Goal: Task Accomplishment & Management: Manage account settings

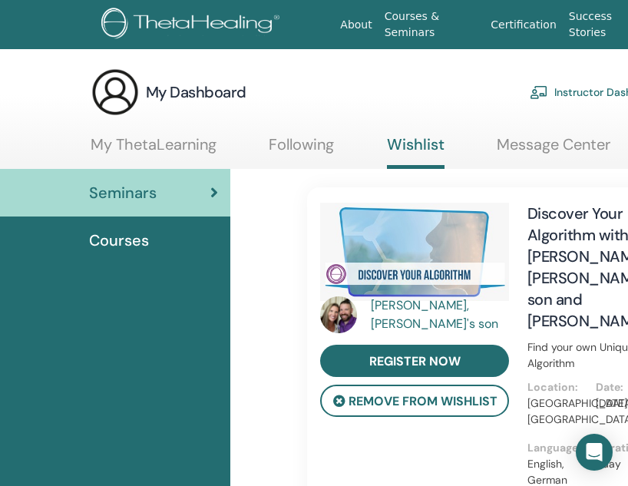
click at [352, 86] on div "My Dashboard Instructor Dashboard My Account" at bounding box center [438, 92] width 694 height 49
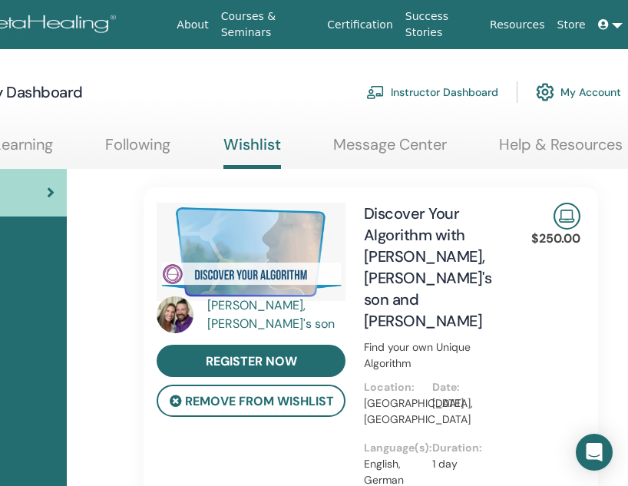
scroll to position [0, 293]
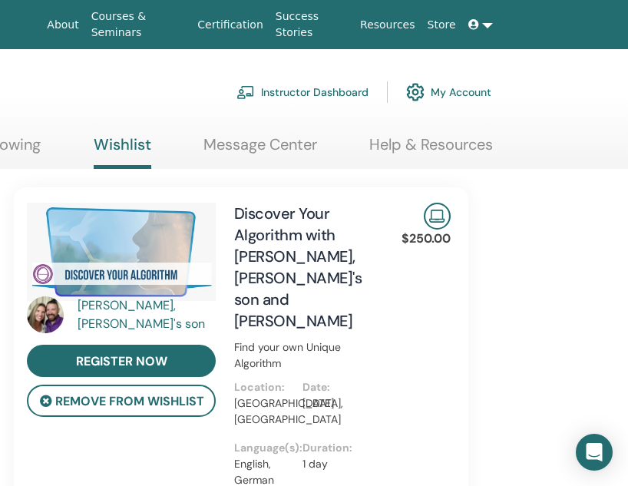
click at [432, 94] on link "My Account" at bounding box center [448, 92] width 85 height 34
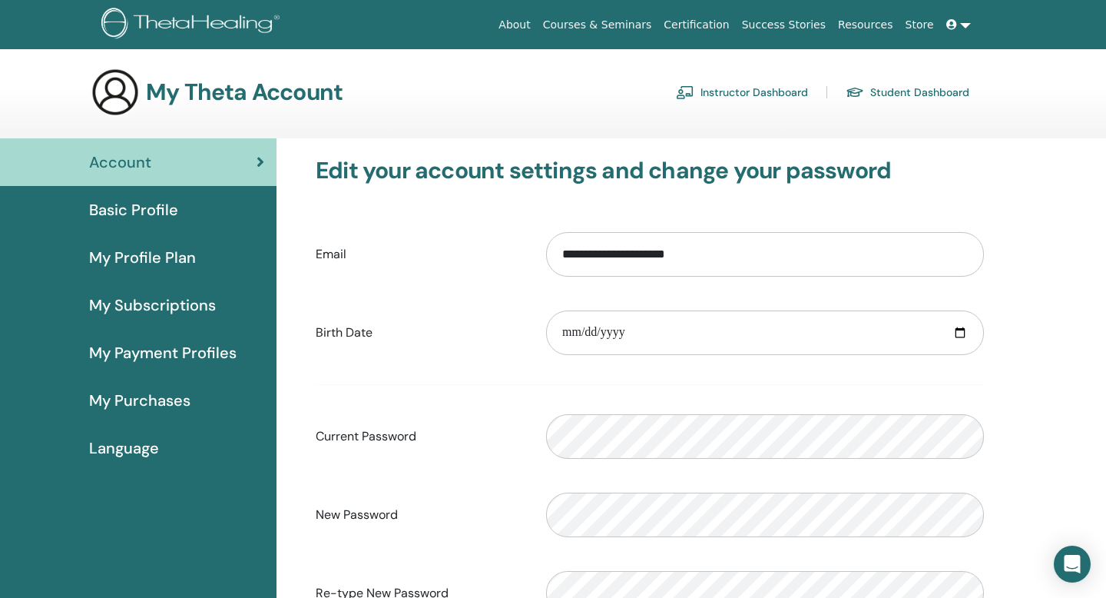
click at [152, 214] on span "Basic Profile" at bounding box center [133, 209] width 89 height 23
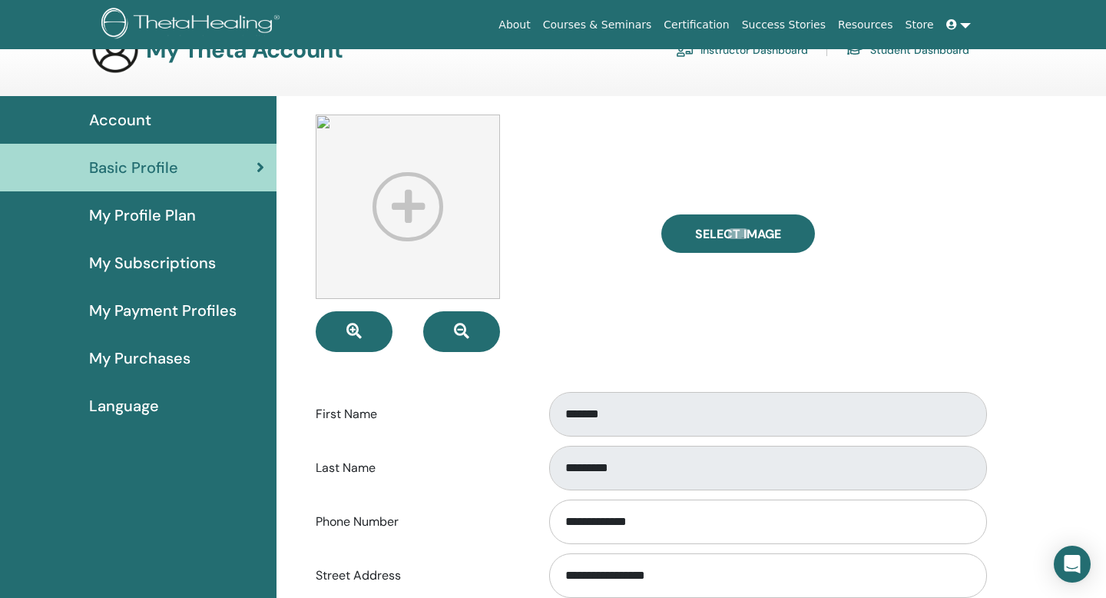
scroll to position [51, 0]
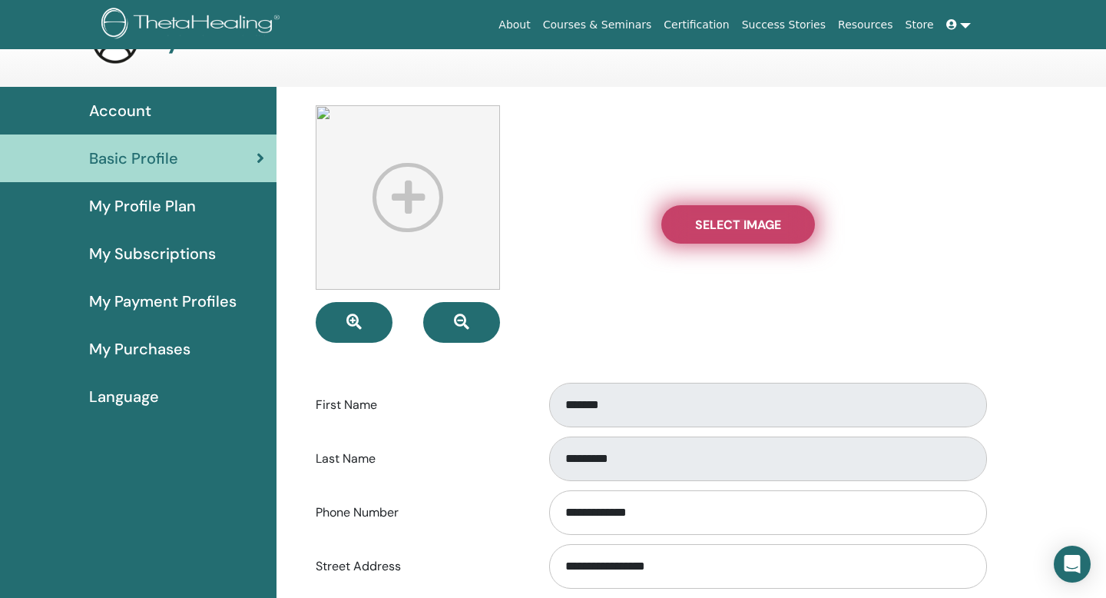
click at [708, 233] on label "Select Image" at bounding box center [738, 224] width 154 height 38
click at [728, 230] on input "Select Image" at bounding box center [738, 224] width 20 height 11
type input "**********"
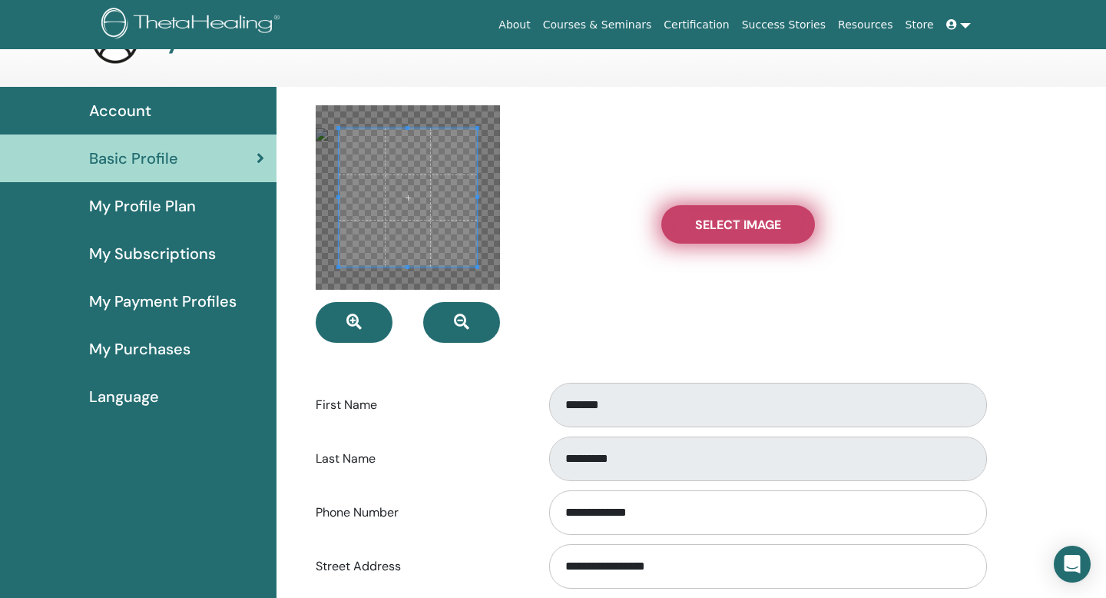
click at [722, 222] on span "Select Image" at bounding box center [738, 225] width 86 height 16
click at [728, 222] on input "Select Image" at bounding box center [738, 224] width 20 height 11
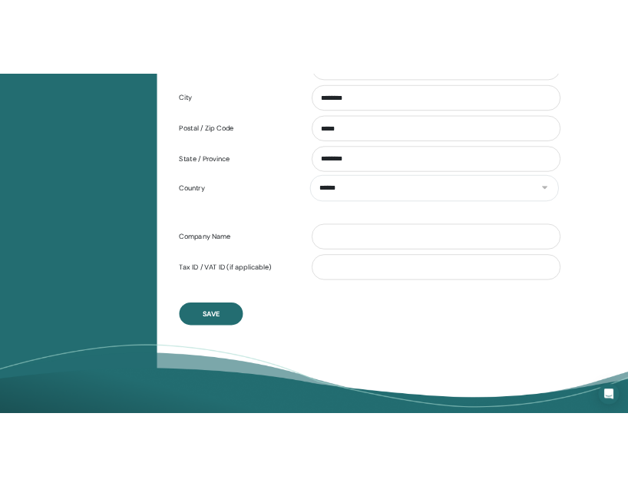
scroll to position [665, 0]
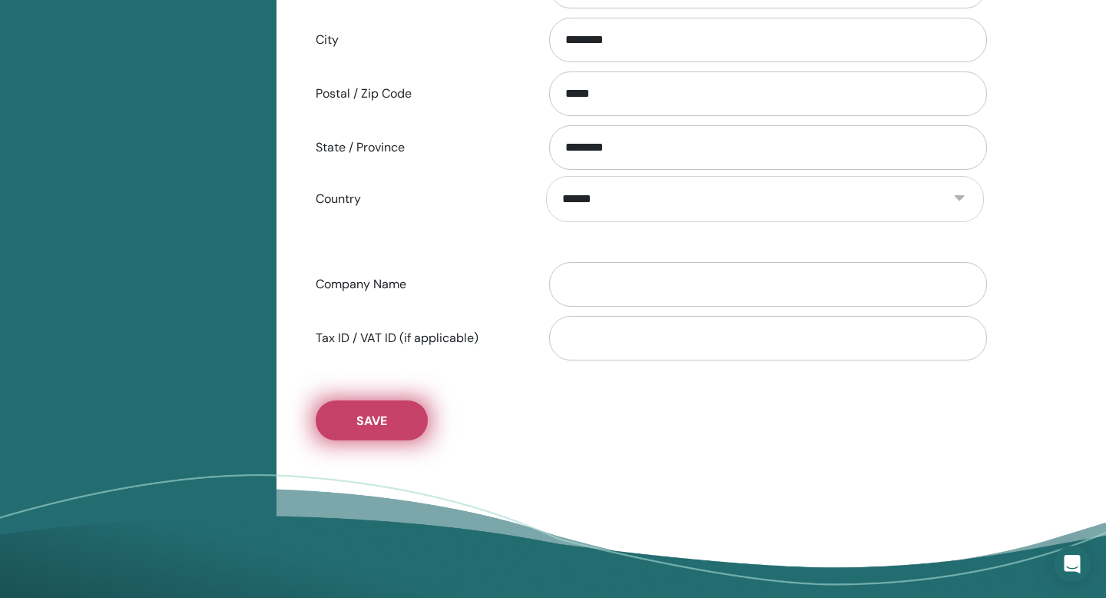
click at [386, 419] on span "Save" at bounding box center [371, 420] width 31 height 16
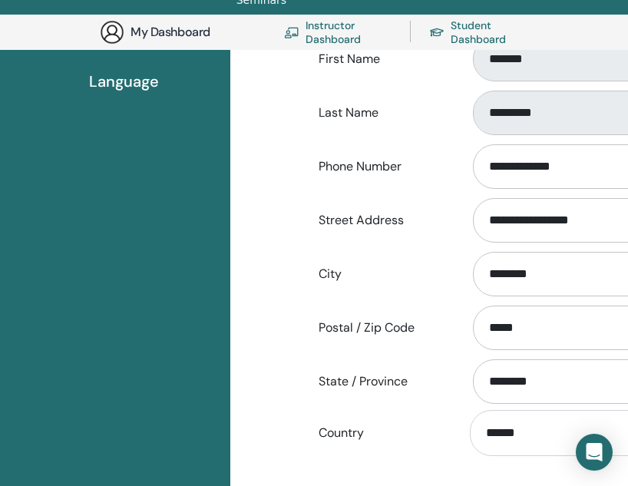
scroll to position [0, 0]
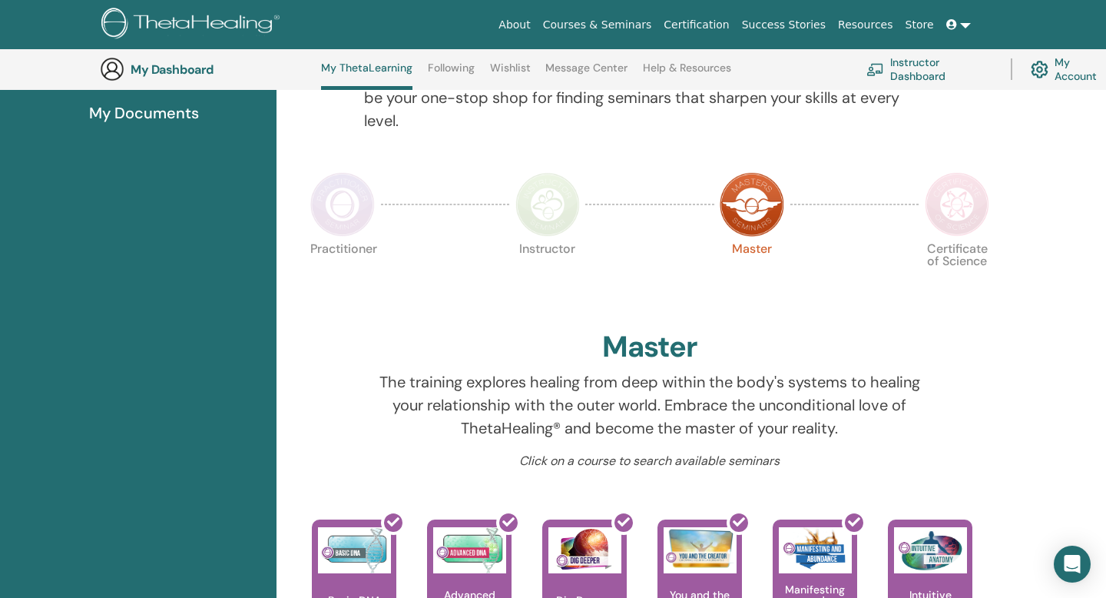
scroll to position [272, 0]
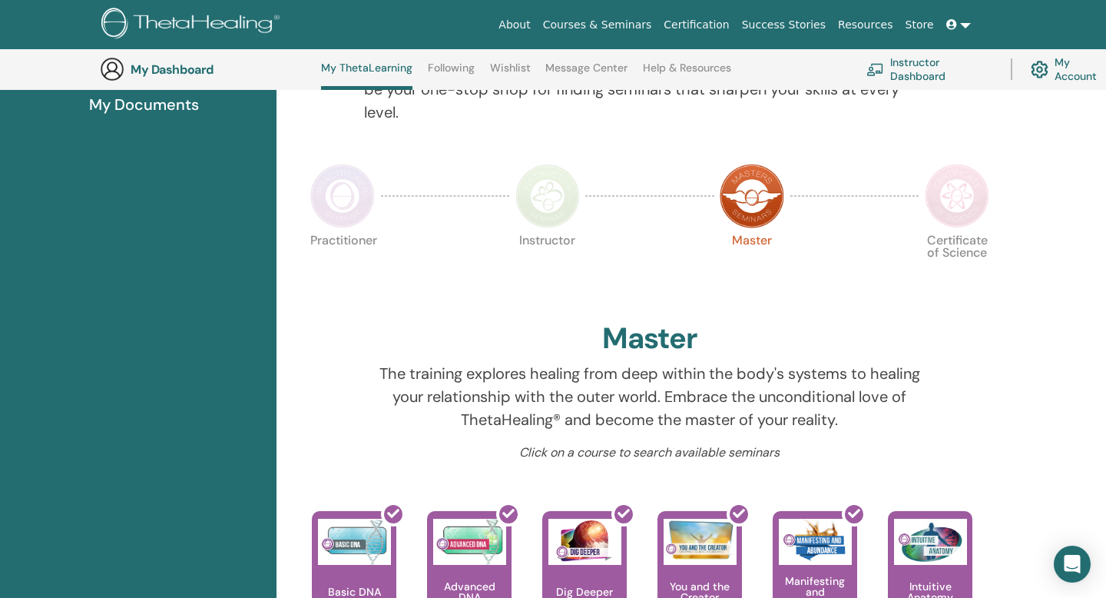
click at [628, 193] on img at bounding box center [752, 196] width 65 height 65
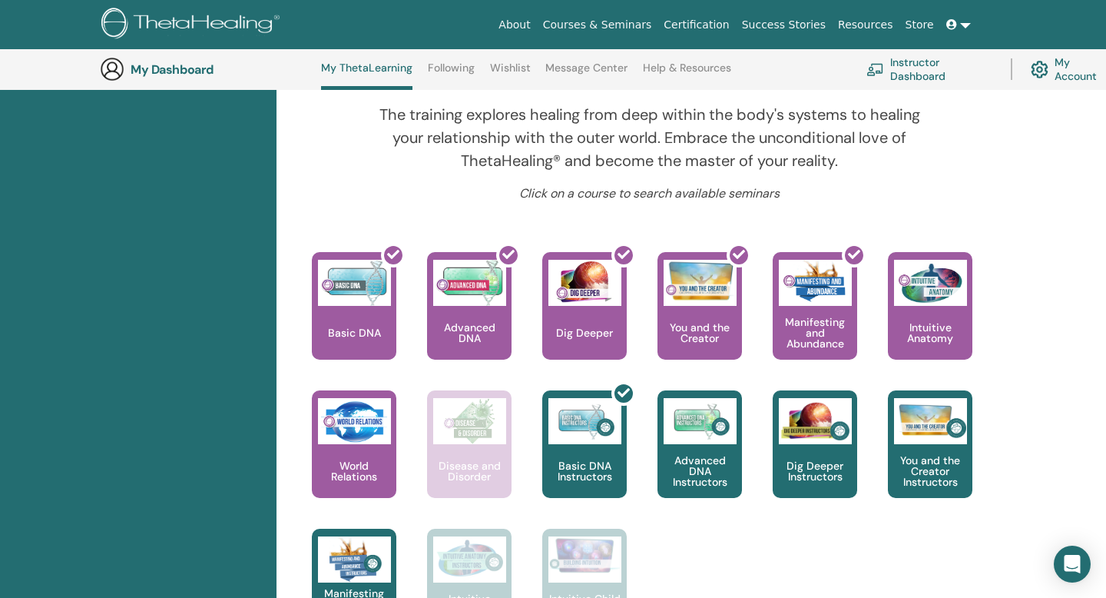
scroll to position [524, 0]
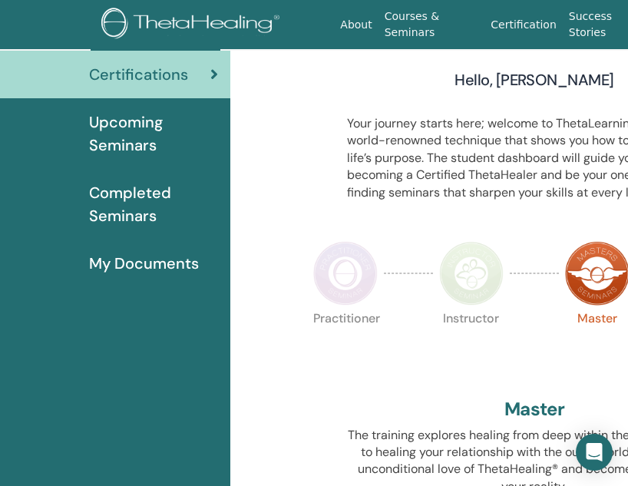
scroll to position [28, 0]
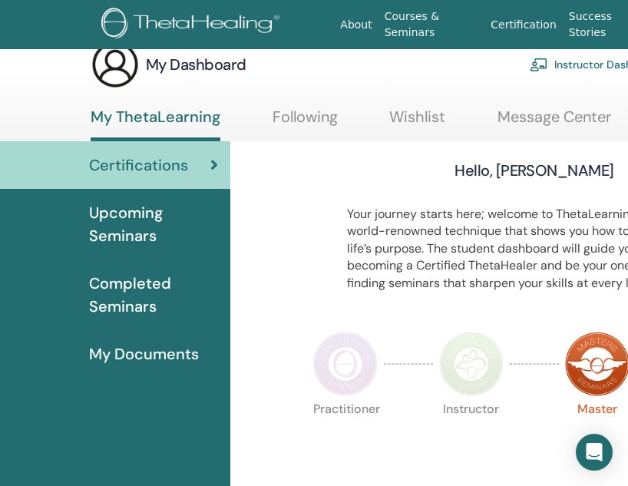
click at [139, 351] on span "My Documents" at bounding box center [144, 354] width 110 height 23
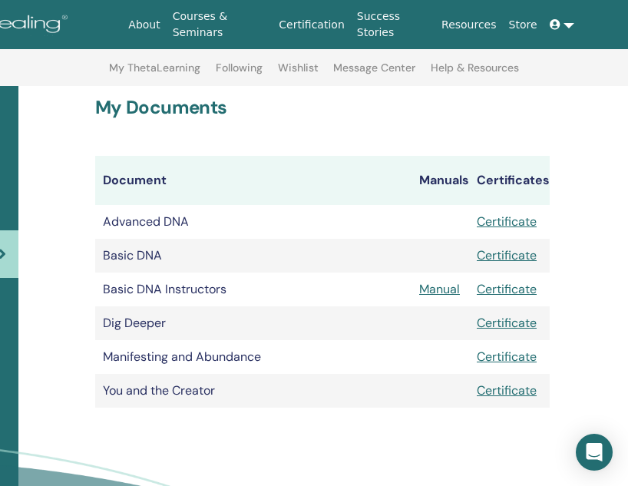
scroll to position [161, 214]
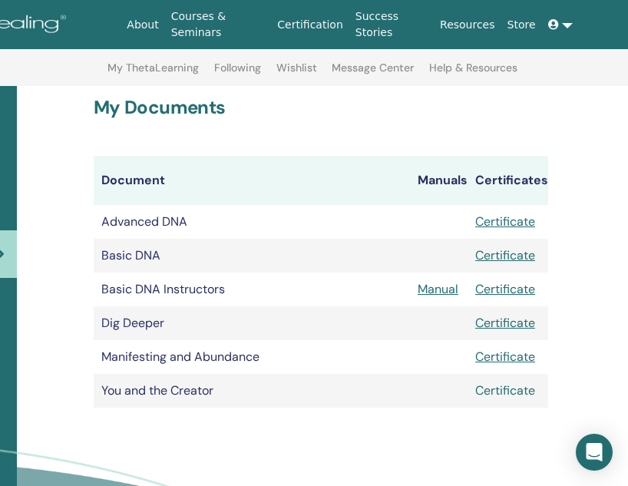
click at [516, 393] on link "Certificate" at bounding box center [505, 391] width 60 height 16
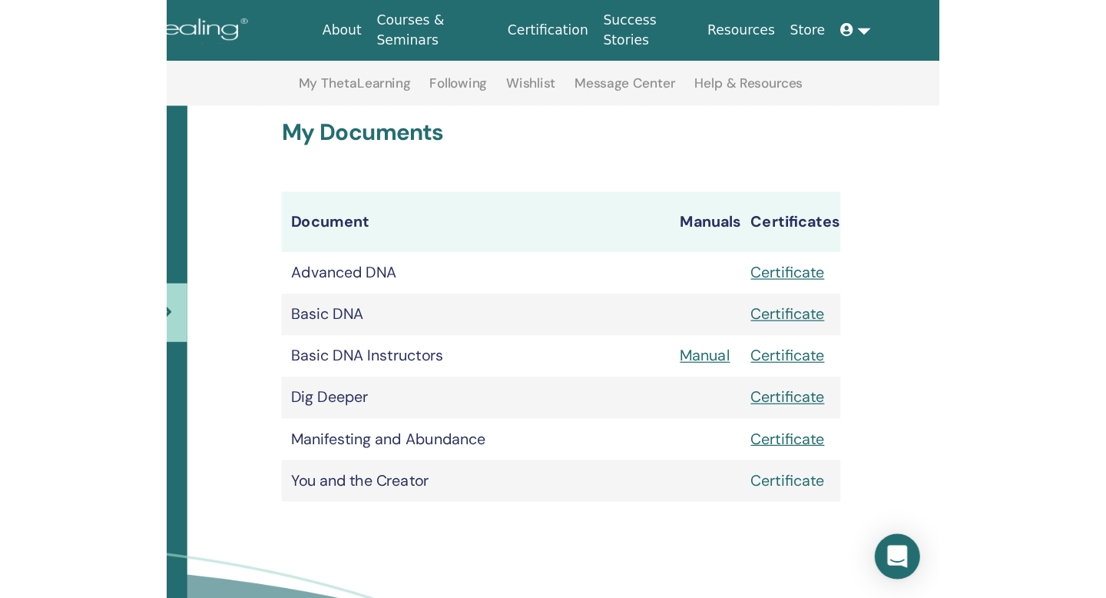
scroll to position [161, 6]
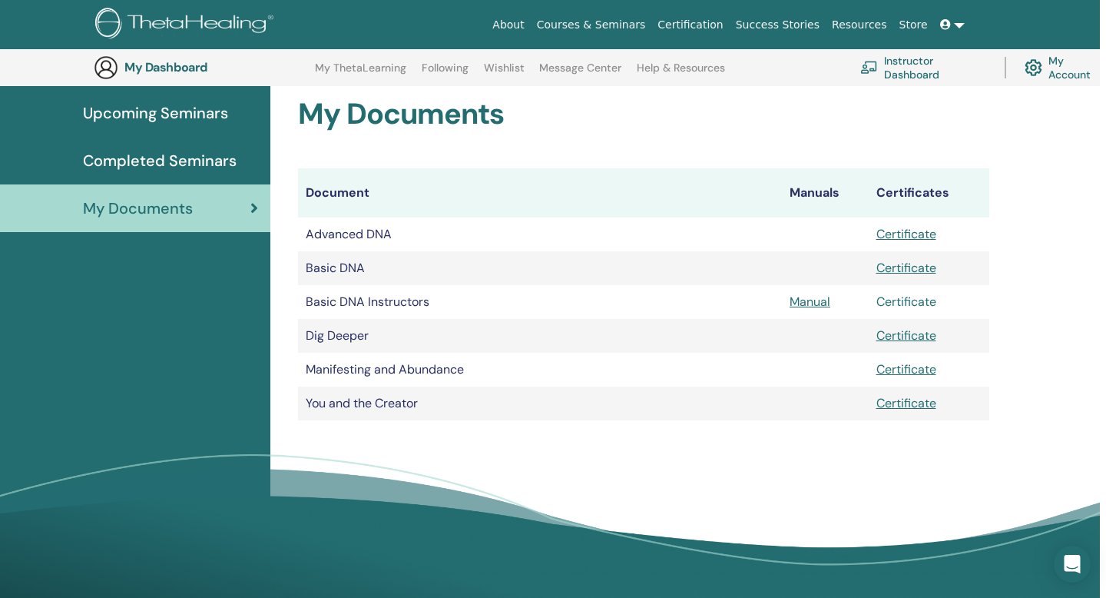
click at [628, 300] on link "Certificate" at bounding box center [906, 301] width 60 height 16
click at [628, 189] on div "My Documents Document Manuals Certificates Advanced DNA Certificate Basic DNA C…" at bounding box center [685, 324] width 830 height 567
click at [138, 101] on link "Upcoming Seminars" at bounding box center [132, 113] width 277 height 48
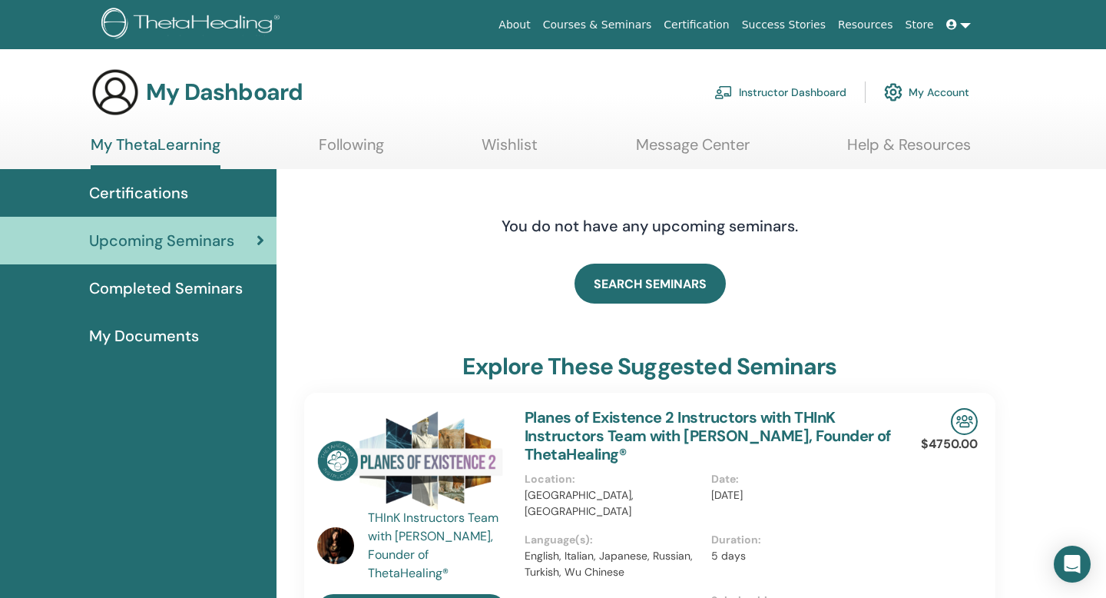
click at [923, 98] on link "My Account" at bounding box center [926, 92] width 85 height 34
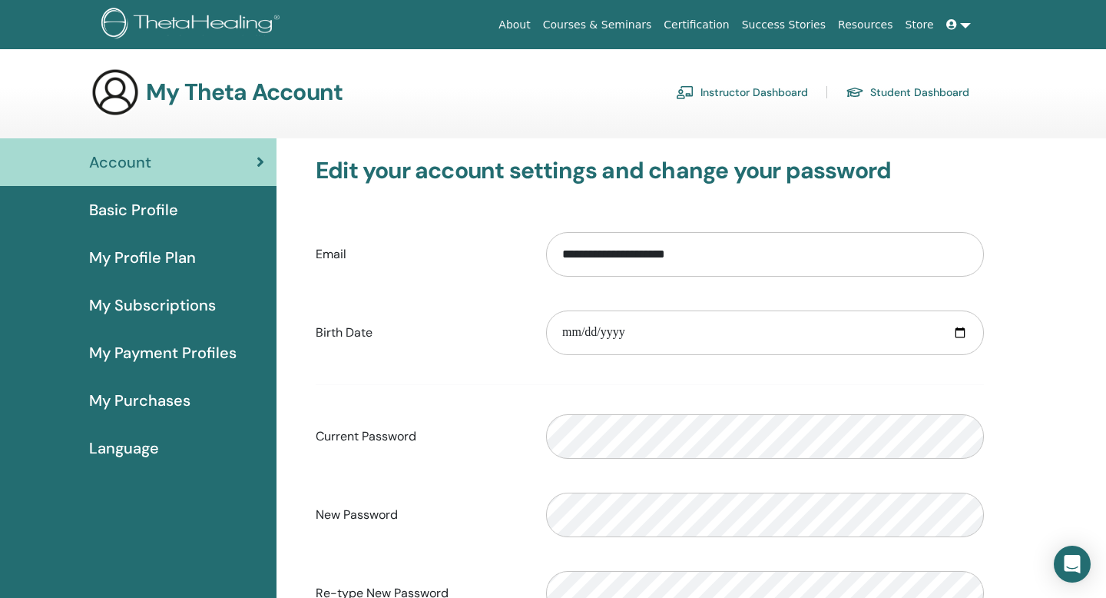
click at [121, 210] on span "Basic Profile" at bounding box center [133, 209] width 89 height 23
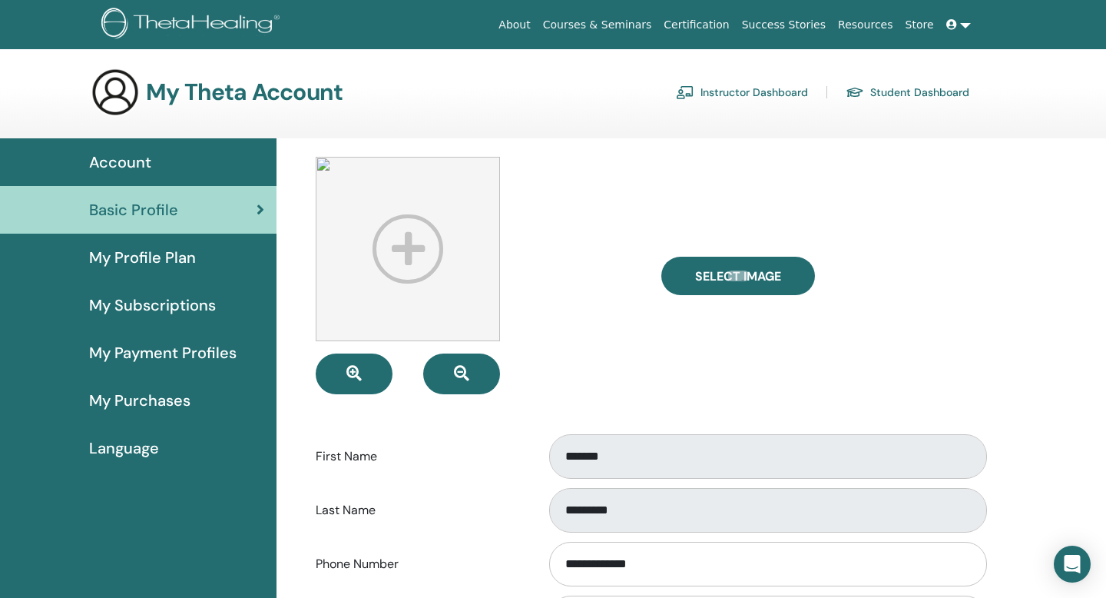
click at [961, 26] on link at bounding box center [958, 25] width 37 height 28
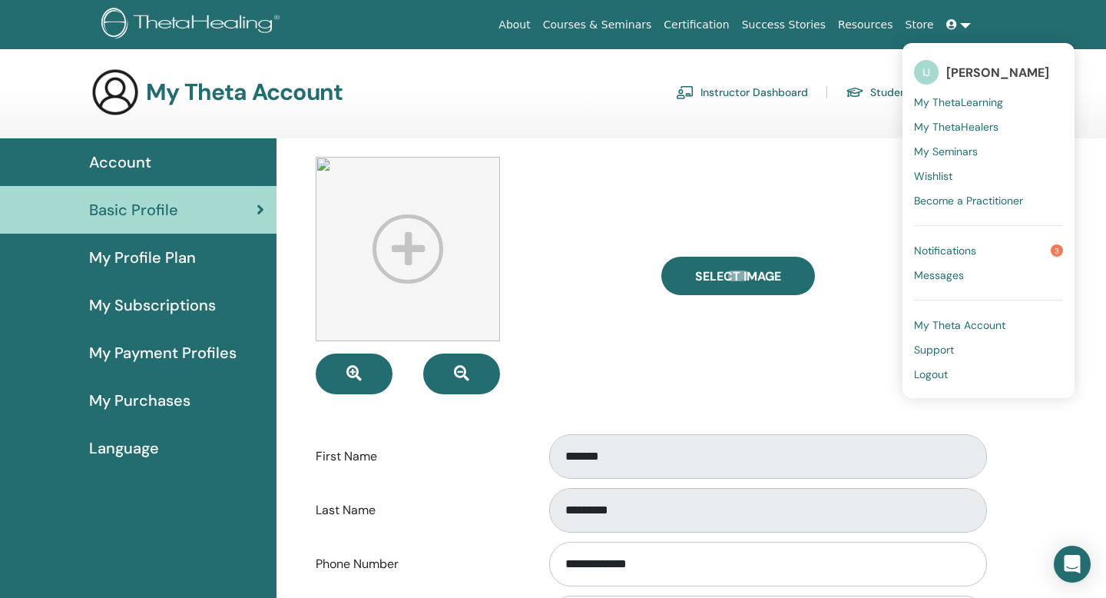
click at [952, 277] on span "Messages" at bounding box center [939, 275] width 50 height 14
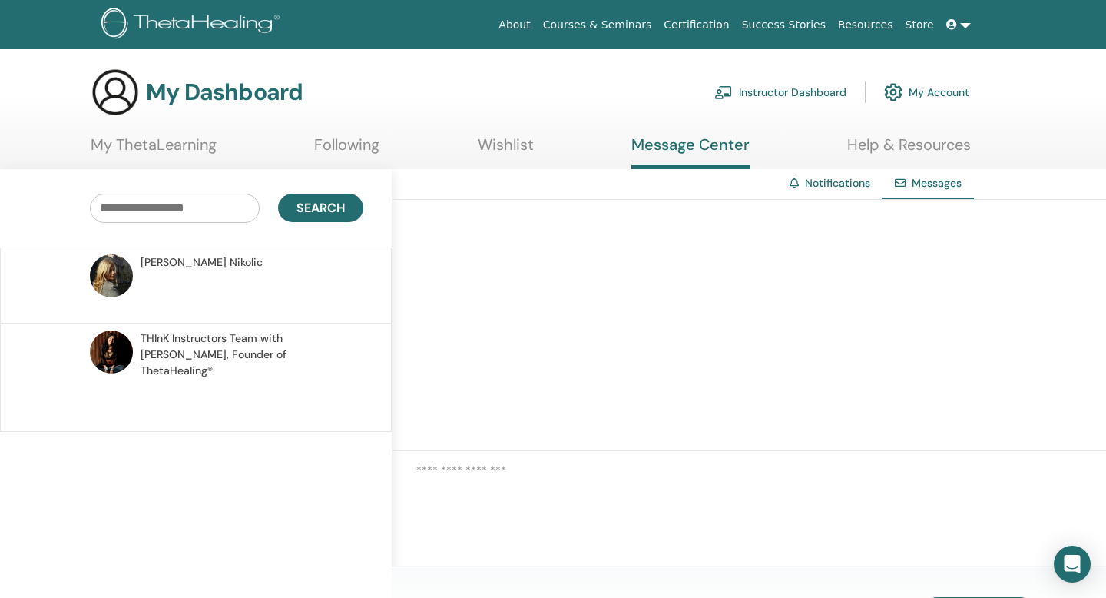
click at [502, 146] on link "Wishlist" at bounding box center [506, 150] width 56 height 30
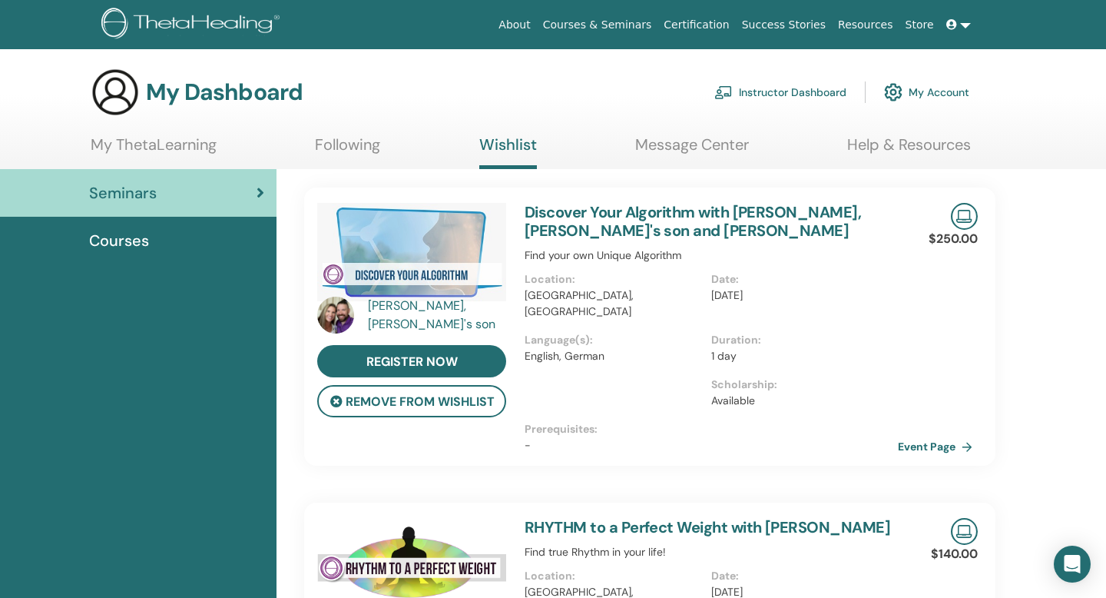
click at [157, 149] on link "My ThetaLearning" at bounding box center [154, 150] width 126 height 30
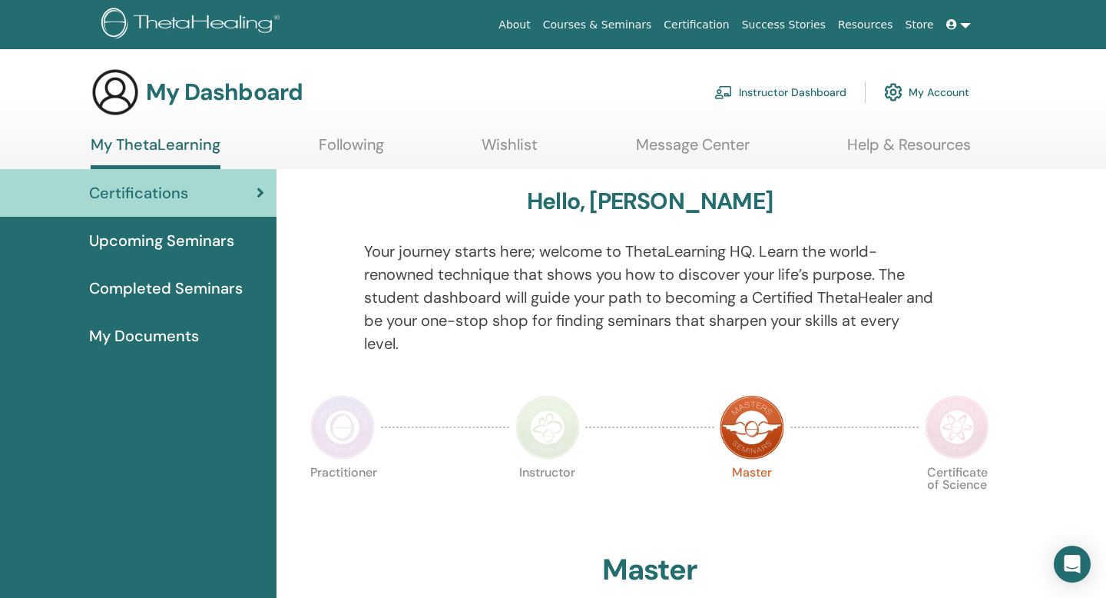
click at [995, 127] on section "My Dashboard Instructor Dashboard My Account My ThetaLearning Following Wishlis…" at bounding box center [553, 118] width 1106 height 101
click at [949, 84] on link "My Account" at bounding box center [926, 92] width 85 height 34
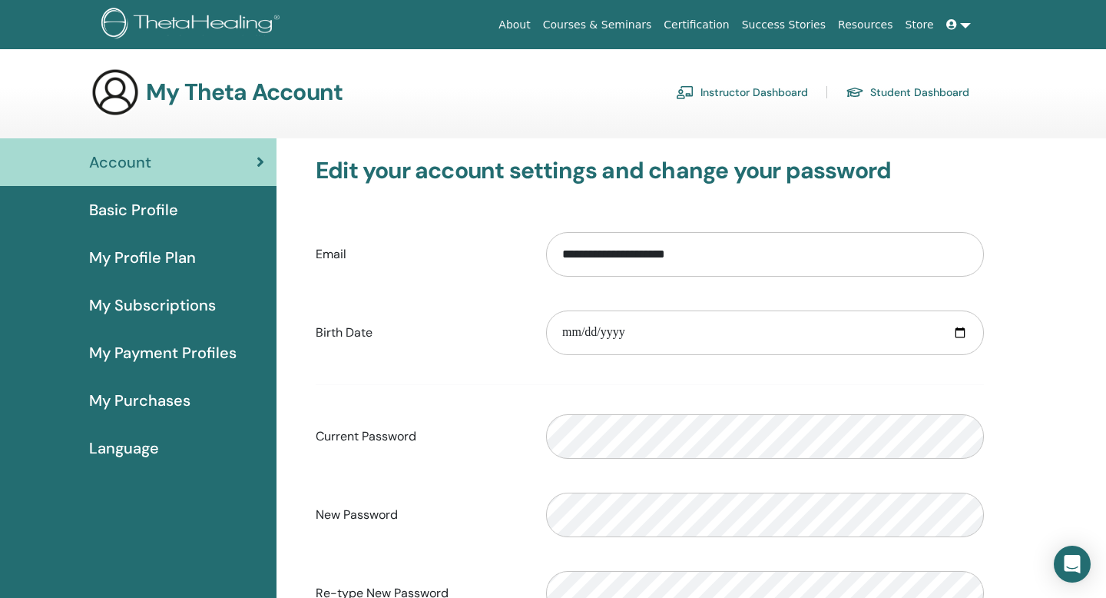
click at [1003, 83] on div "My Theta Account Instructor Dashboard Student Dashboard" at bounding box center [580, 92] width 1052 height 49
click at [964, 24] on link at bounding box center [958, 25] width 37 height 28
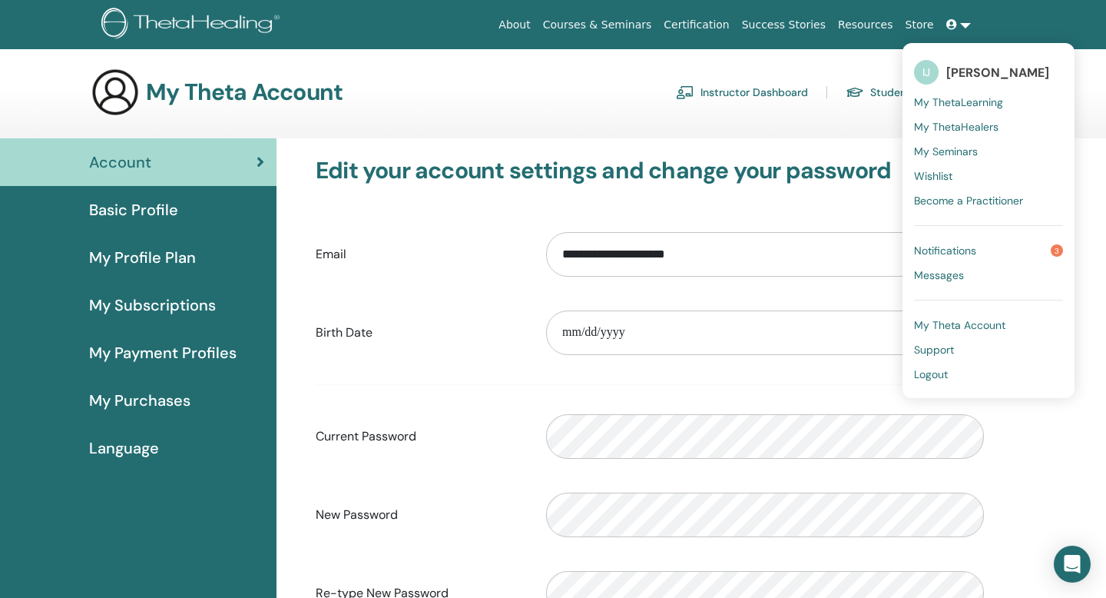
click at [962, 323] on span "My Theta Account" at bounding box center [959, 325] width 91 height 14
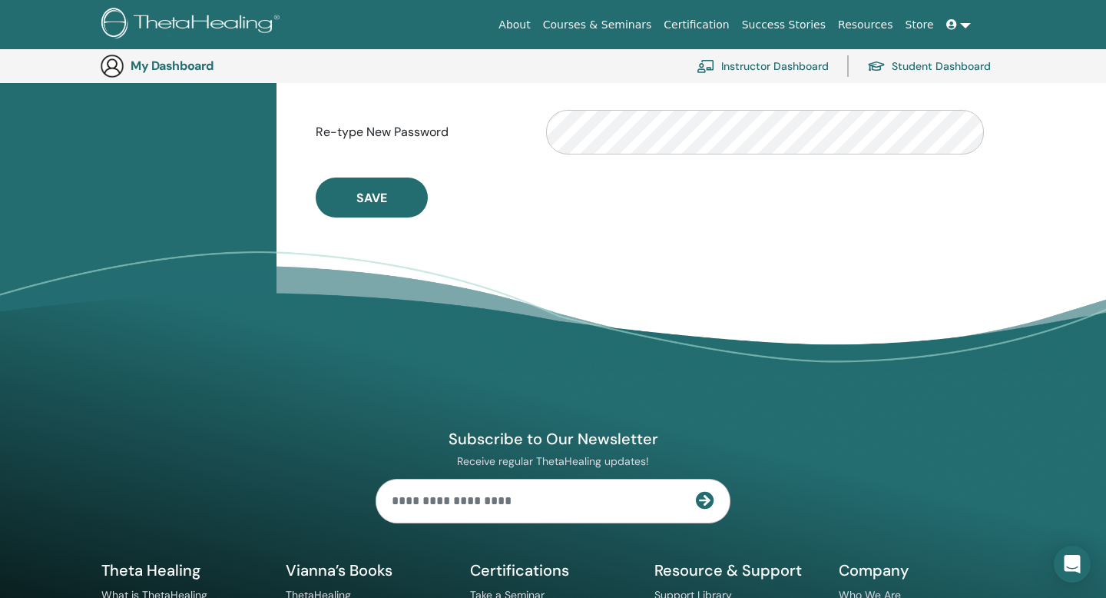
scroll to position [8, 0]
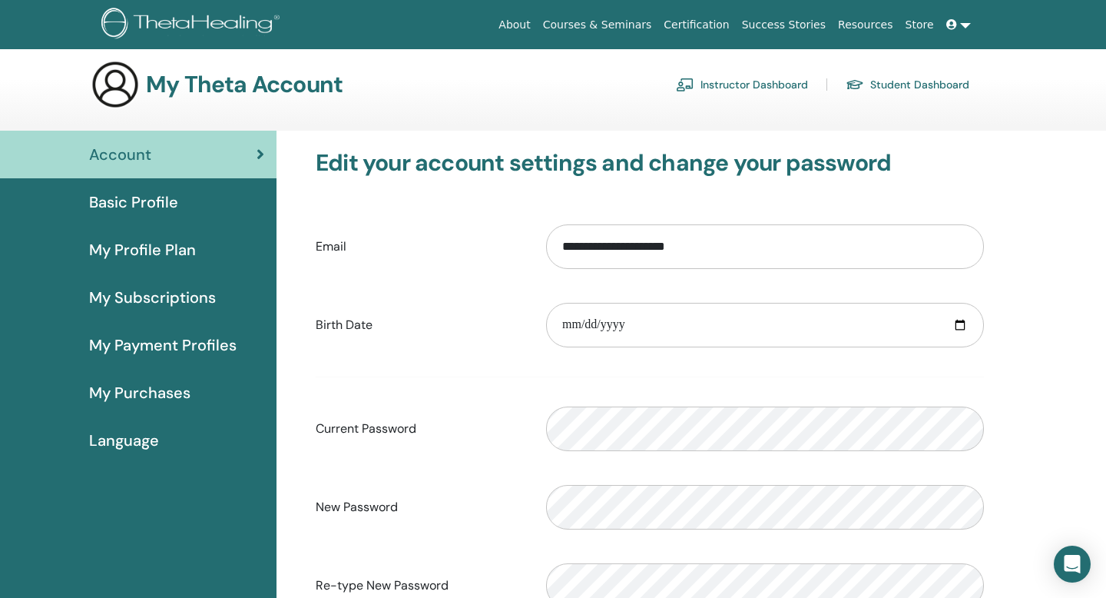
click at [156, 244] on span "My Profile Plan" at bounding box center [142, 249] width 107 height 23
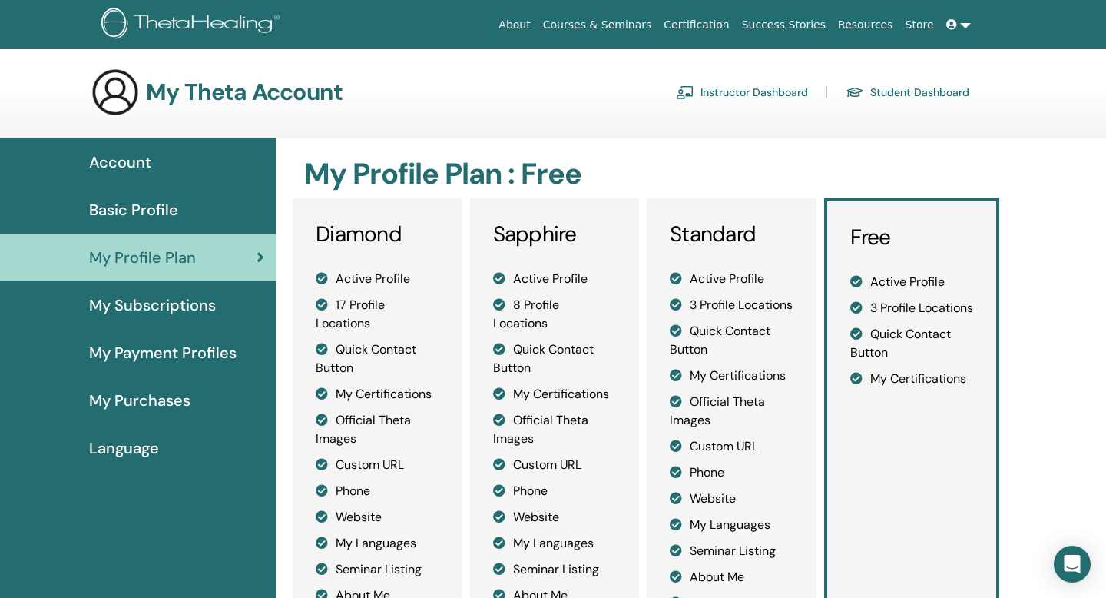
click at [165, 311] on span "My Subscriptions" at bounding box center [152, 304] width 127 height 23
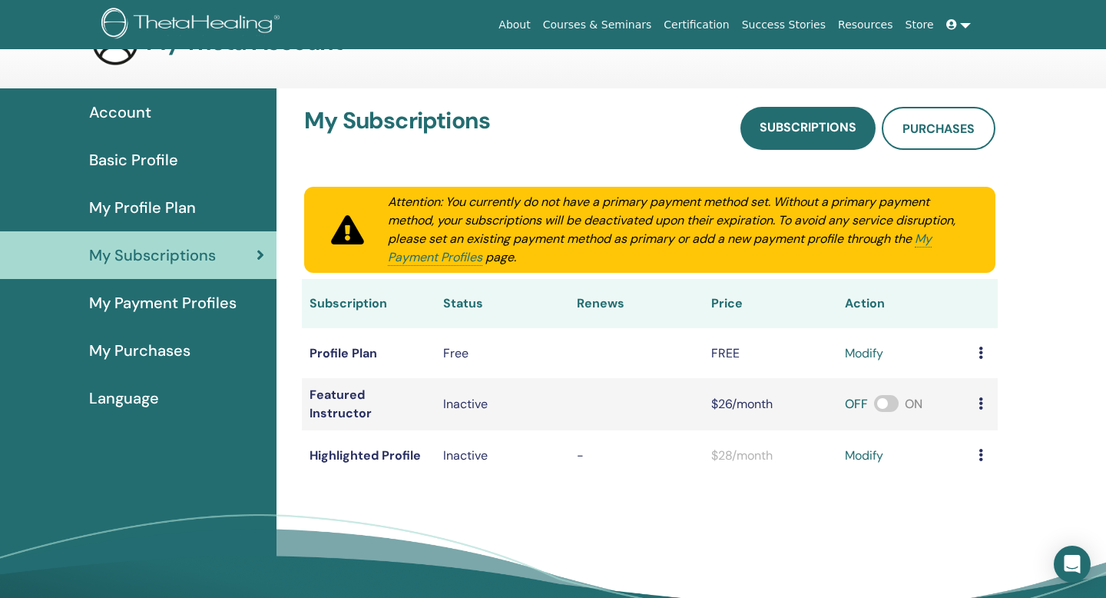
scroll to position [64, 0]
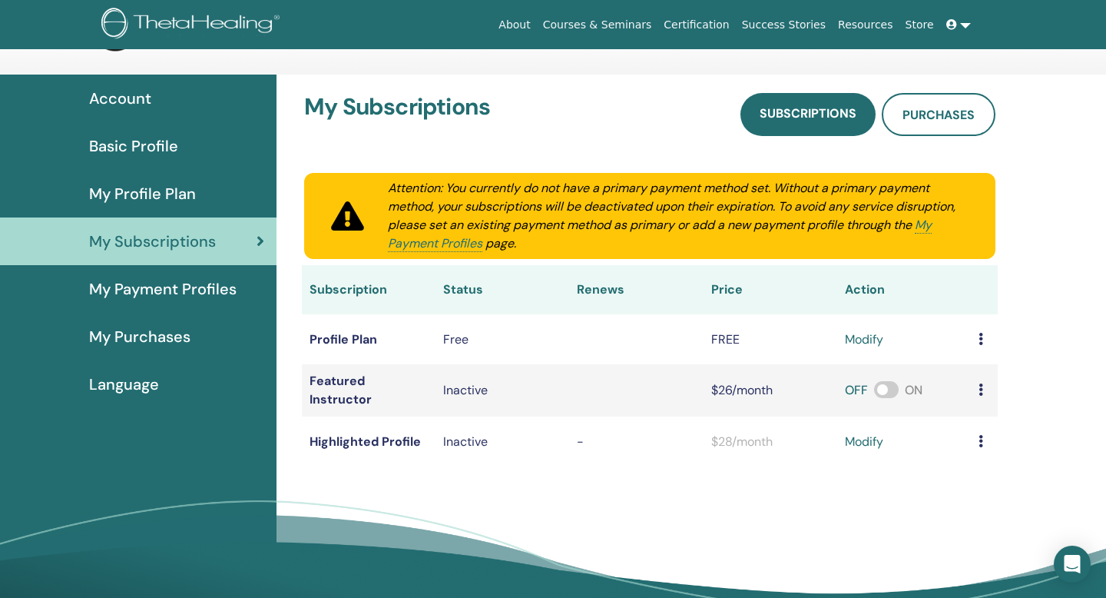
click at [206, 290] on span "My Payment Profiles" at bounding box center [162, 288] width 147 height 23
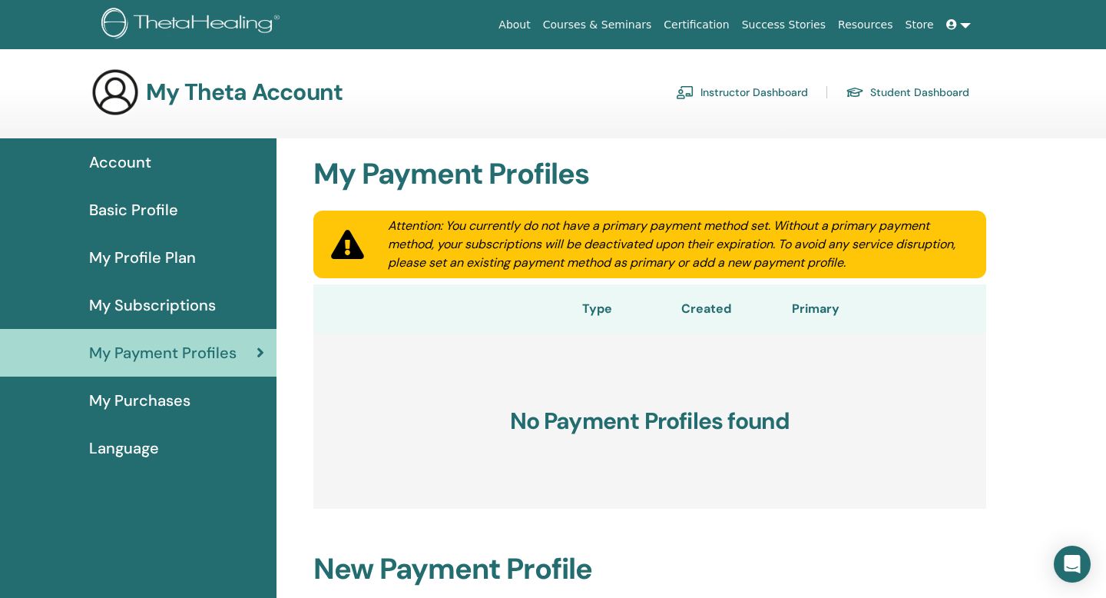
click at [161, 162] on div "Account" at bounding box center [138, 162] width 252 height 23
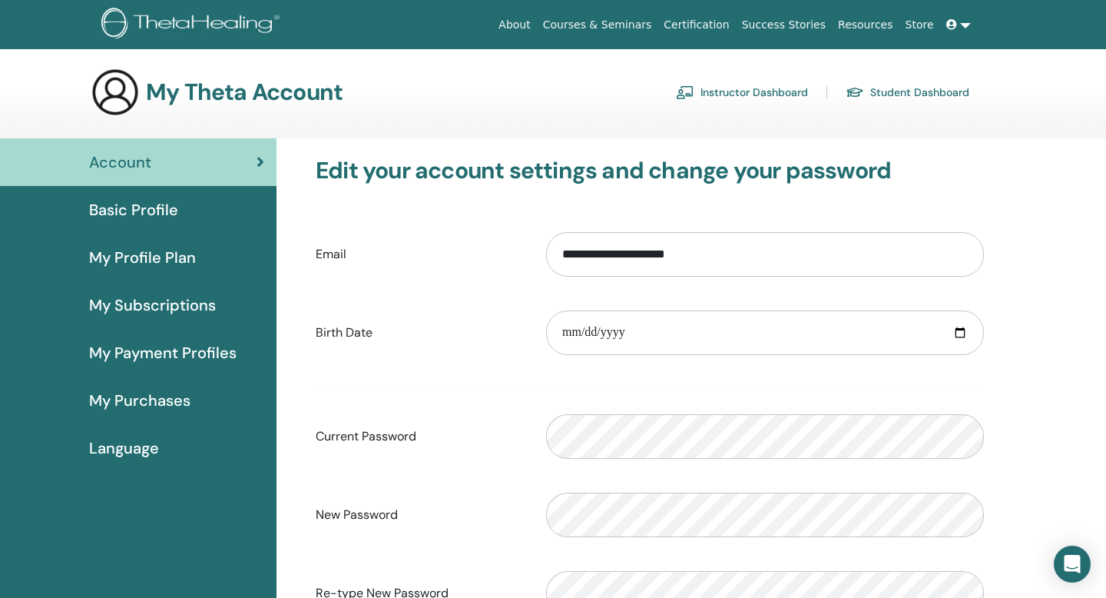
click at [161, 213] on span "Basic Profile" at bounding box center [133, 209] width 89 height 23
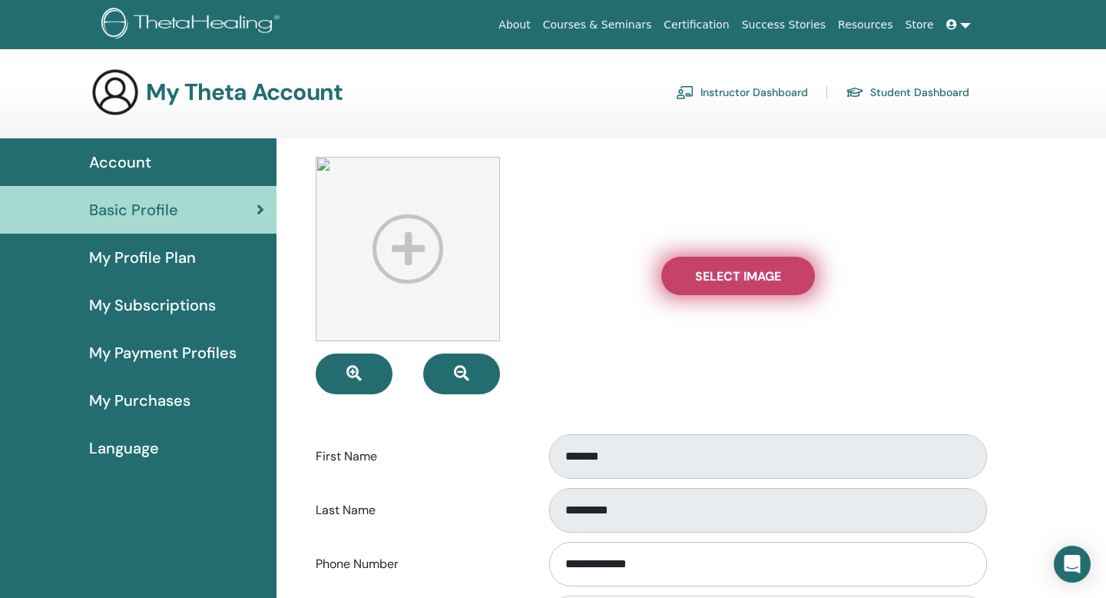
click at [686, 290] on label "Select Image" at bounding box center [738, 276] width 154 height 38
click at [728, 281] on input "Select Image" at bounding box center [738, 275] width 20 height 11
type input "**********"
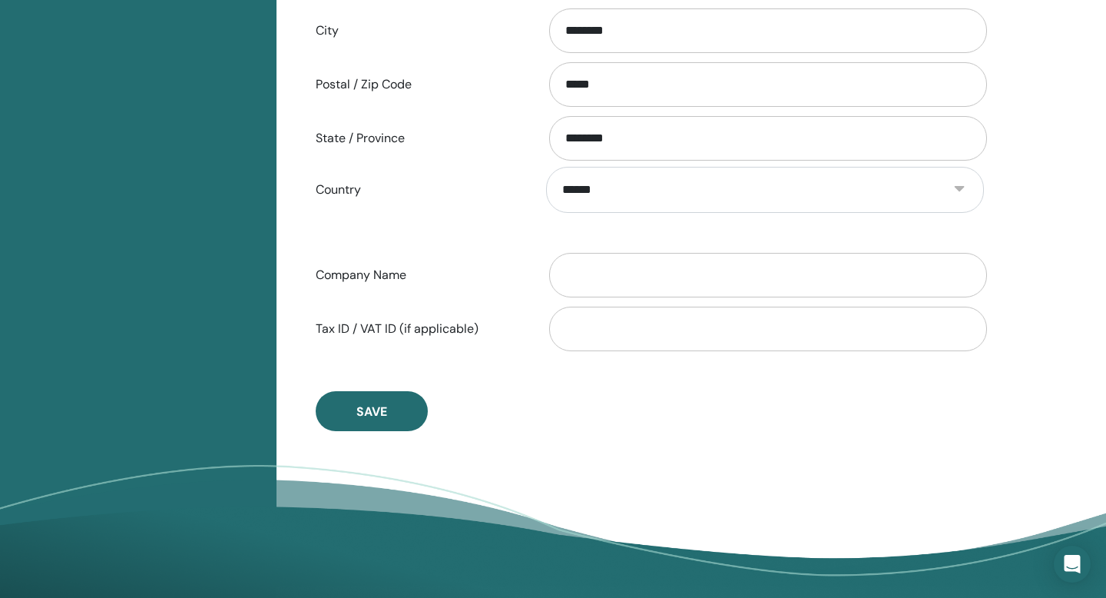
scroll to position [665, 0]
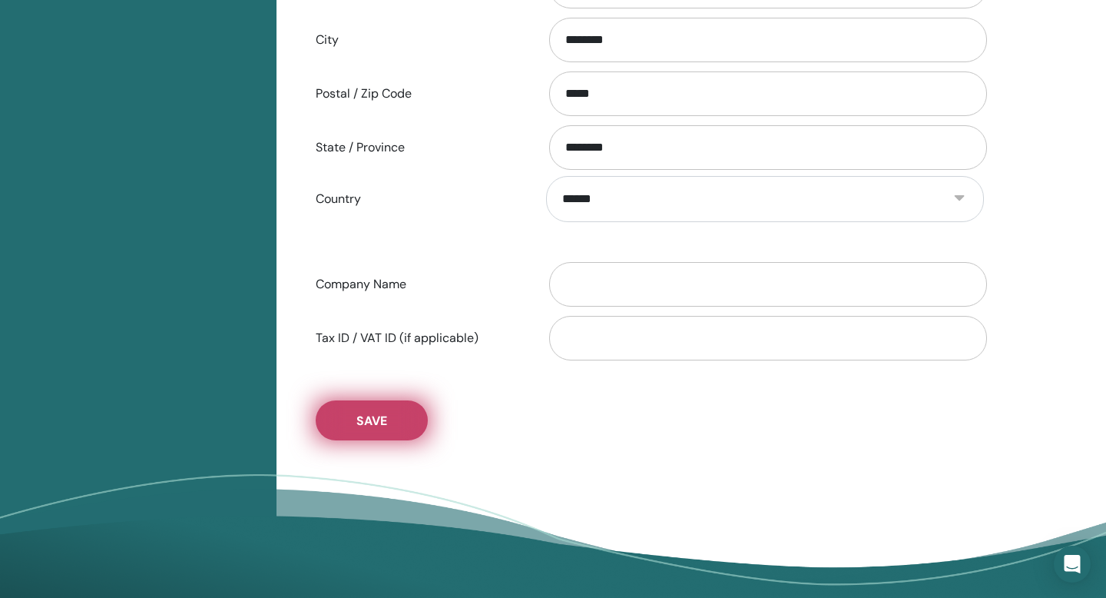
click at [374, 419] on span "Save" at bounding box center [371, 420] width 31 height 16
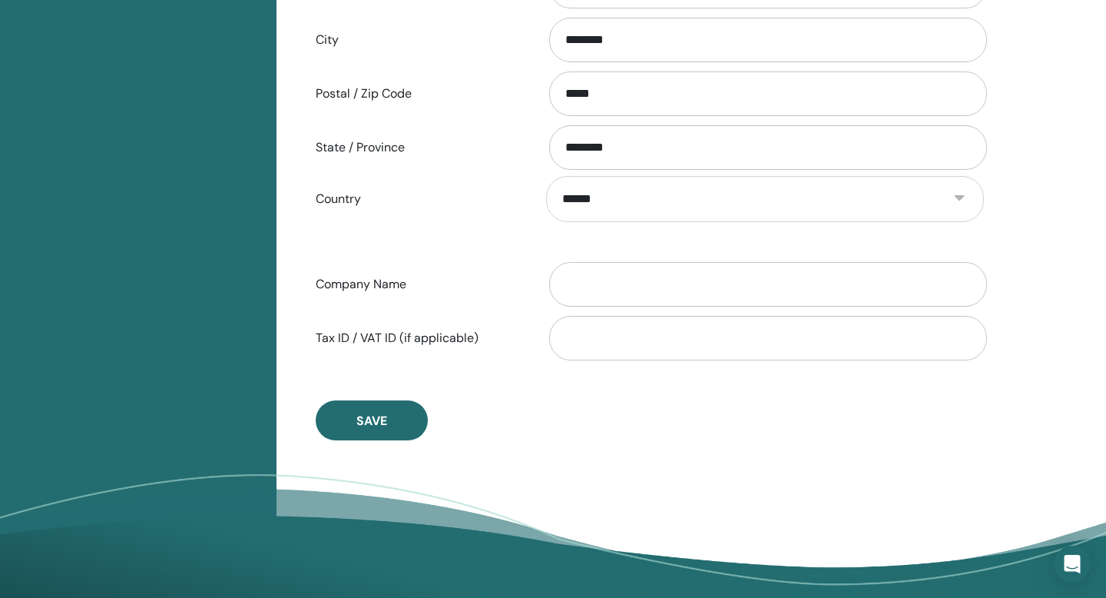
scroll to position [0, 0]
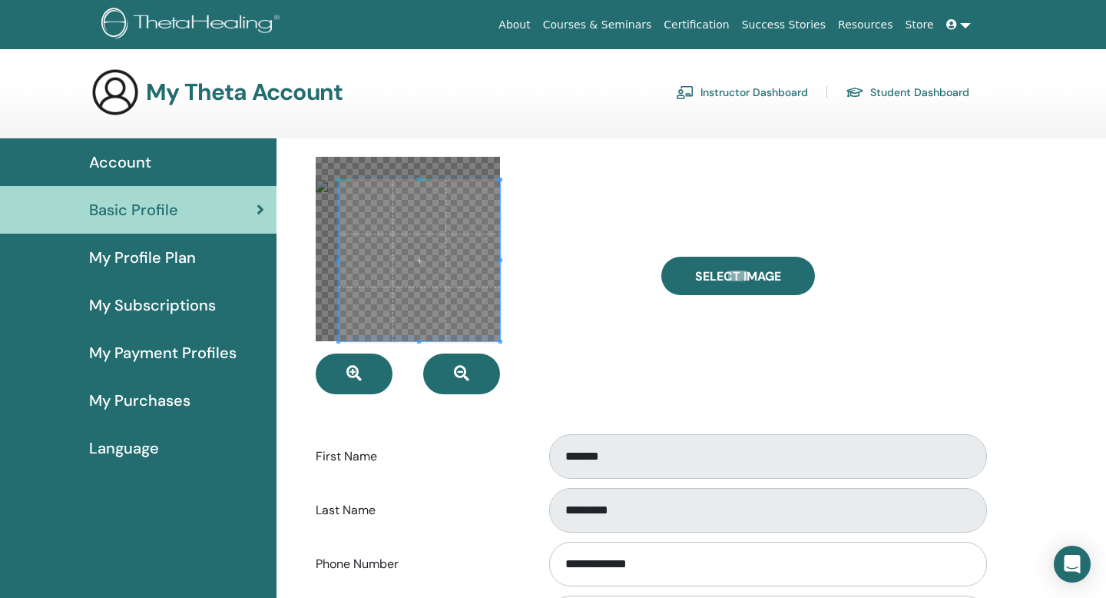
click at [532, 390] on div at bounding box center [477, 275] width 346 height 237
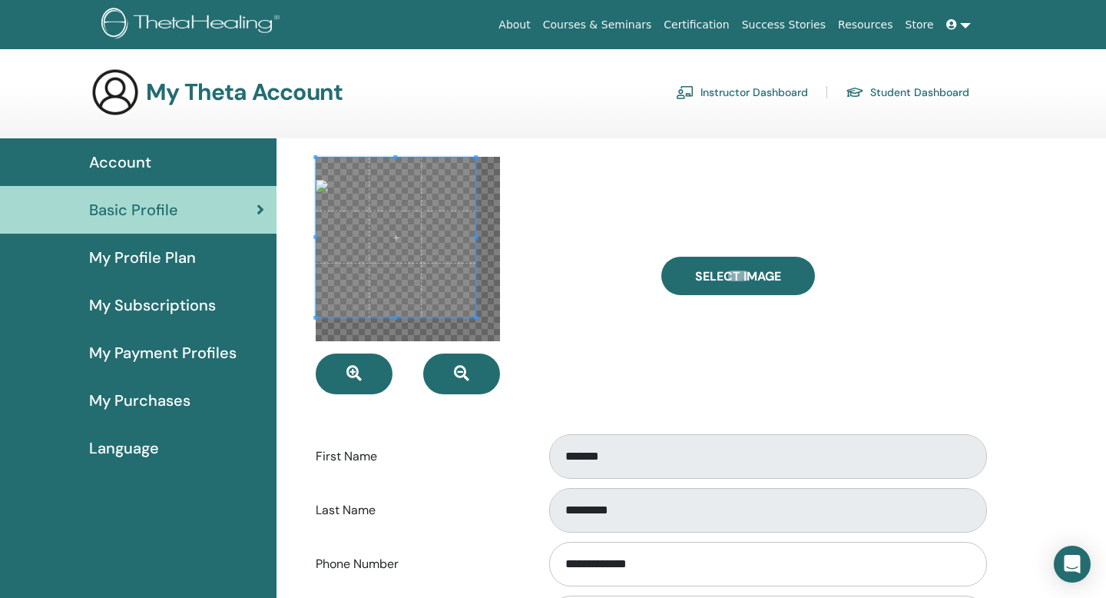
click at [428, 260] on span at bounding box center [396, 237] width 160 height 160
click at [460, 309] on div at bounding box center [408, 249] width 184 height 184
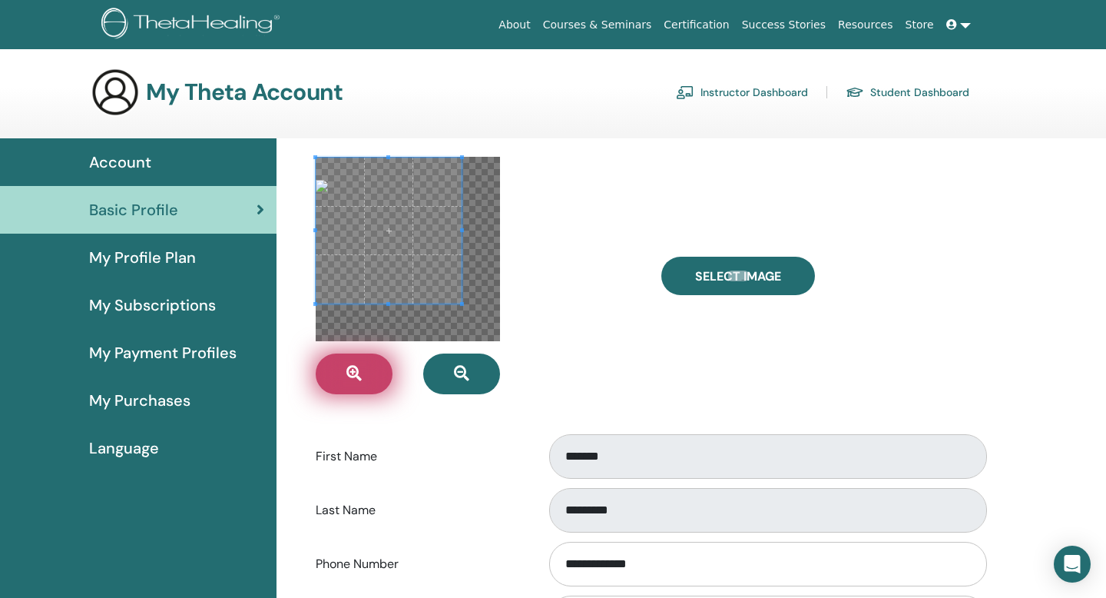
click at [369, 374] on button "button" at bounding box center [354, 373] width 77 height 41
click at [373, 373] on button "button" at bounding box center [354, 373] width 77 height 41
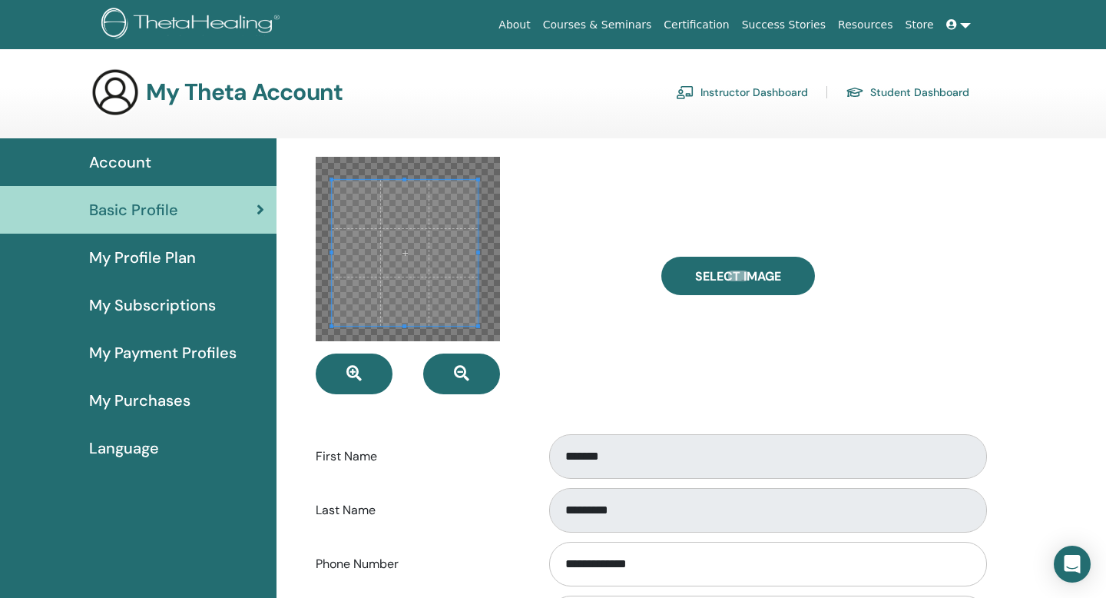
click at [412, 287] on span at bounding box center [405, 253] width 146 height 146
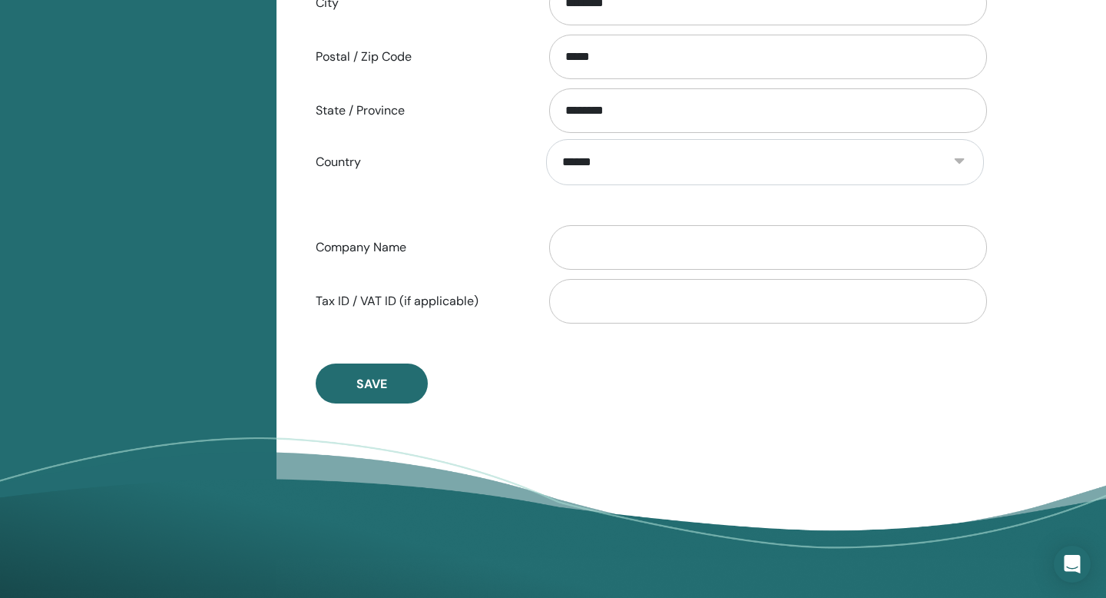
scroll to position [703, 0]
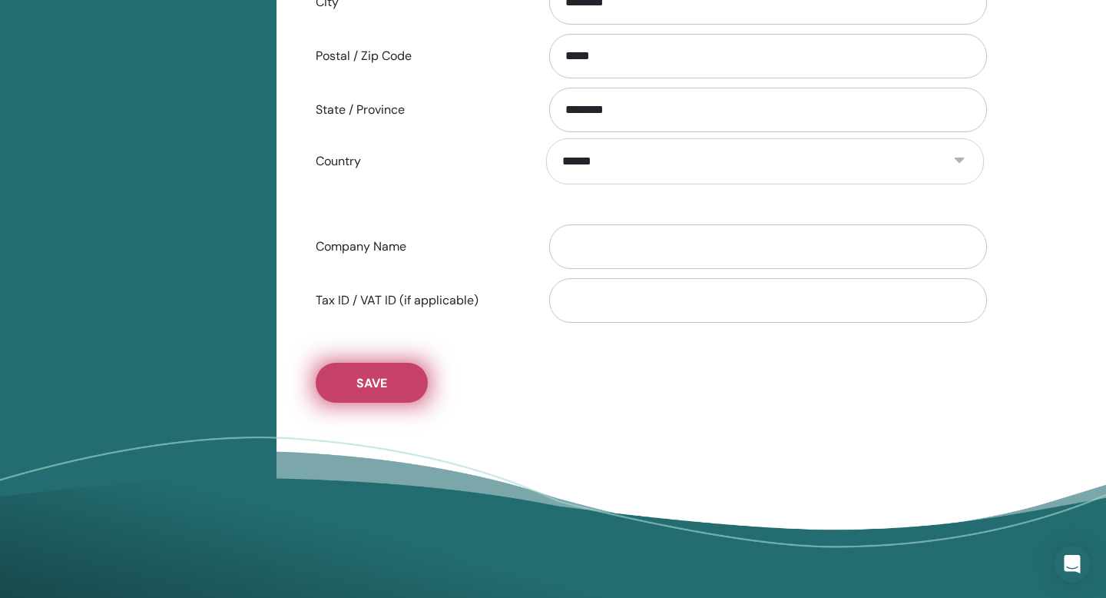
click at [373, 376] on span "Save" at bounding box center [371, 383] width 31 height 16
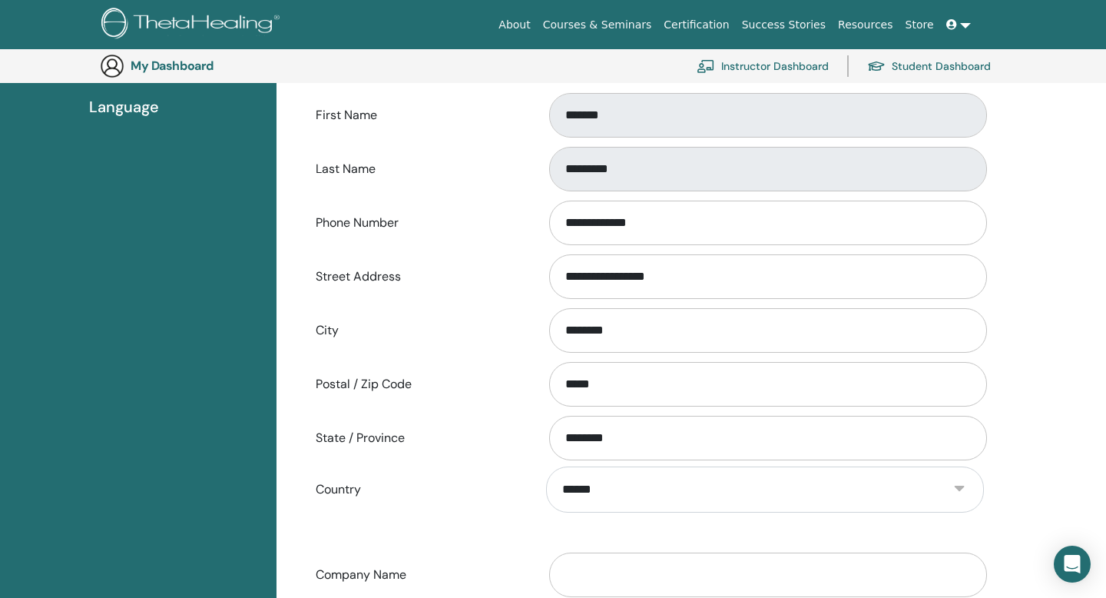
scroll to position [0, 0]
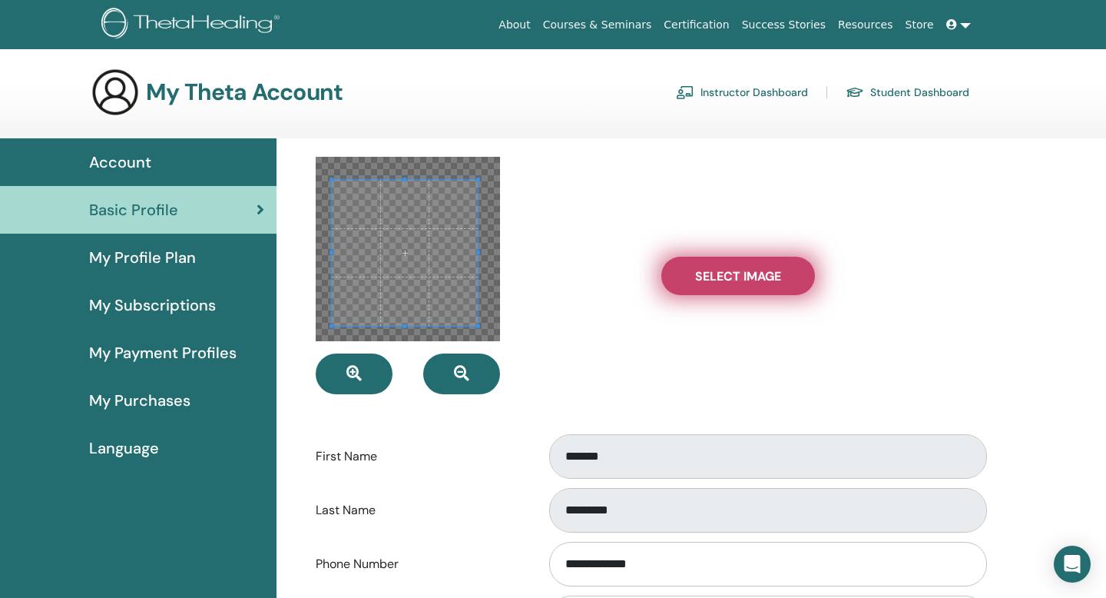
click at [720, 279] on span "Select Image" at bounding box center [738, 276] width 86 height 16
click at [728, 279] on input "Select Image" at bounding box center [738, 275] width 20 height 11
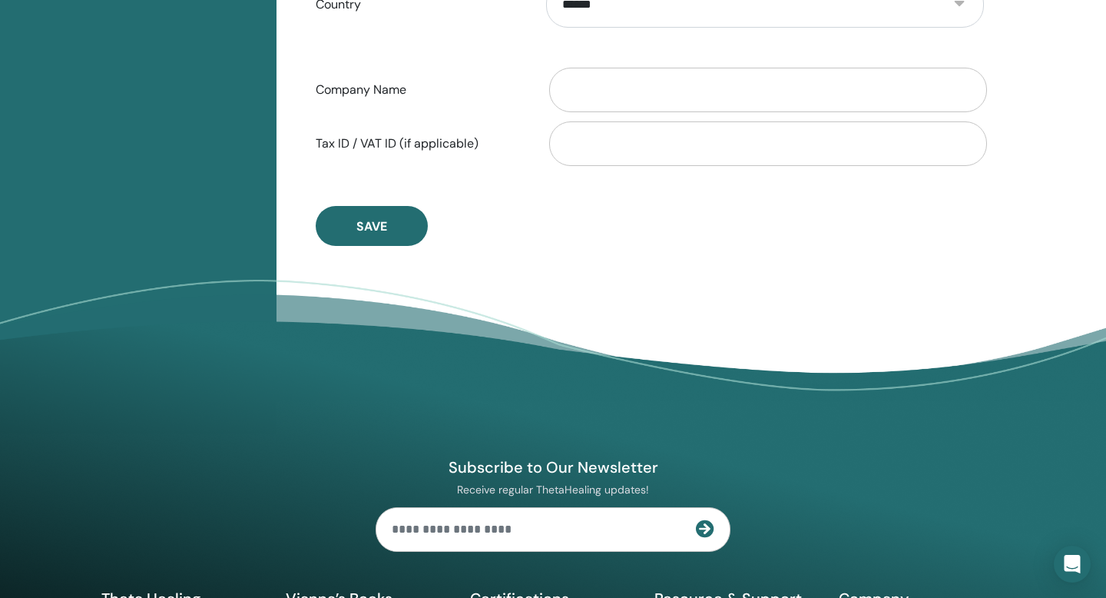
scroll to position [859, 0]
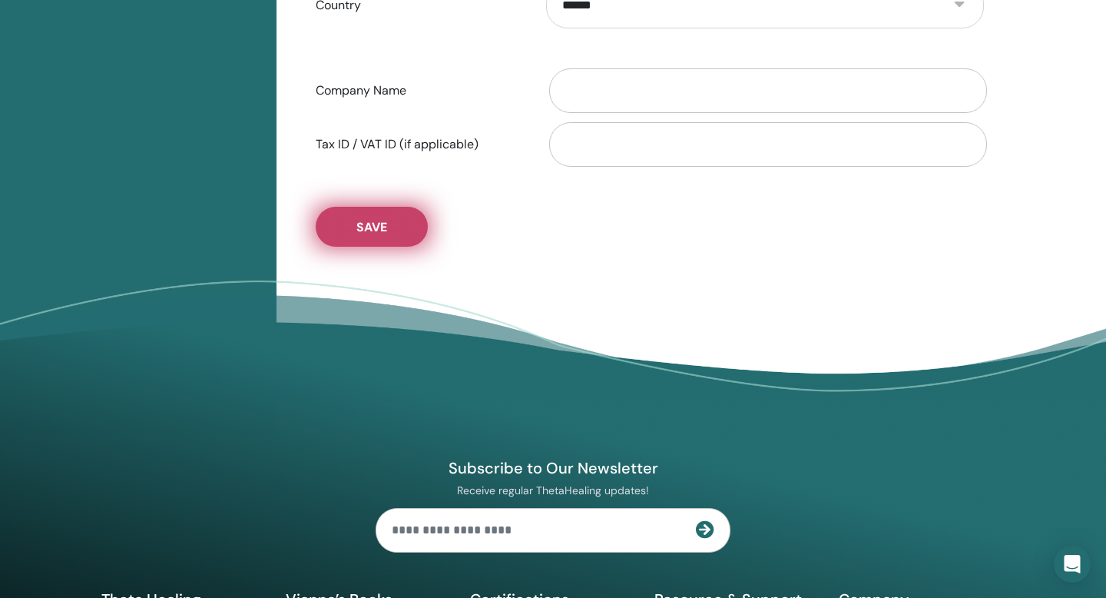
click at [385, 232] on span "Save" at bounding box center [371, 227] width 31 height 16
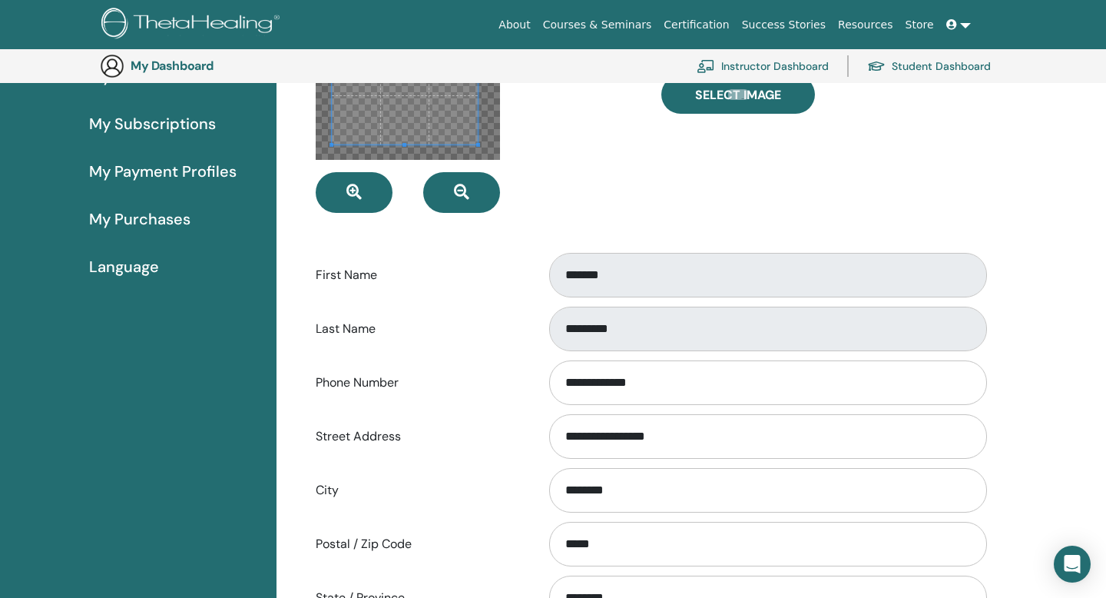
scroll to position [214, 0]
click at [681, 385] on input "**********" at bounding box center [768, 383] width 438 height 45
drag, startPoint x: 681, startPoint y: 385, endPoint x: 601, endPoint y: 389, distance: 80.0
click at [601, 389] on input "**********" at bounding box center [768, 383] width 438 height 45
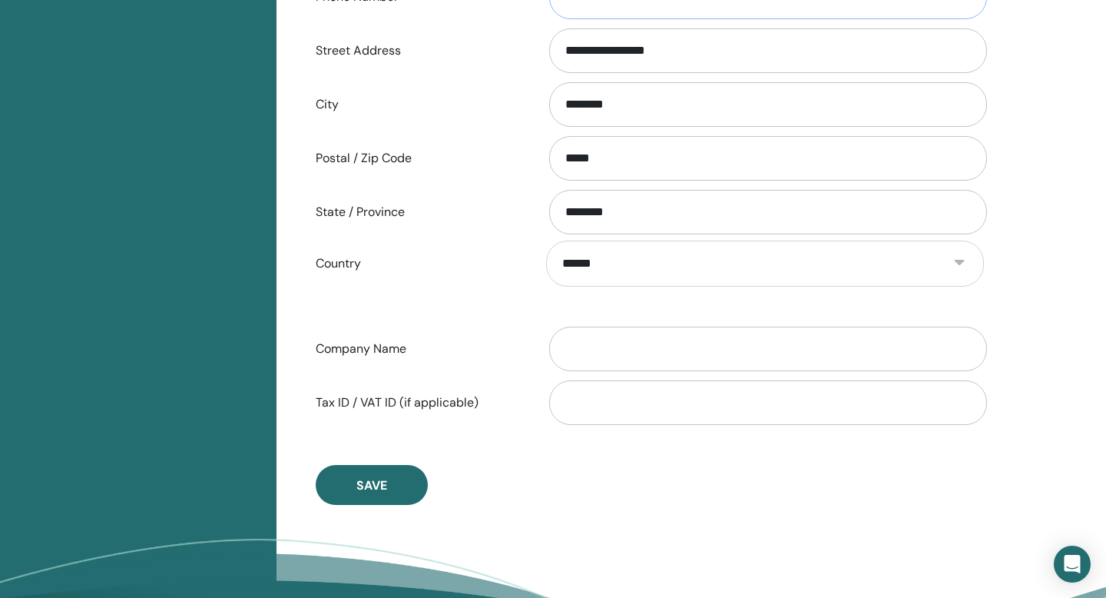
scroll to position [626, 0]
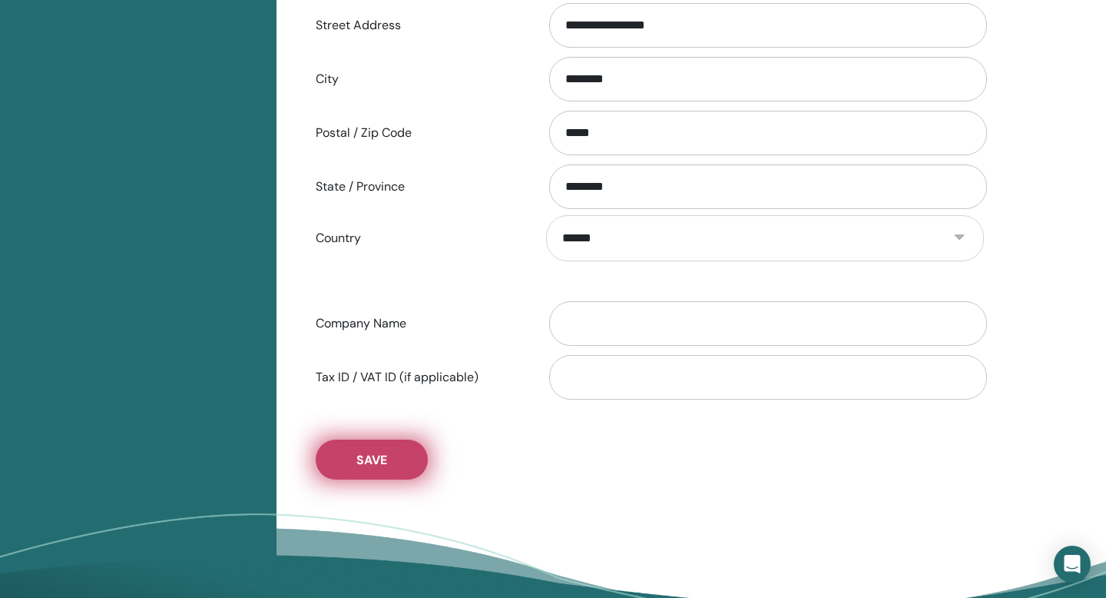
type input "**********"
click at [393, 453] on button "Save" at bounding box center [372, 459] width 112 height 40
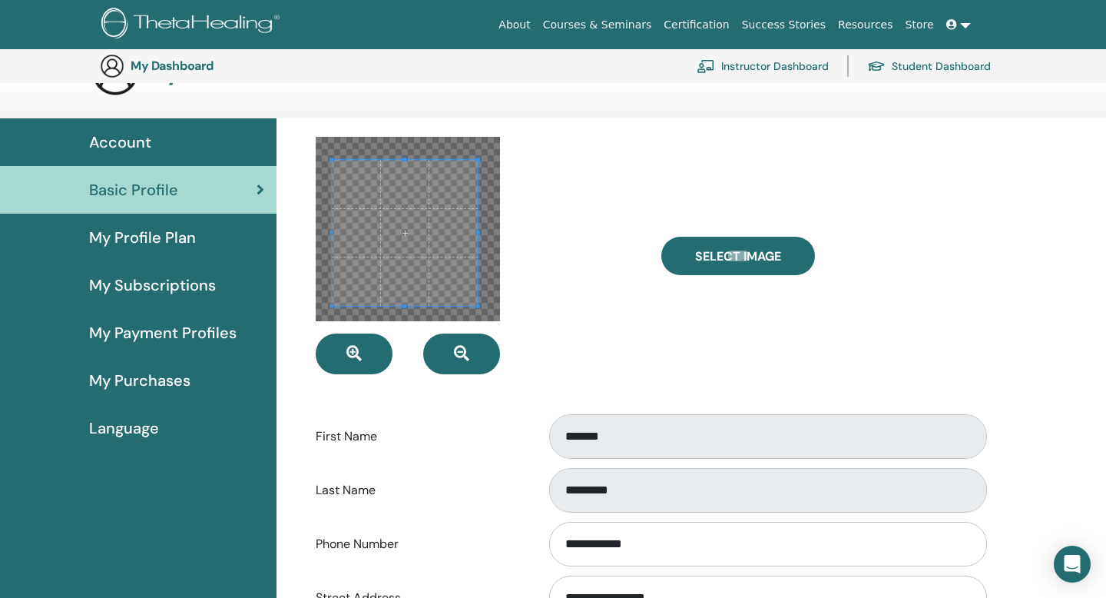
scroll to position [0, 0]
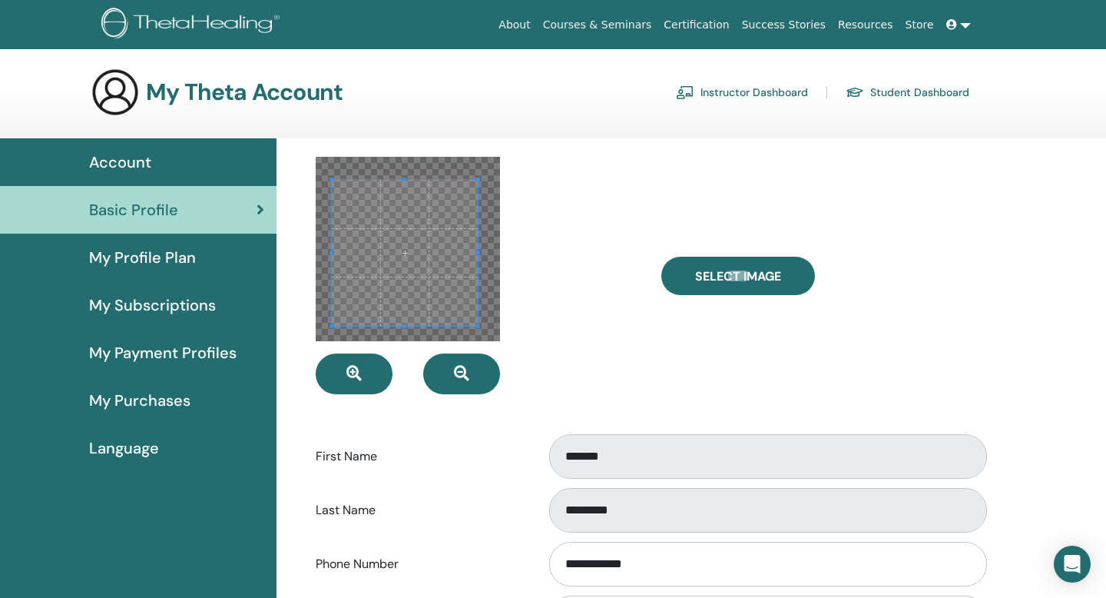
click at [769, 88] on link "Instructor Dashboard" at bounding box center [742, 92] width 132 height 25
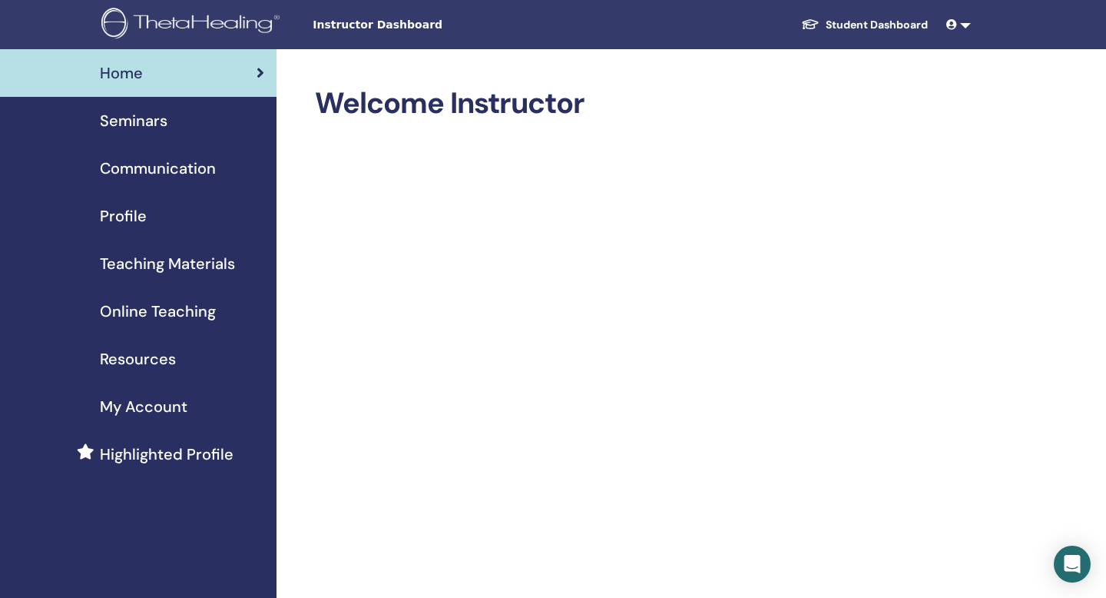
click at [141, 118] on span "Seminars" at bounding box center [134, 120] width 68 height 23
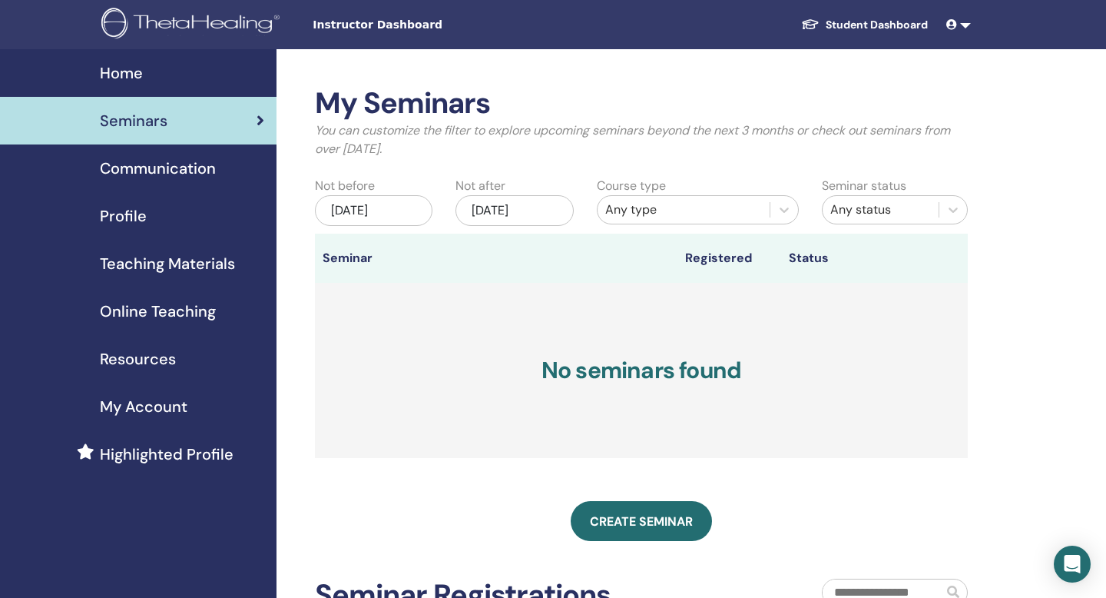
click at [149, 448] on span "Highlighted Profile" at bounding box center [167, 453] width 134 height 23
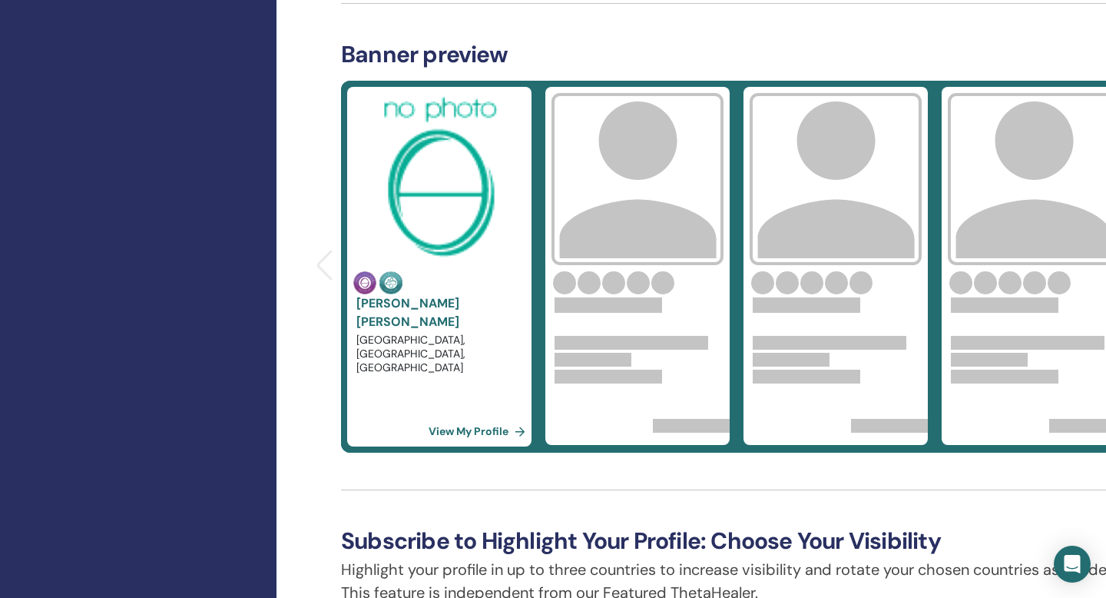
scroll to position [552, 0]
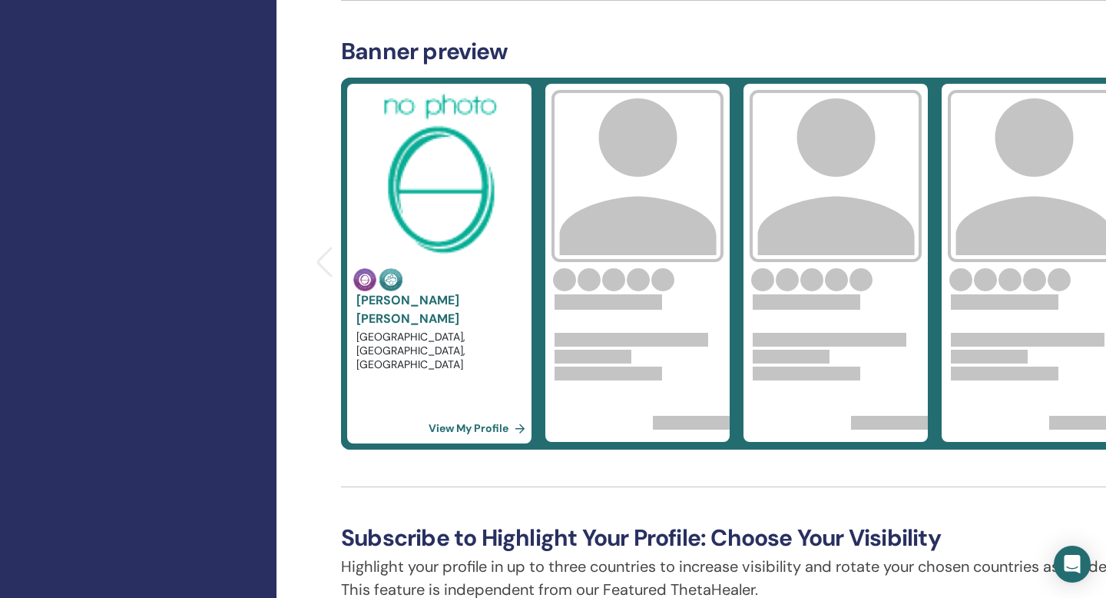
click at [477, 429] on link "View My Profile" at bounding box center [480, 427] width 103 height 31
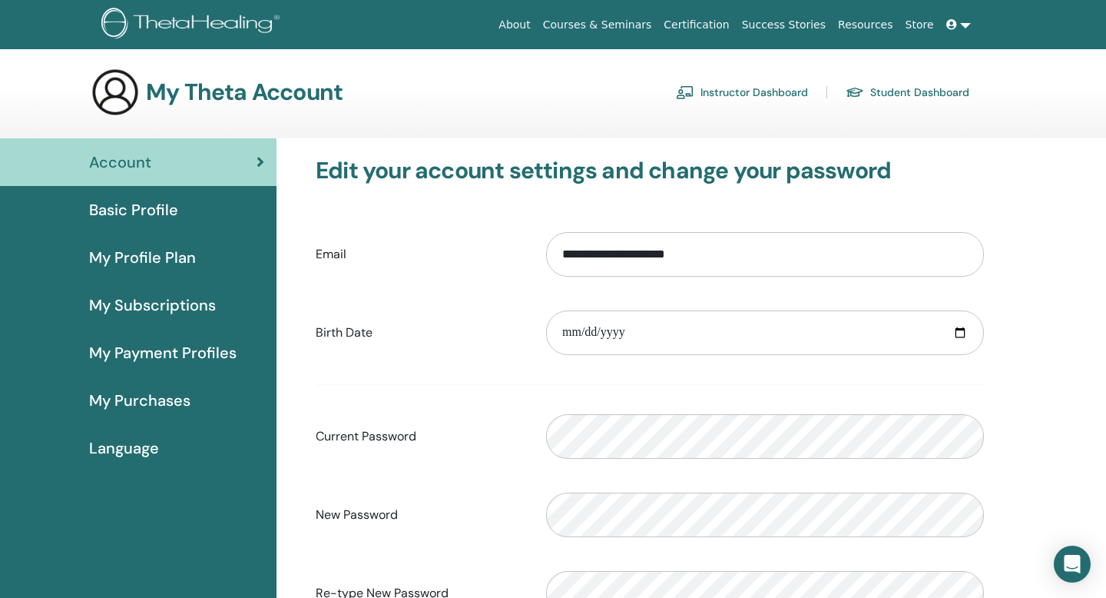
click at [154, 210] on span "Basic Profile" at bounding box center [133, 209] width 89 height 23
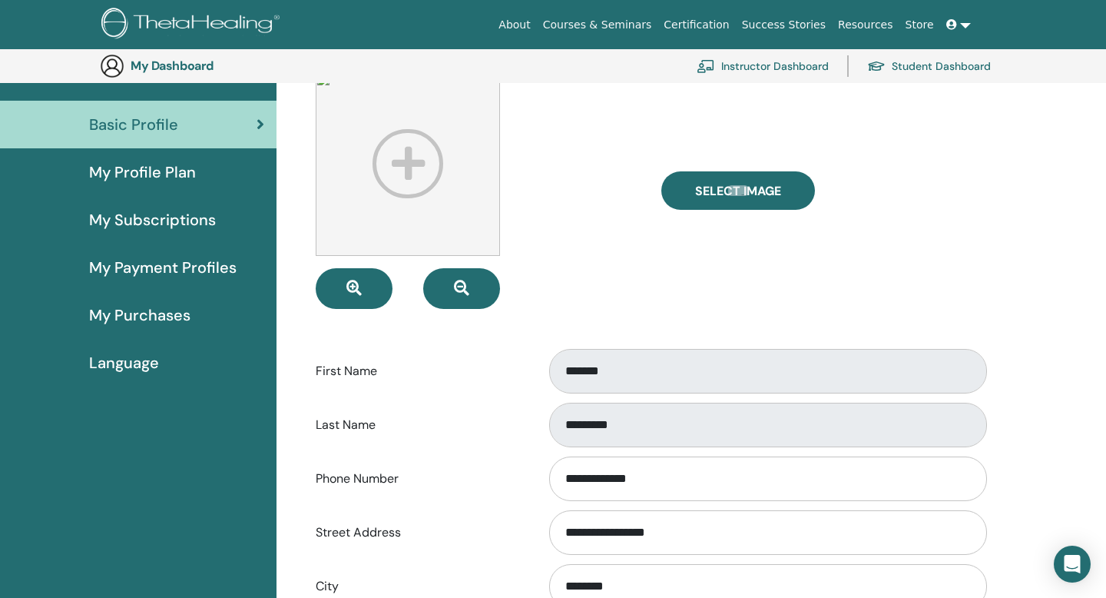
scroll to position [74, 0]
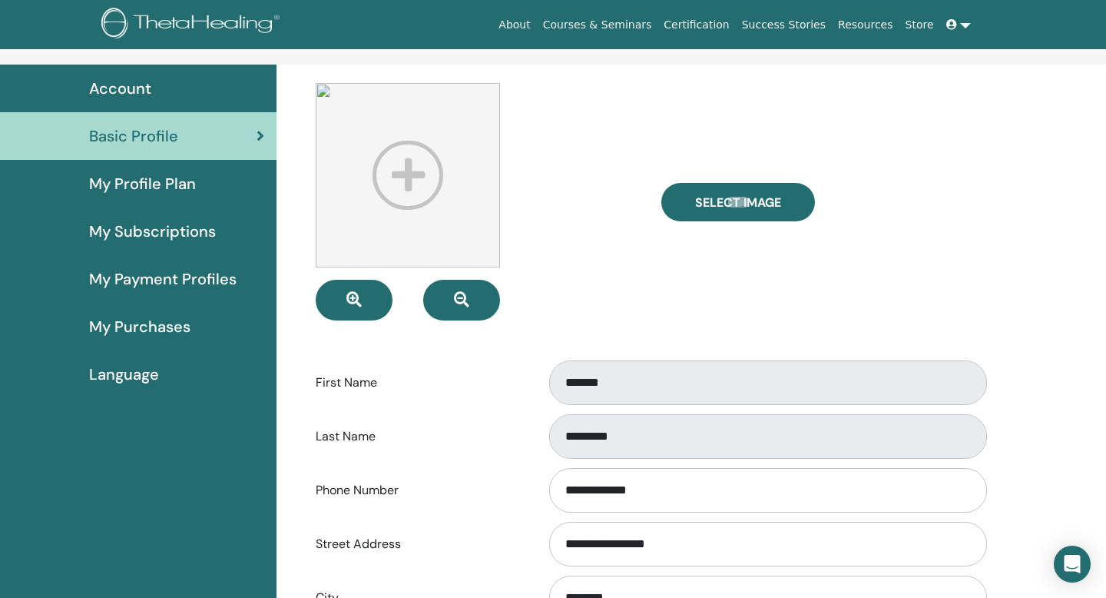
click at [176, 189] on span "My Profile Plan" at bounding box center [142, 183] width 107 height 23
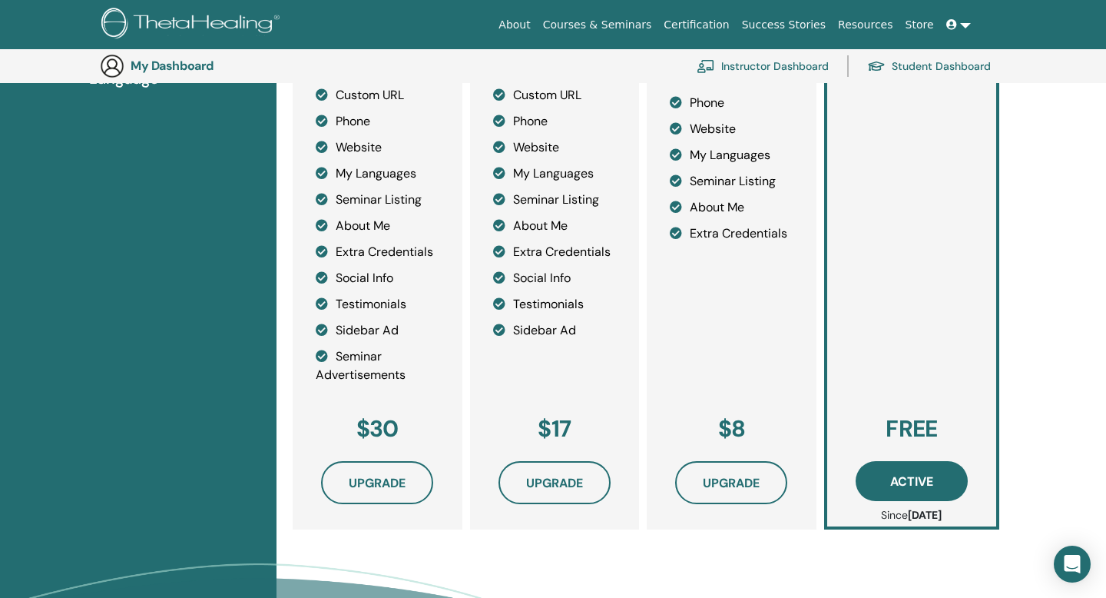
scroll to position [447, 0]
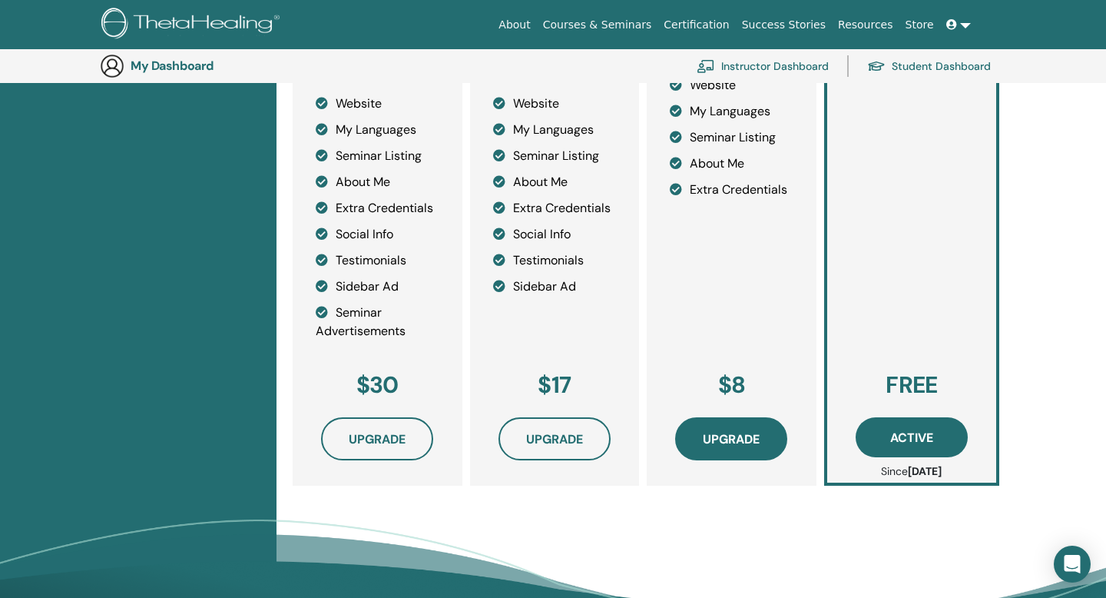
click at [712, 436] on span "Upgrade" at bounding box center [731, 439] width 57 height 16
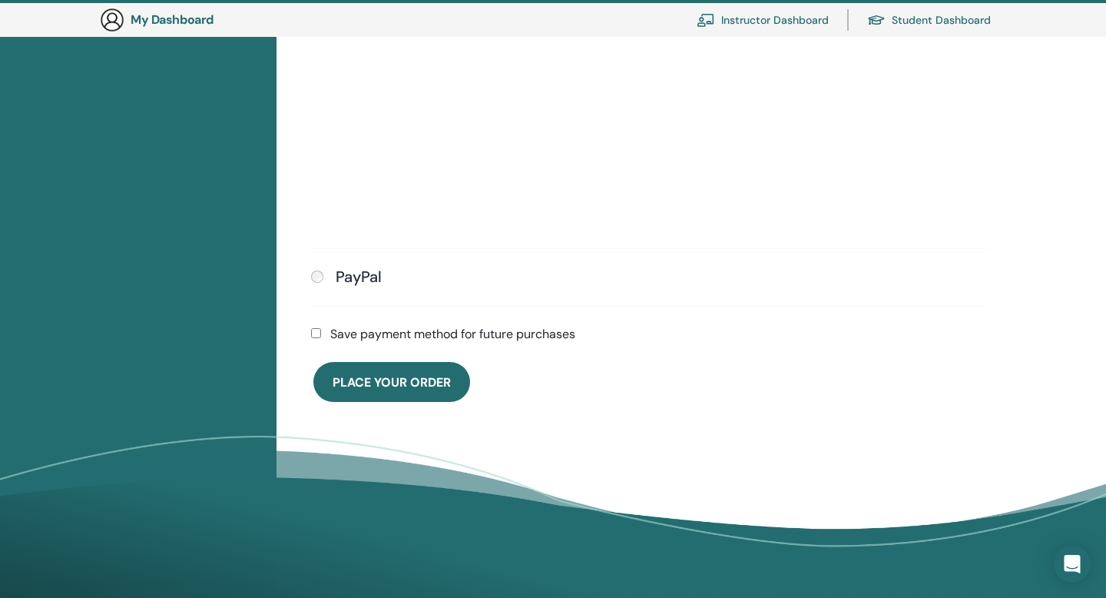
scroll to position [563, 0]
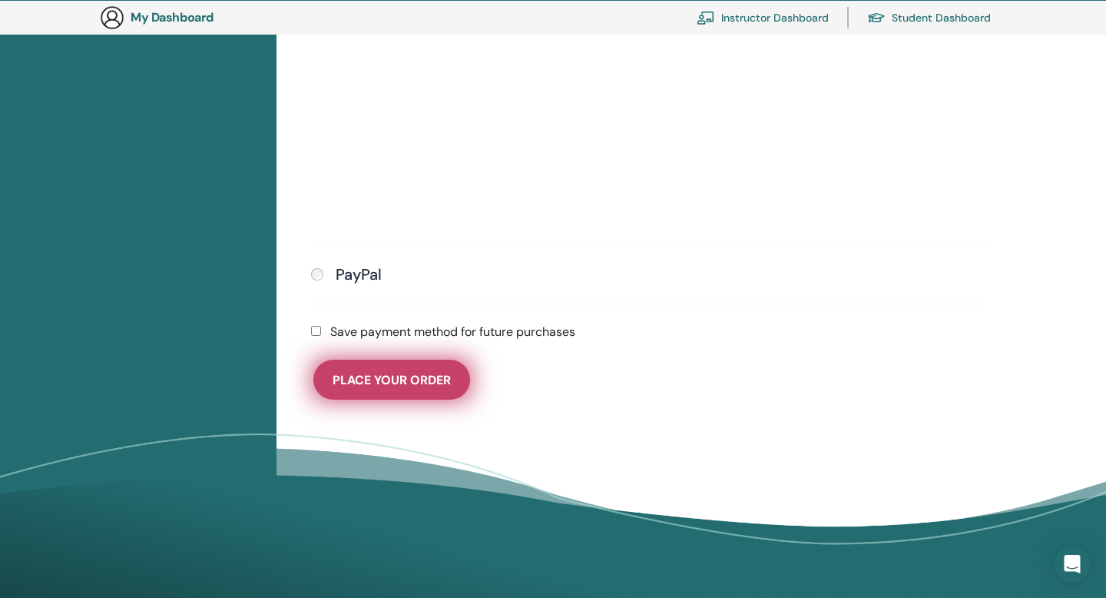
click at [386, 376] on span "Place Your Order" at bounding box center [392, 380] width 118 height 16
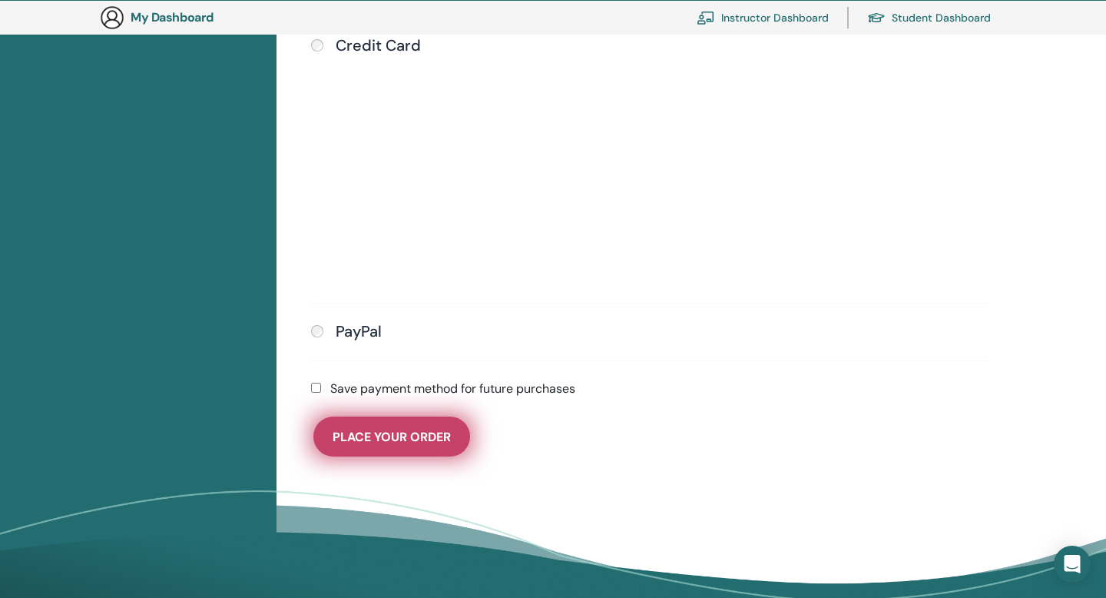
click at [359, 447] on button "Place Your Order" at bounding box center [391, 436] width 157 height 40
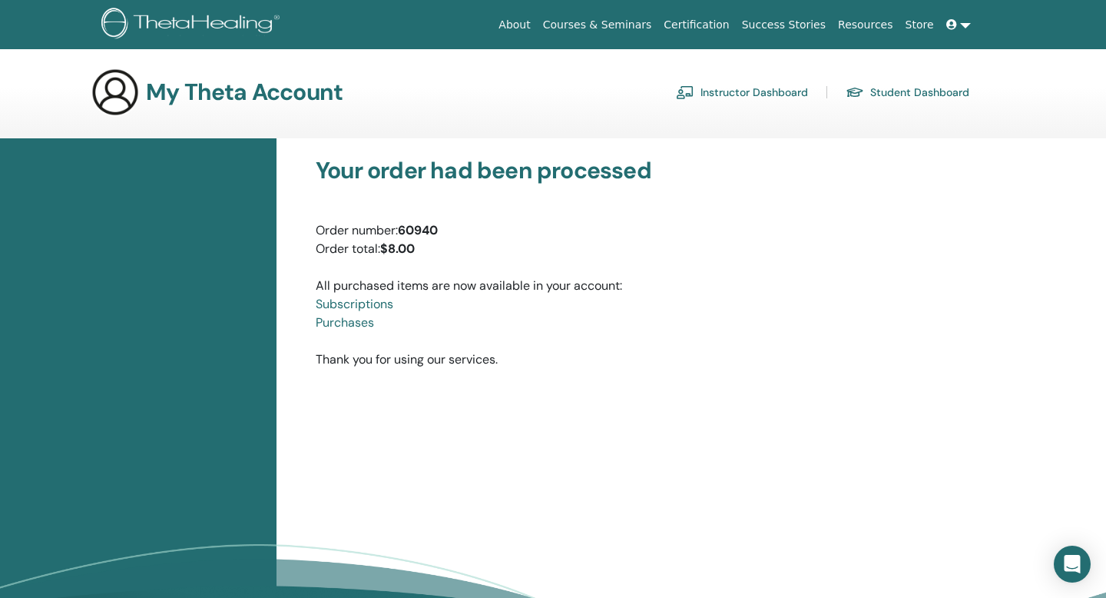
click at [968, 24] on link at bounding box center [958, 25] width 37 height 28
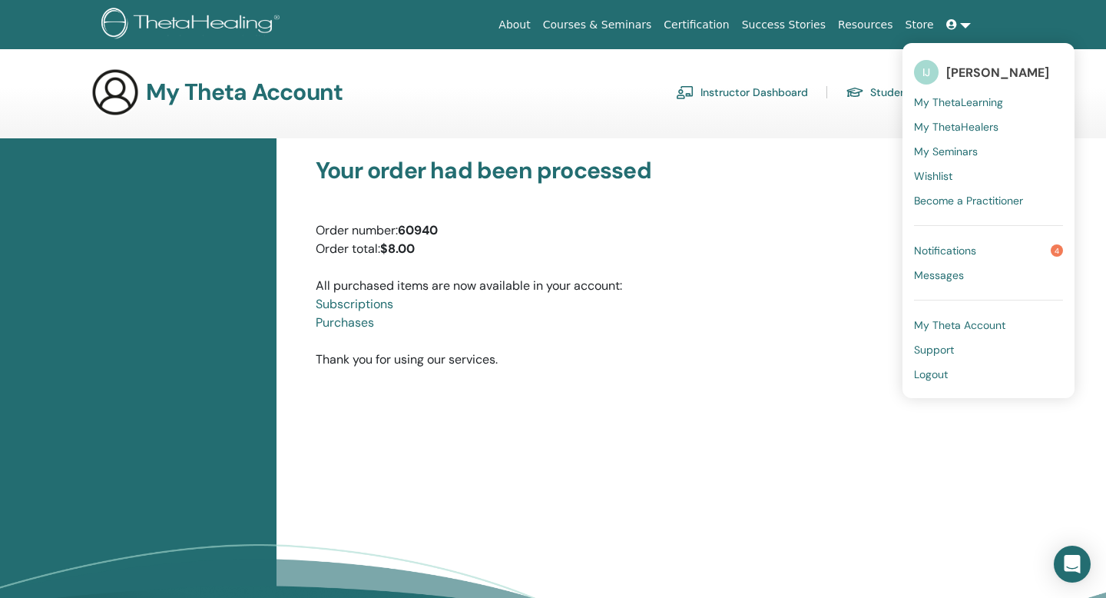
click at [953, 331] on span "My Theta Account" at bounding box center [959, 325] width 91 height 14
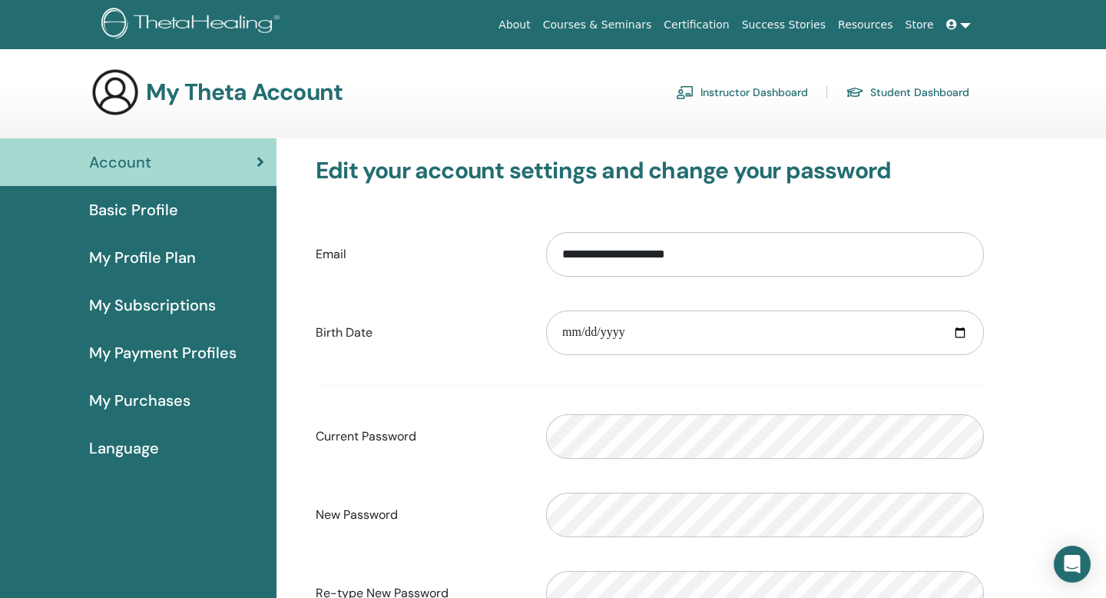
click at [969, 24] on link at bounding box center [958, 25] width 37 height 28
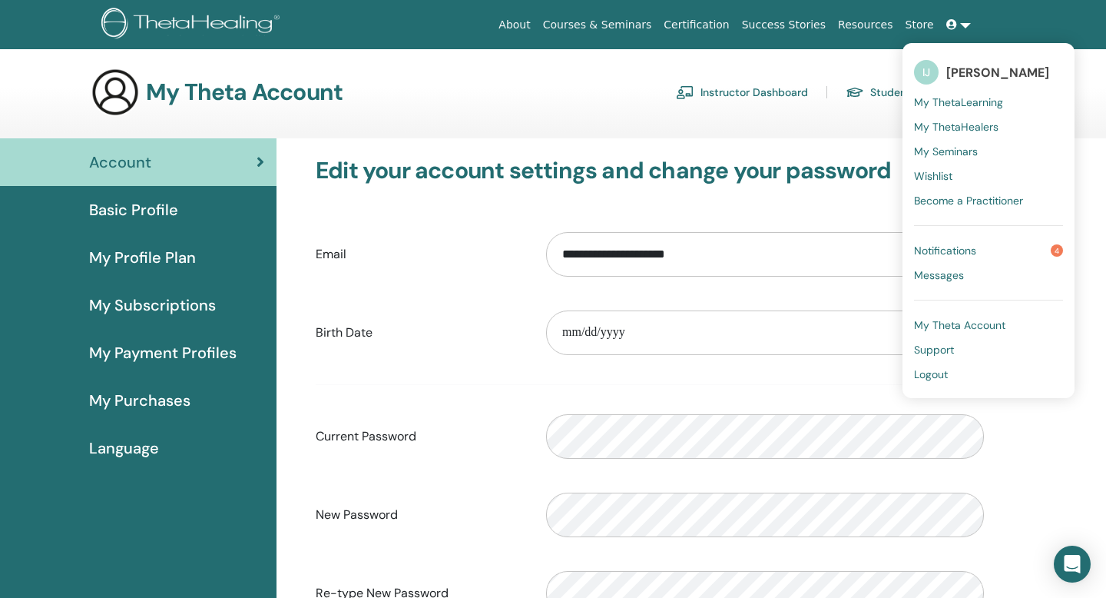
click at [949, 326] on span "My Theta Account" at bounding box center [959, 325] width 91 height 14
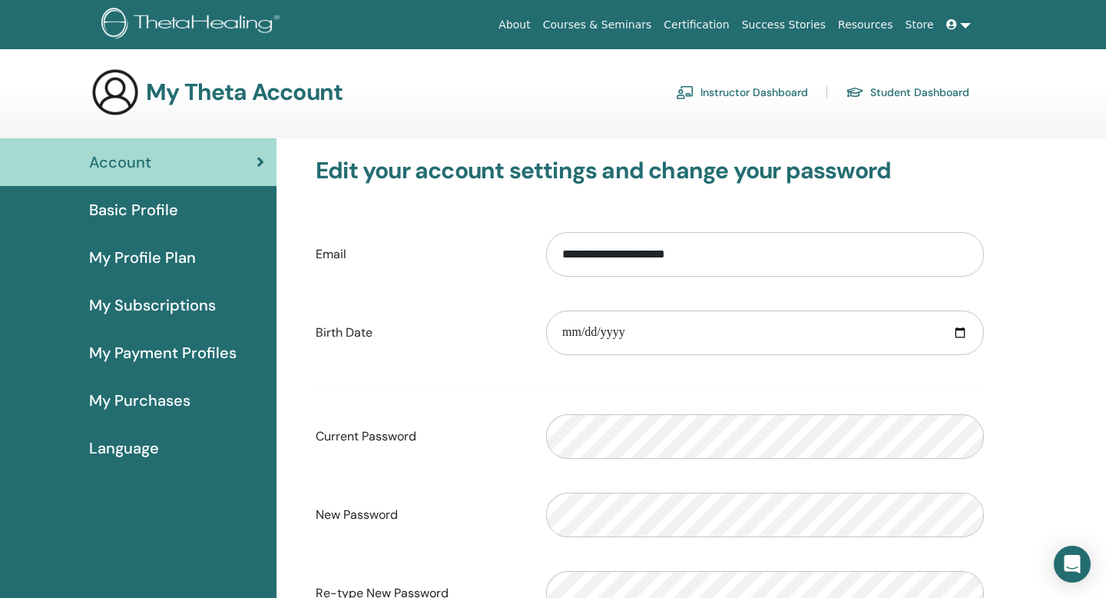
click at [965, 24] on link at bounding box center [958, 25] width 37 height 28
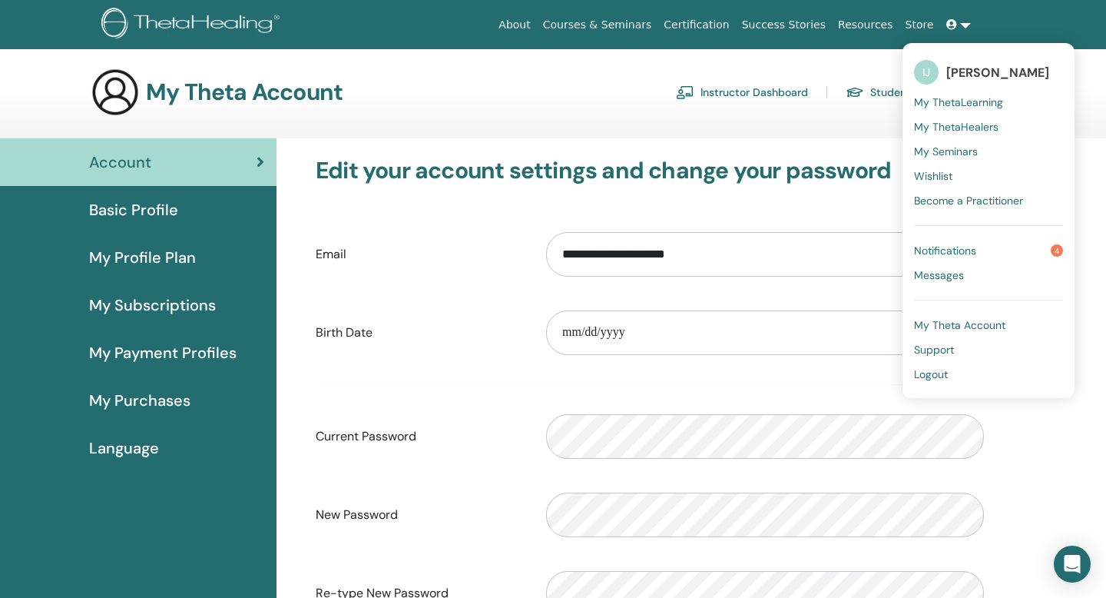
click at [960, 102] on span "My ThetaLearning" at bounding box center [958, 102] width 89 height 14
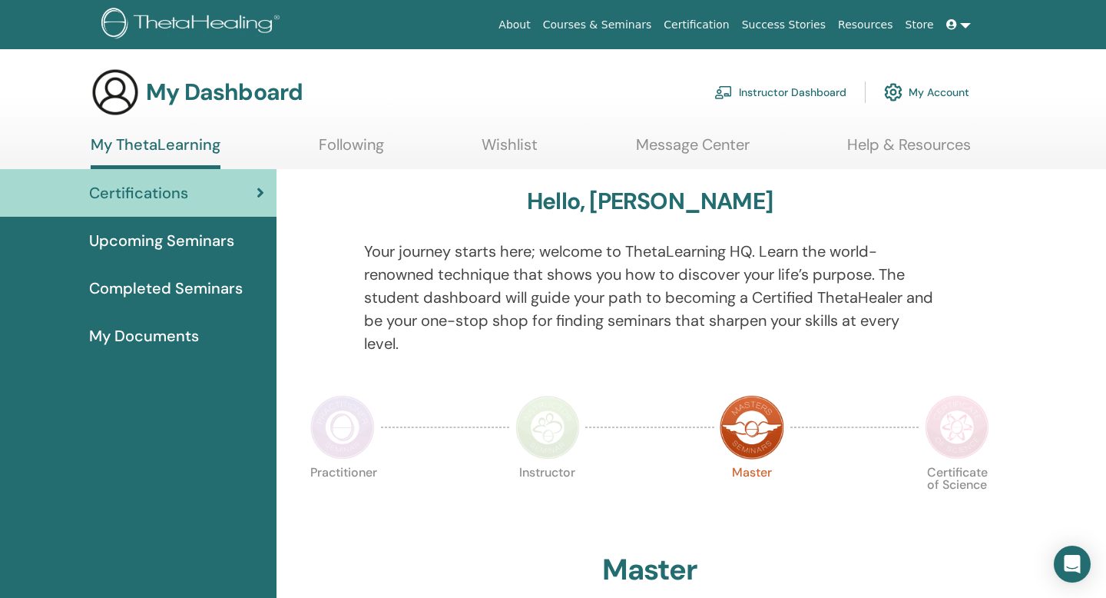
click at [952, 94] on link "My Account" at bounding box center [926, 92] width 85 height 34
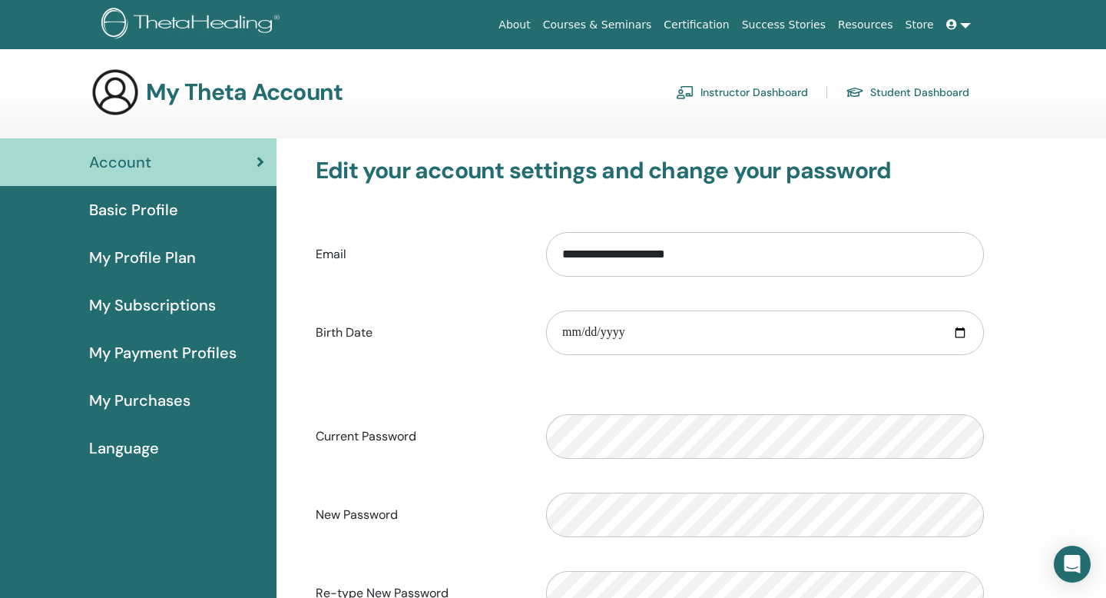
click at [957, 25] on span at bounding box center [953, 24] width 14 height 12
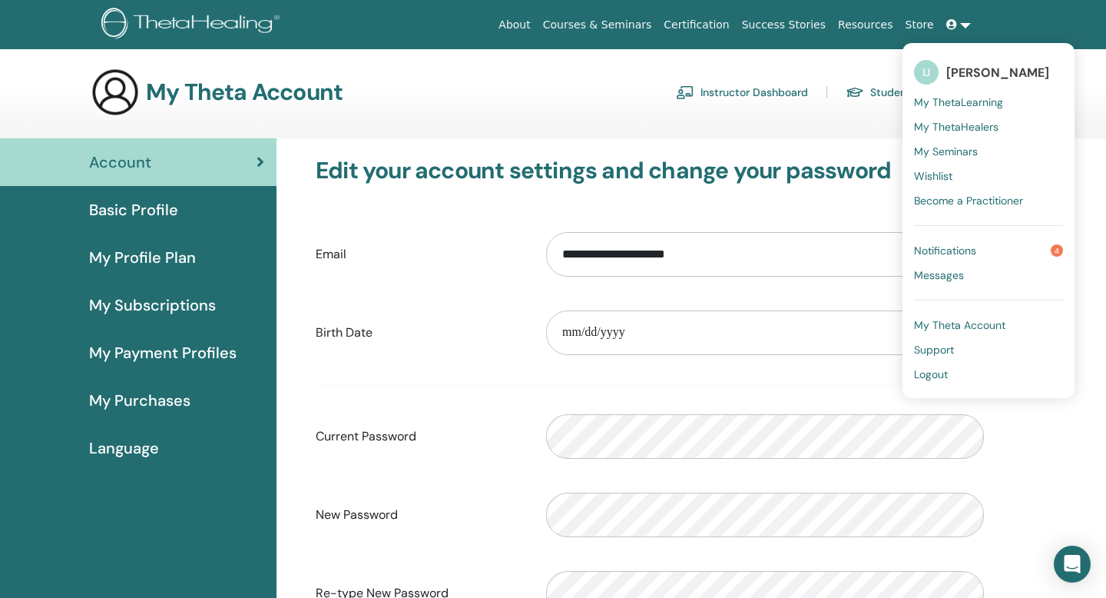
click at [961, 253] on span "Notifications" at bounding box center [945, 250] width 62 height 14
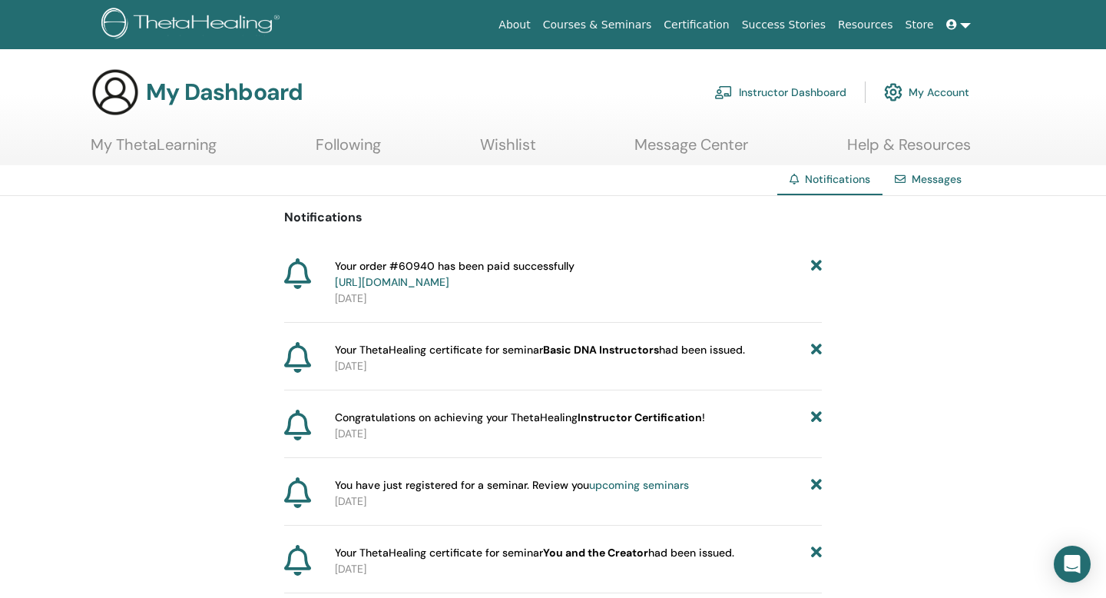
click at [518, 147] on link "Wishlist" at bounding box center [508, 150] width 56 height 30
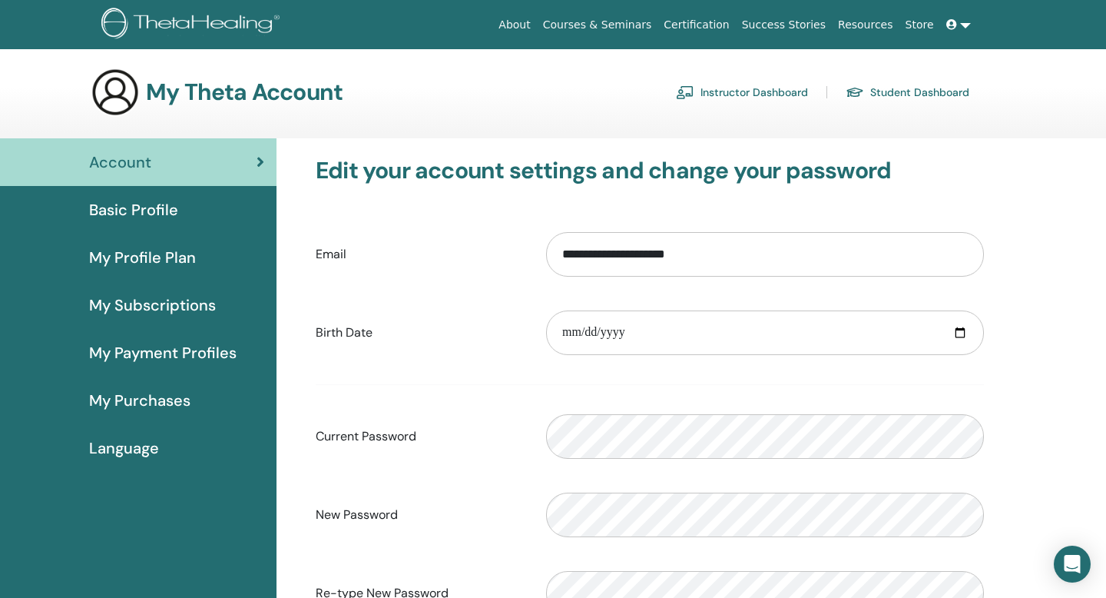
click at [131, 203] on span "Basic Profile" at bounding box center [133, 209] width 89 height 23
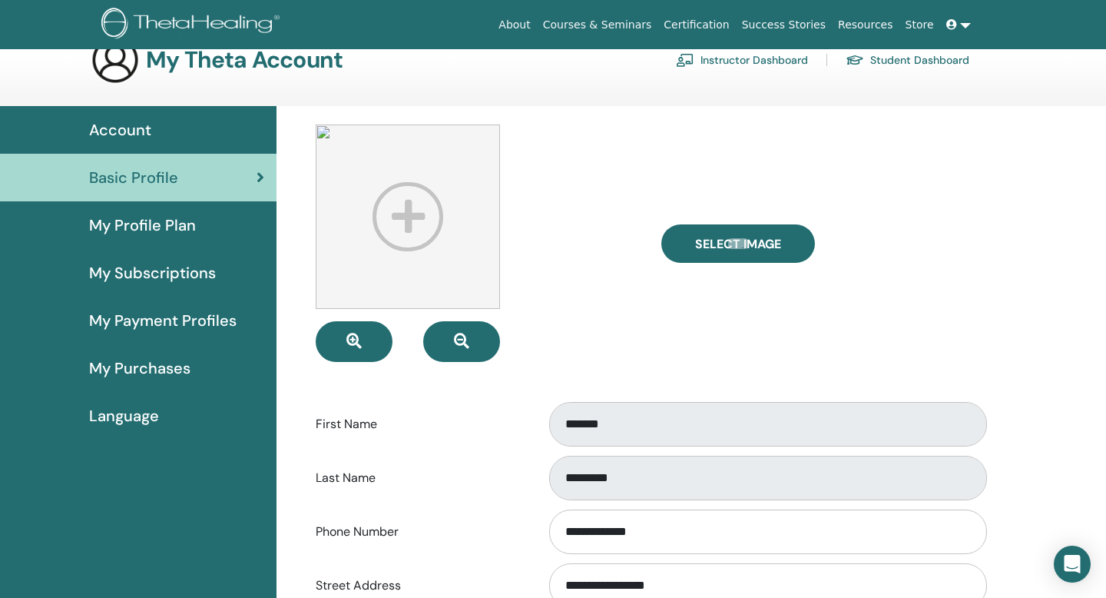
scroll to position [35, 0]
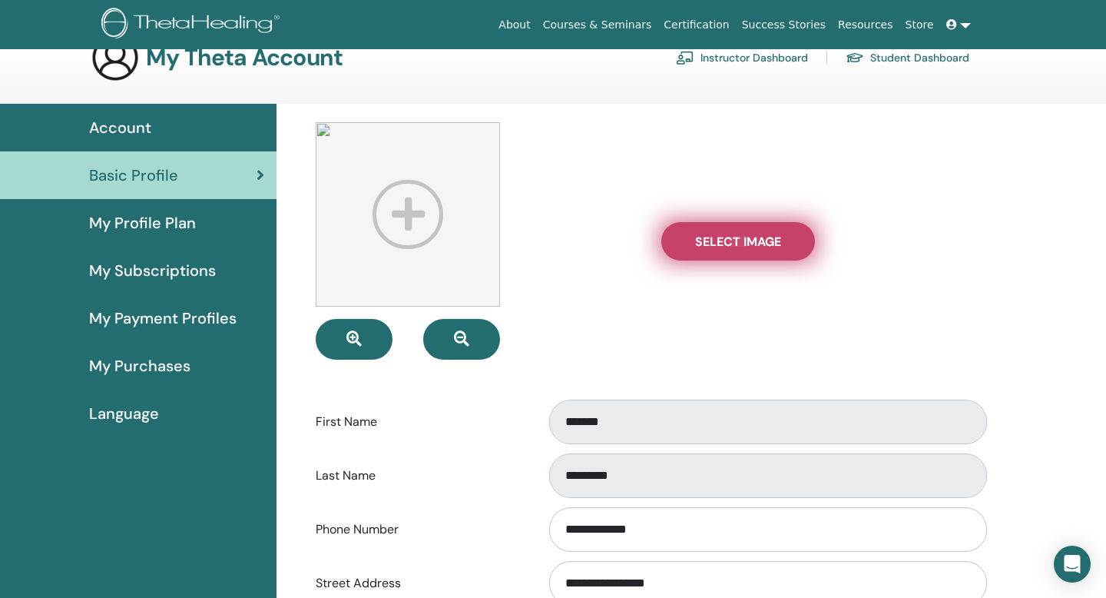
click at [720, 256] on label "Select Image" at bounding box center [738, 241] width 154 height 38
click at [728, 247] on input "Select Image" at bounding box center [738, 241] width 20 height 11
type input "**********"
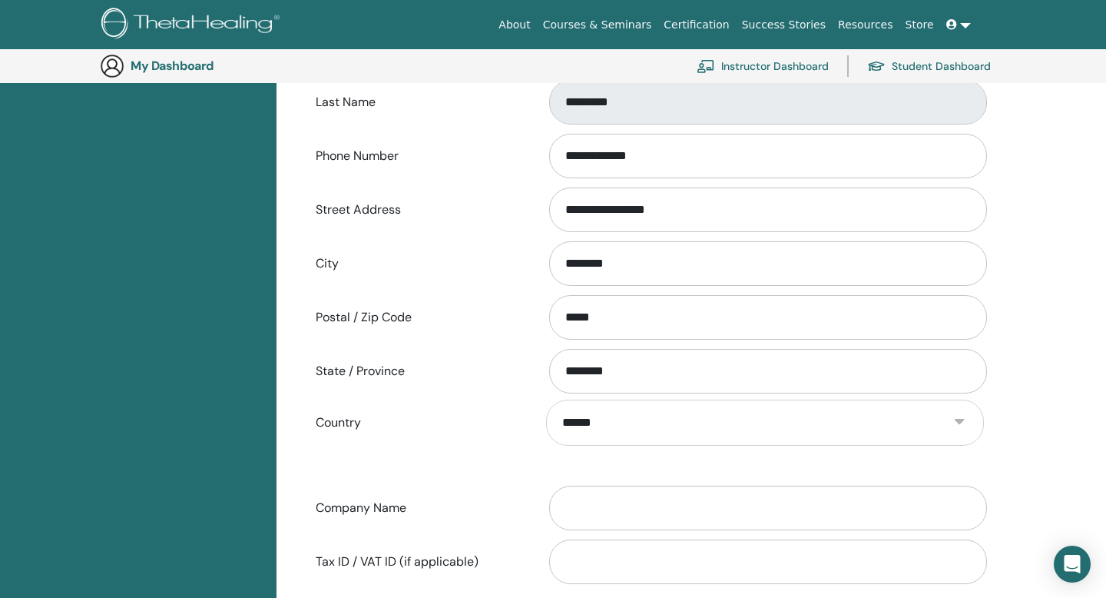
scroll to position [444, 0]
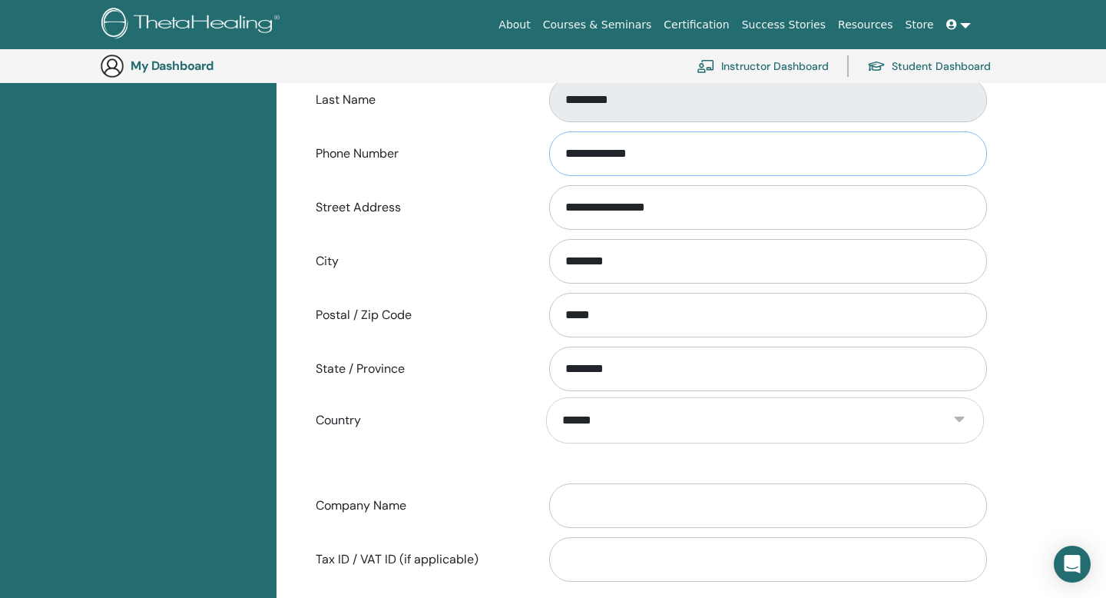
click at [672, 154] on input "**********" at bounding box center [768, 153] width 438 height 45
drag, startPoint x: 675, startPoint y: 151, endPoint x: 565, endPoint y: 150, distance: 110.6
click at [565, 150] on input "**********" at bounding box center [768, 153] width 438 height 45
click at [508, 263] on label "City" at bounding box center [419, 261] width 230 height 29
click at [549, 263] on input "********" at bounding box center [768, 261] width 438 height 45
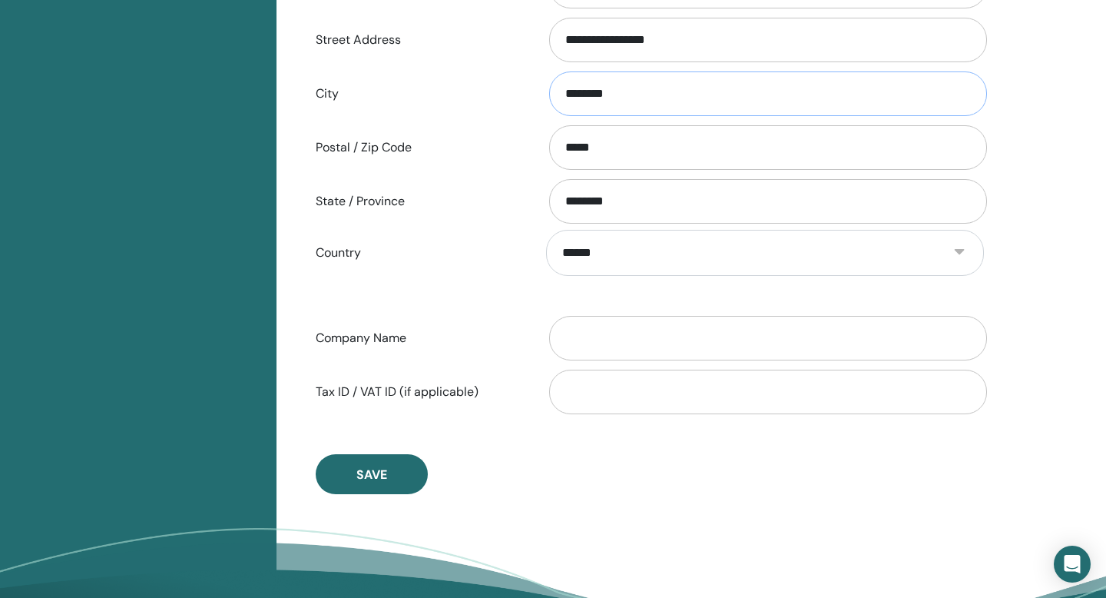
scroll to position [646, 0]
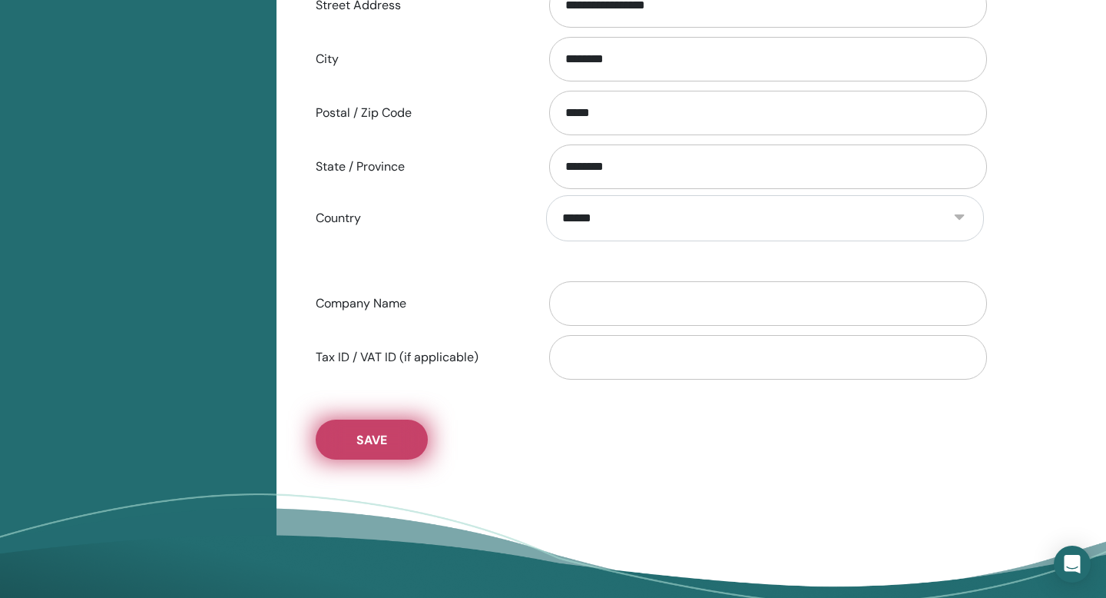
click at [377, 439] on span "Save" at bounding box center [371, 440] width 31 height 16
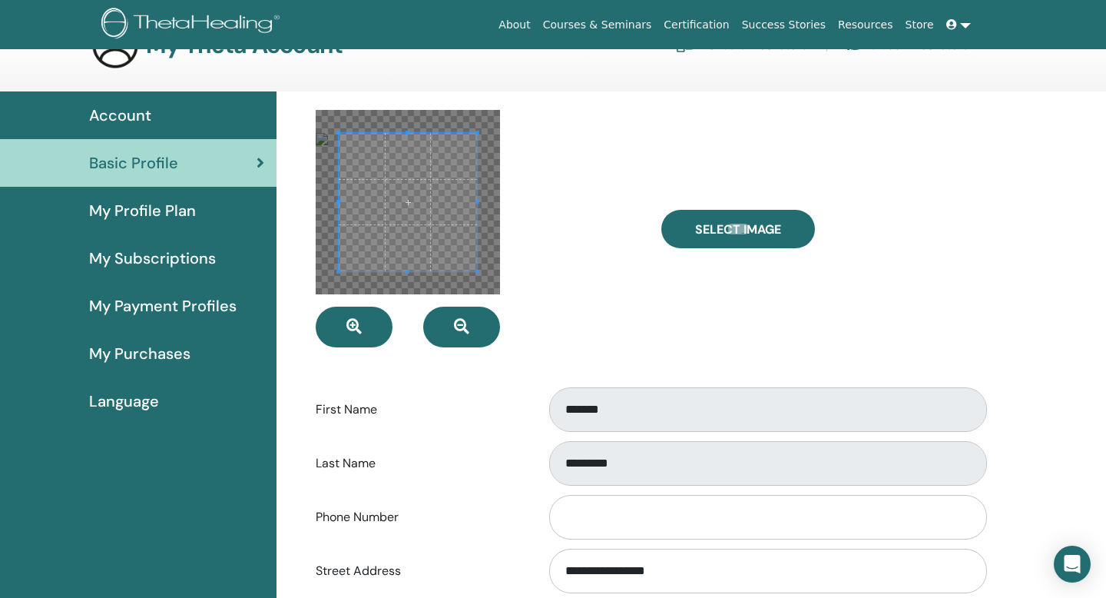
scroll to position [0, 0]
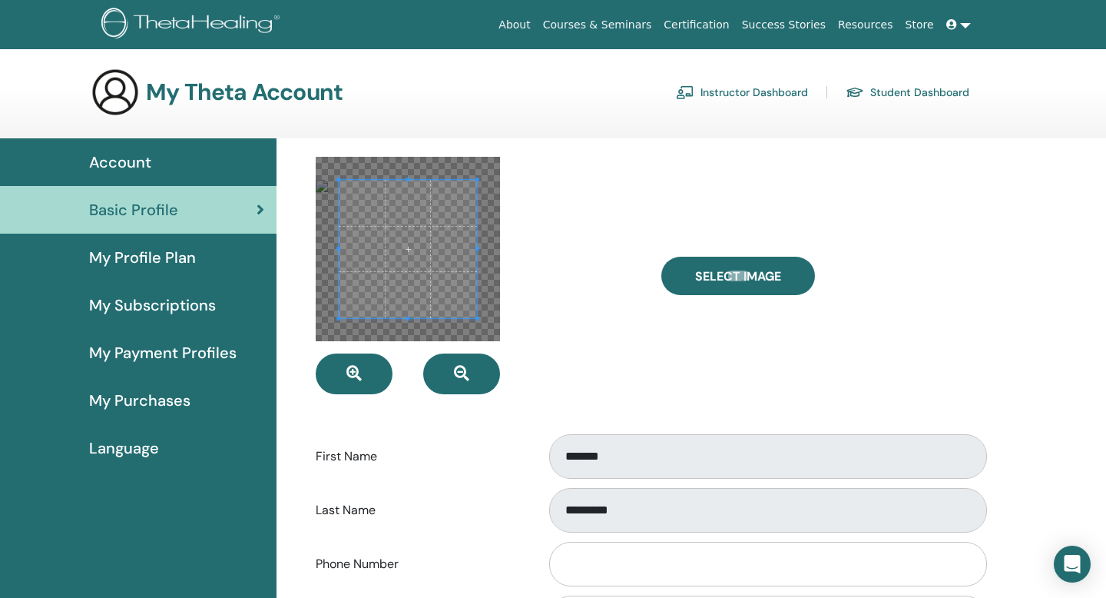
click at [187, 258] on span "My Profile Plan" at bounding box center [142, 257] width 107 height 23
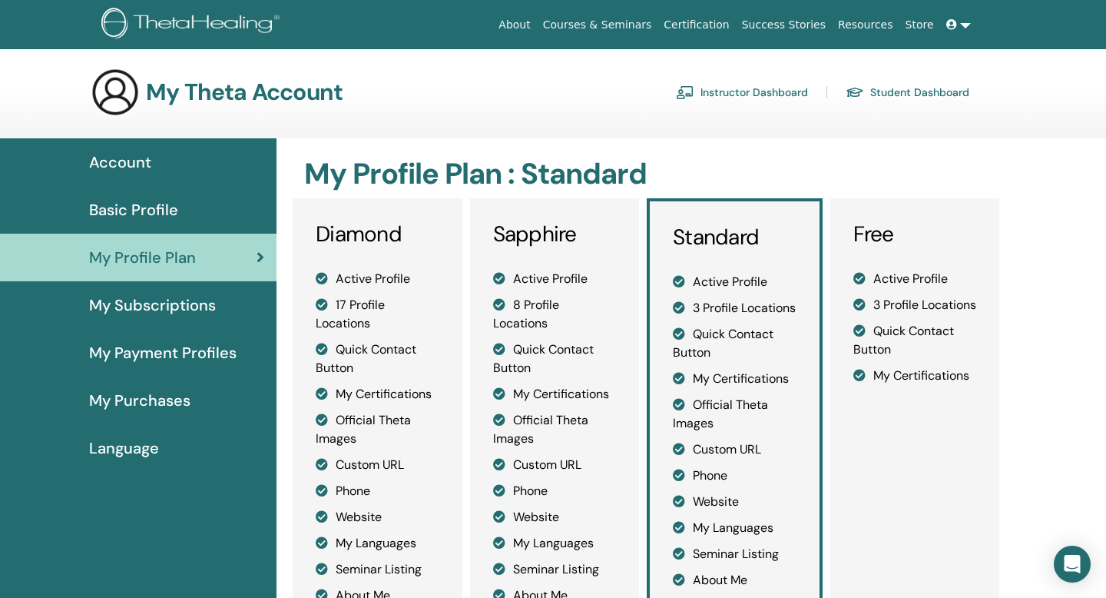
click at [161, 311] on span "My Subscriptions" at bounding box center [152, 304] width 127 height 23
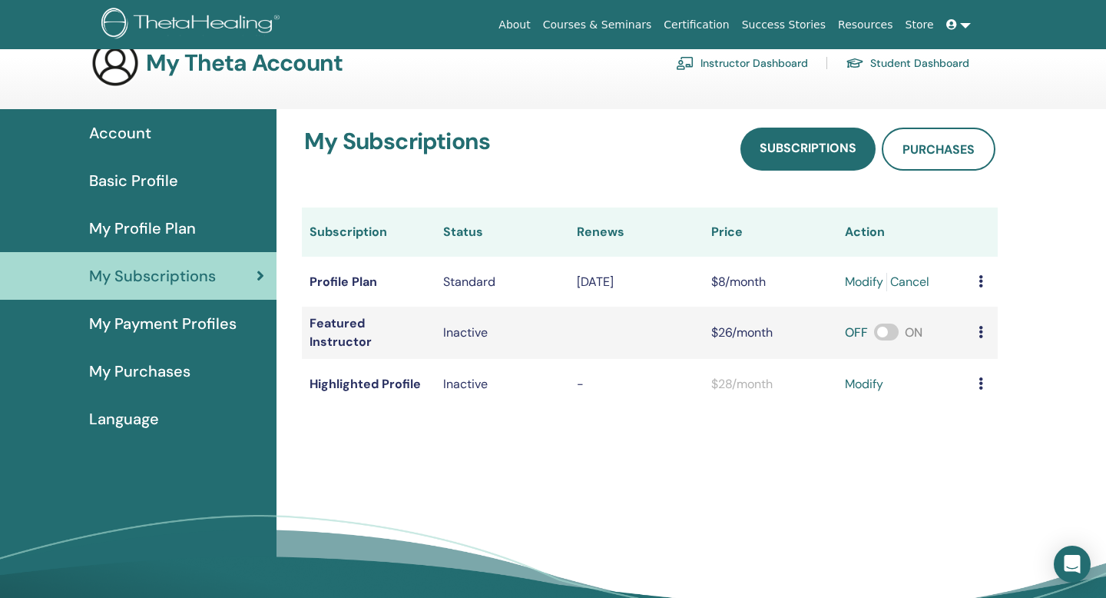
scroll to position [30, 0]
click at [977, 333] on td at bounding box center [984, 332] width 27 height 52
click at [978, 329] on td at bounding box center [984, 332] width 27 height 52
click at [186, 322] on span "My Payment Profiles" at bounding box center [162, 322] width 147 height 23
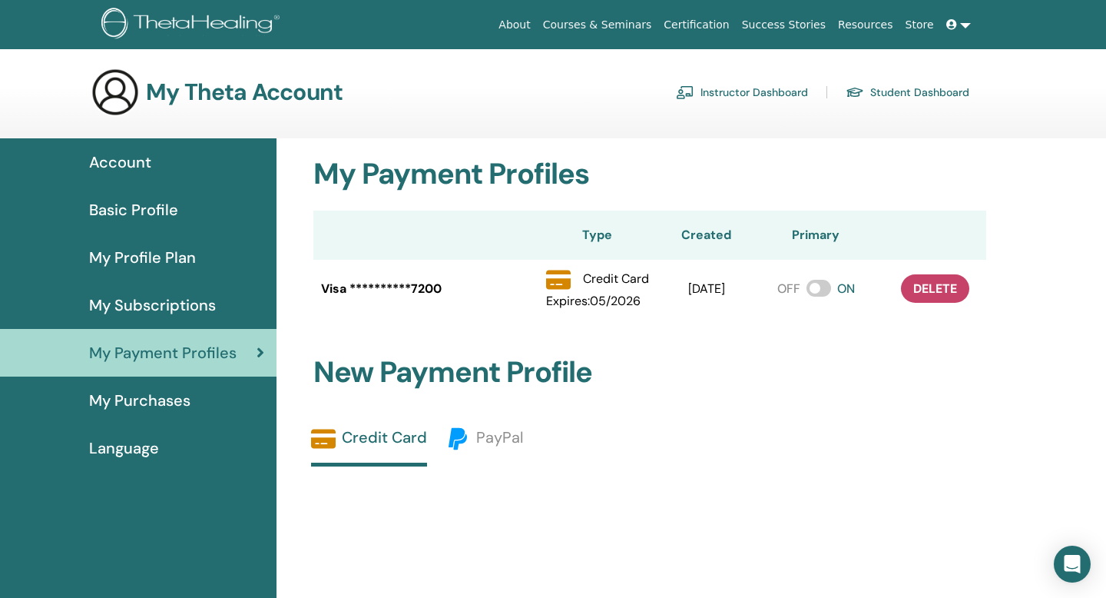
click at [175, 393] on span "My Purchases" at bounding box center [139, 400] width 101 height 23
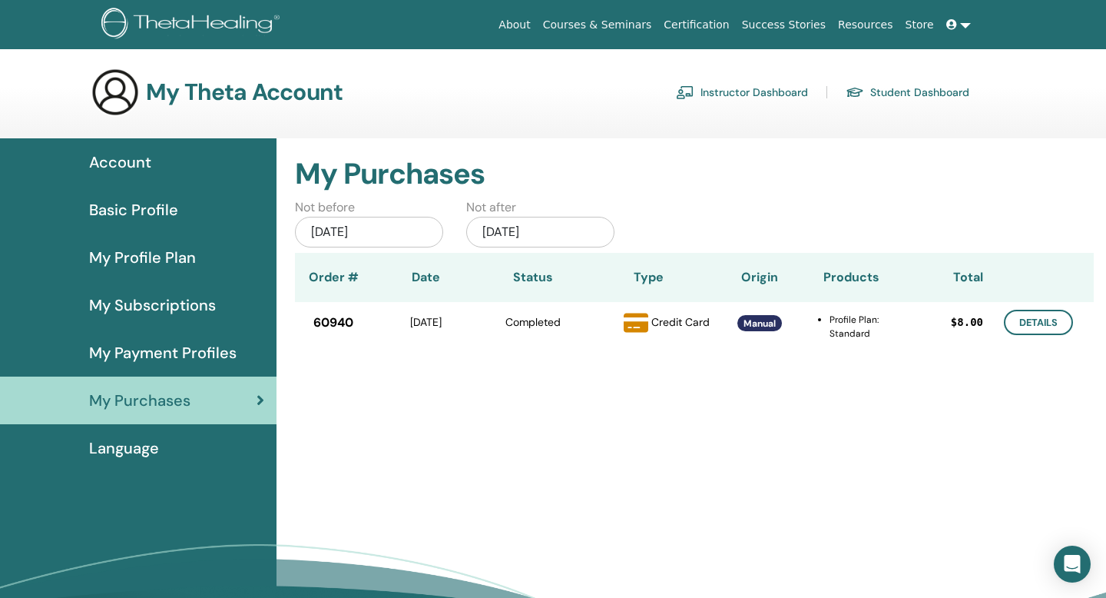
click at [154, 442] on span "Language" at bounding box center [124, 447] width 70 height 23
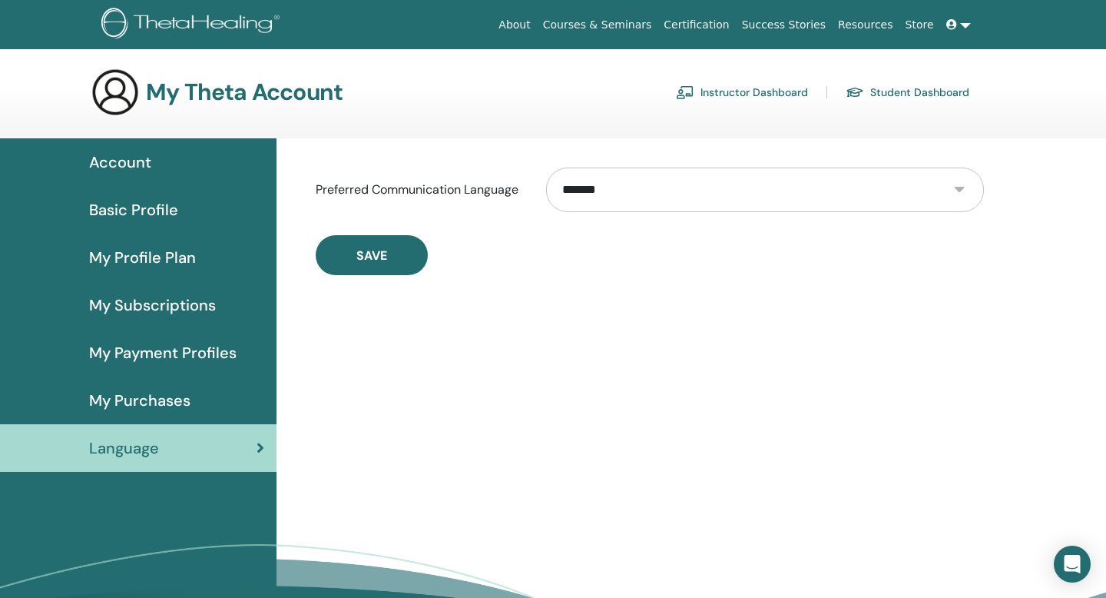
click at [654, 194] on select "**********" at bounding box center [765, 189] width 438 height 45
click at [546, 167] on select "**********" at bounding box center [765, 189] width 438 height 45
click at [150, 161] on span "Account" at bounding box center [120, 162] width 62 height 23
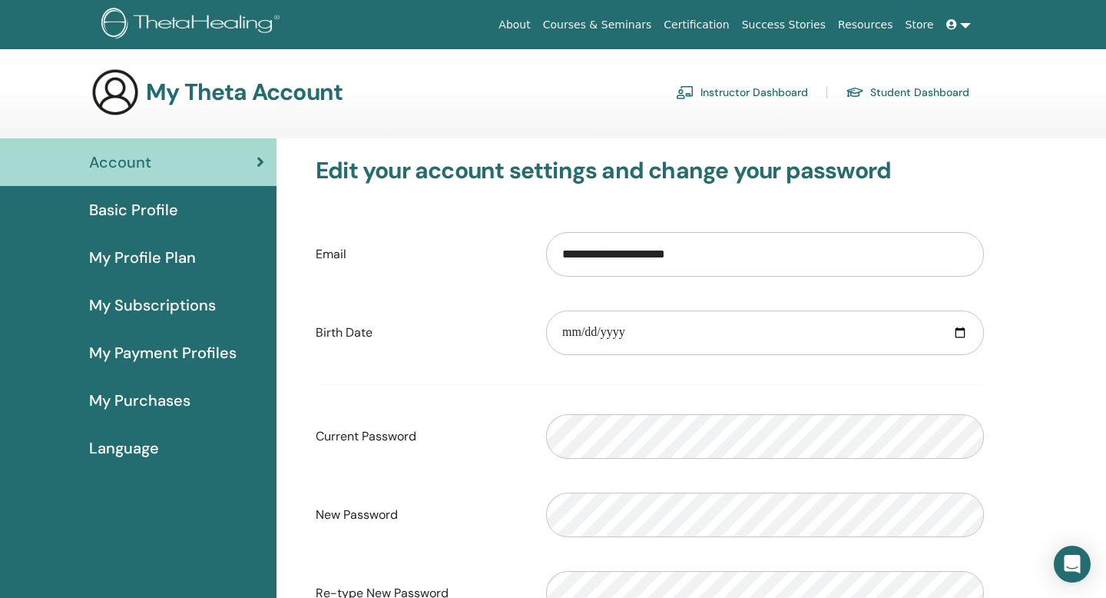
click at [764, 91] on link "Instructor Dashboard" at bounding box center [742, 92] width 132 height 25
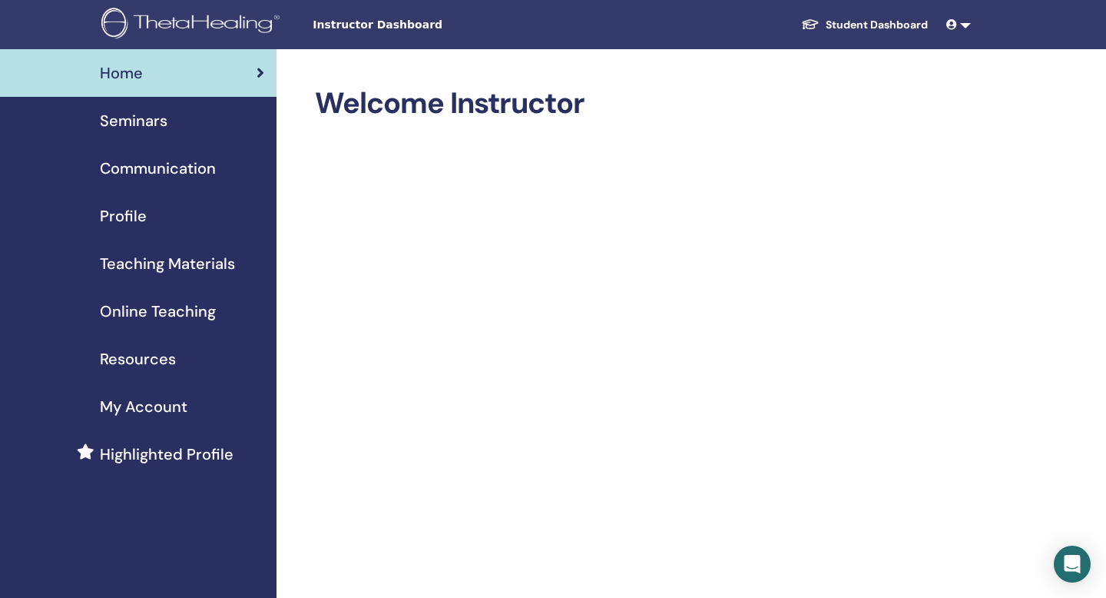
click at [153, 408] on span "My Account" at bounding box center [144, 406] width 88 height 23
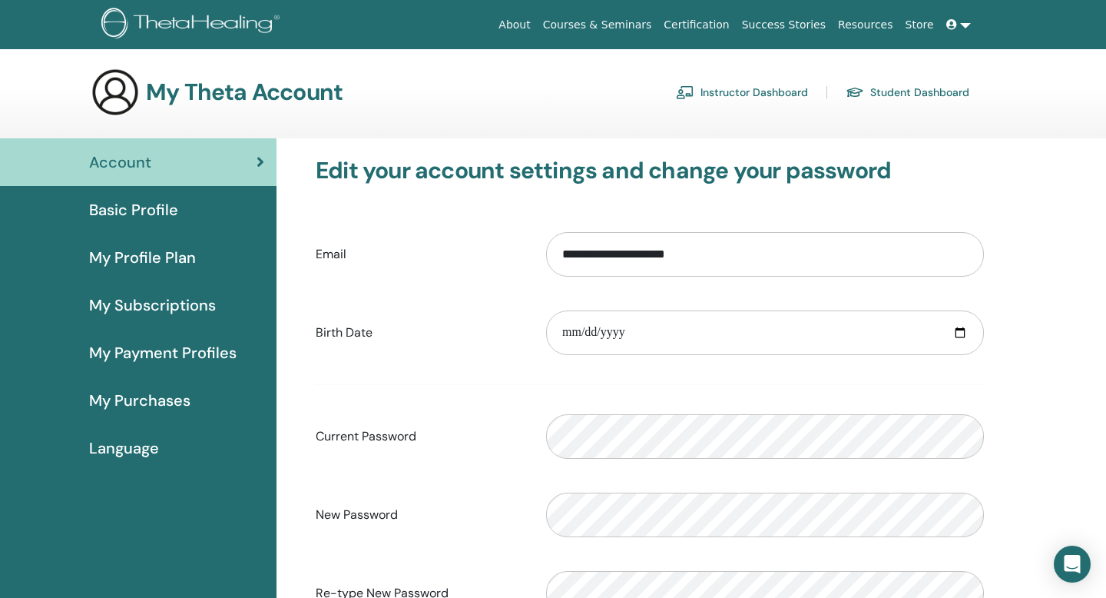
click at [161, 208] on span "Basic Profile" at bounding box center [133, 209] width 89 height 23
click at [180, 214] on div "Basic Profile" at bounding box center [138, 209] width 252 height 23
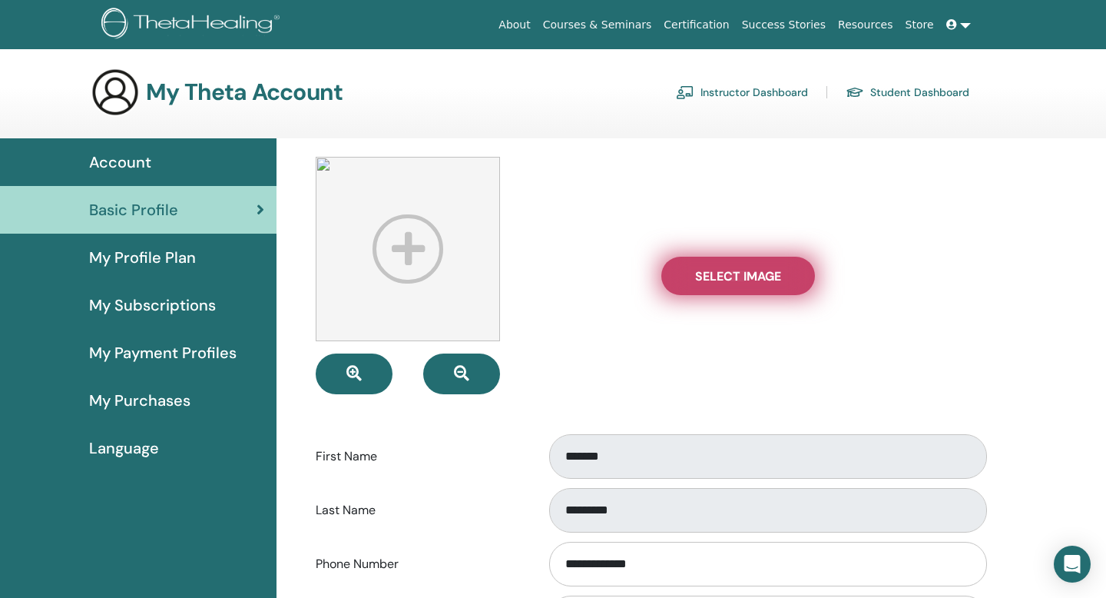
click at [717, 285] on label "Select Image" at bounding box center [738, 276] width 154 height 38
click at [728, 281] on input "Select Image" at bounding box center [738, 275] width 20 height 11
type input "**********"
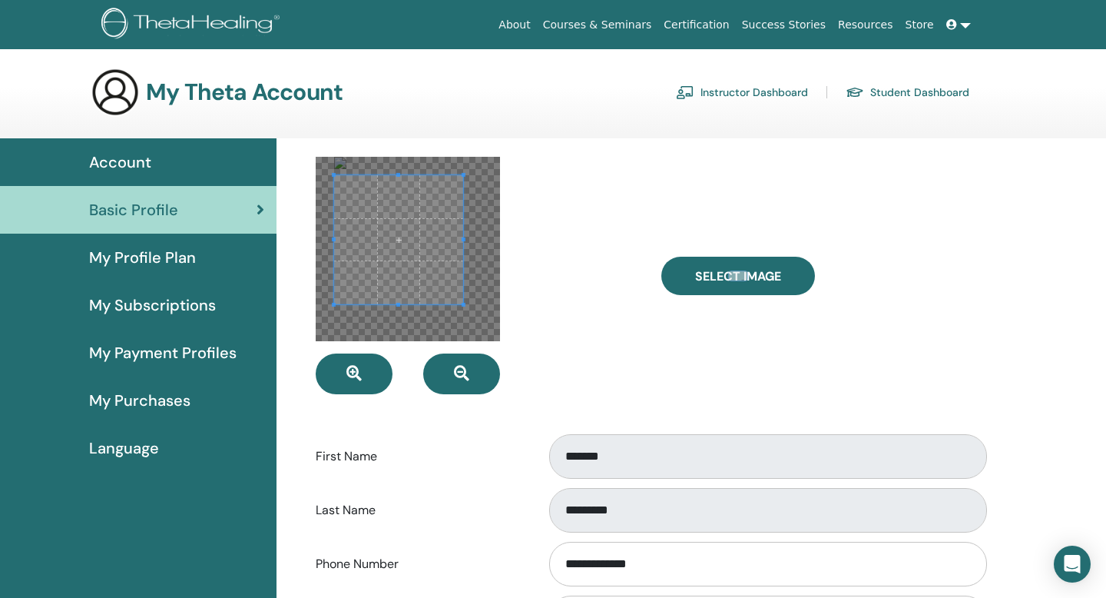
click at [462, 312] on div at bounding box center [408, 249] width 184 height 184
click at [419, 262] on span at bounding box center [400, 238] width 128 height 128
click at [443, 290] on div at bounding box center [408, 249] width 184 height 184
click at [401, 242] on span at bounding box center [398, 225] width 108 height 108
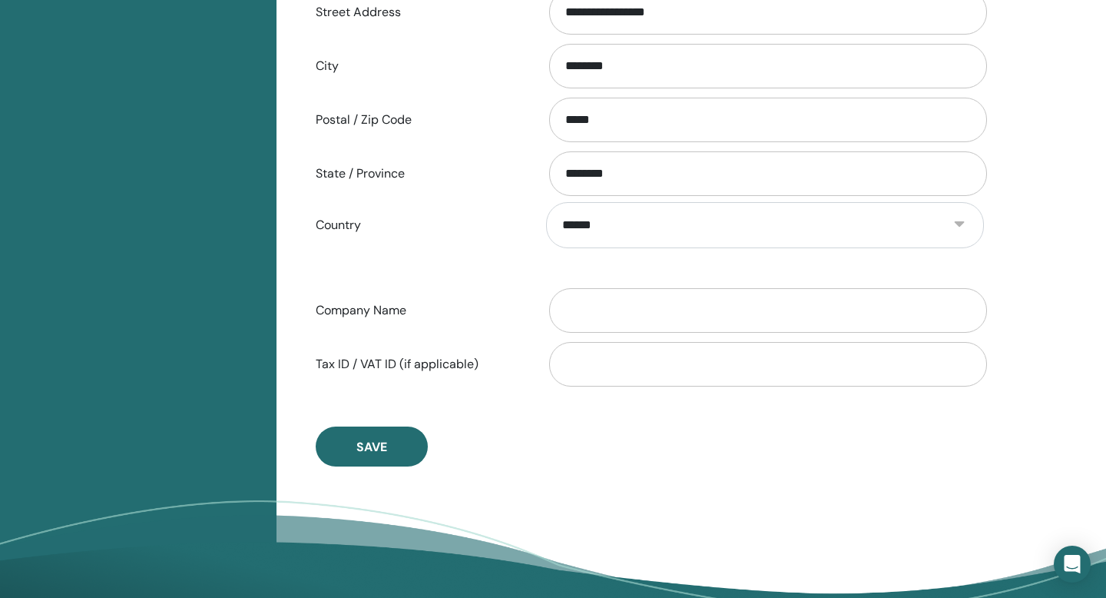
scroll to position [657, 0]
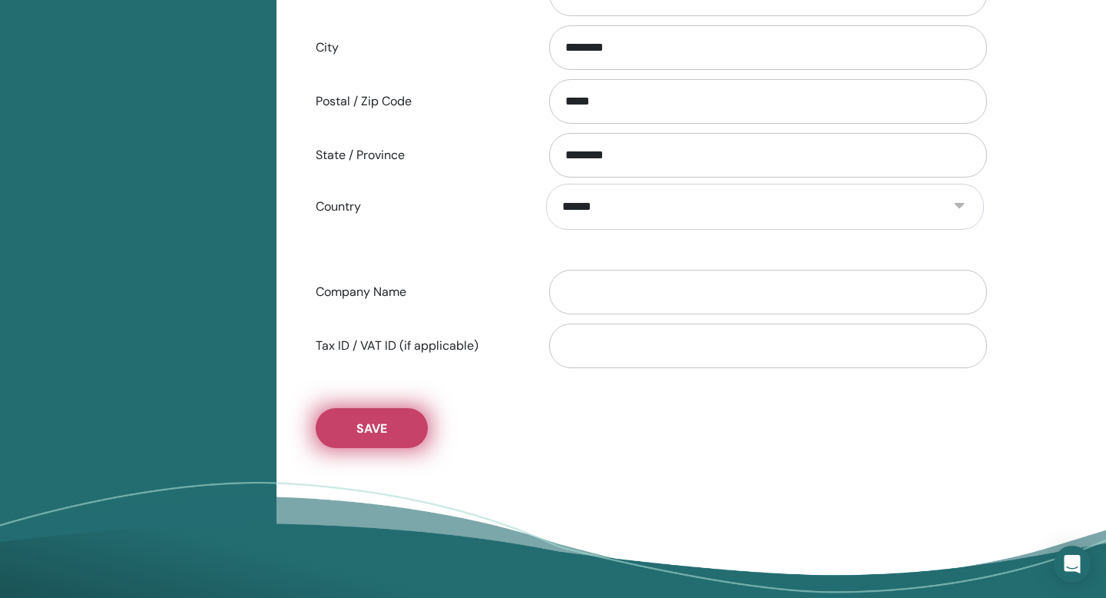
click at [361, 426] on span "Save" at bounding box center [371, 428] width 31 height 16
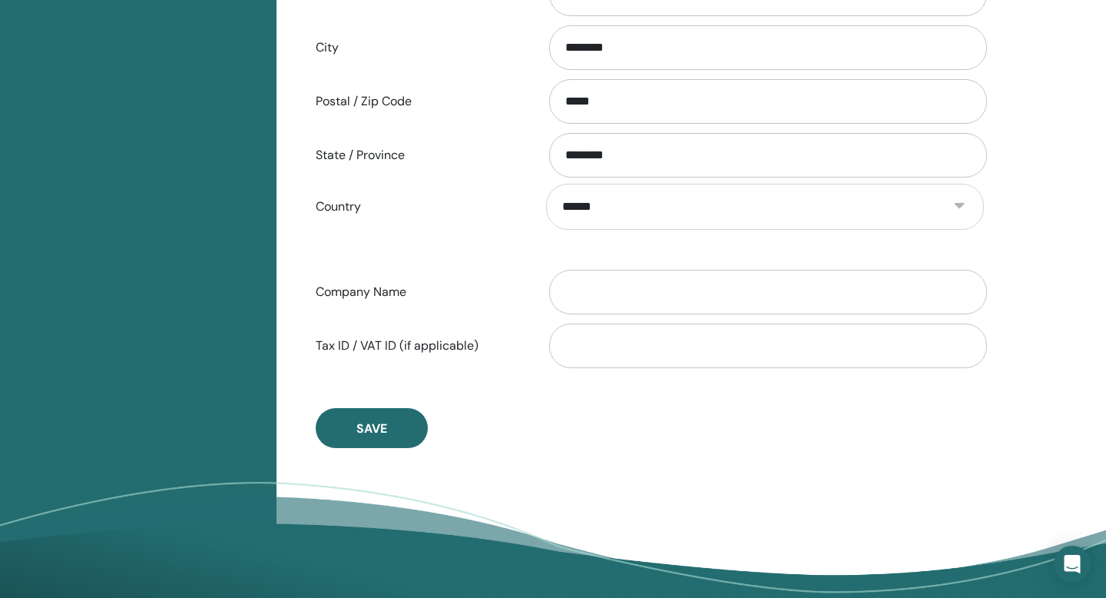
scroll to position [0, 0]
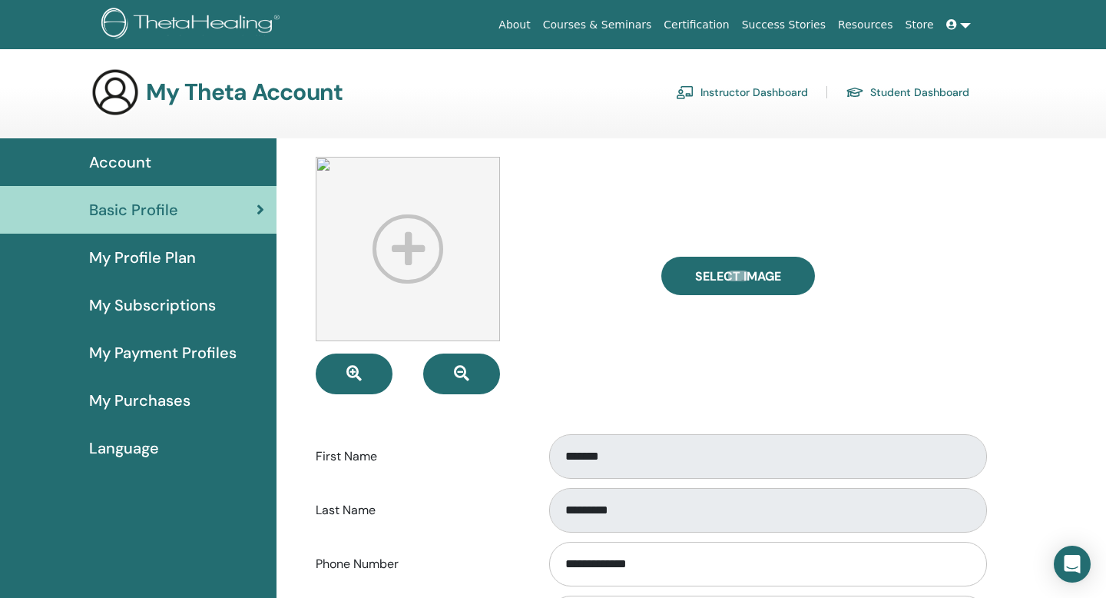
scroll to position [15, 0]
click at [156, 268] on link "My Profile Plan" at bounding box center [138, 258] width 277 height 48
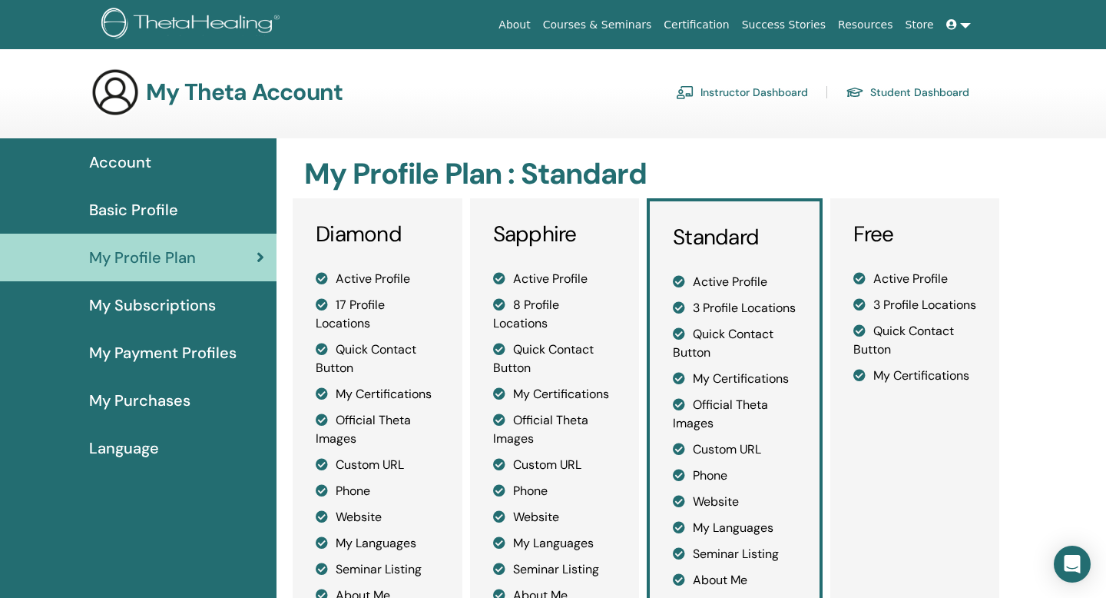
click at [139, 195] on link "Basic Profile" at bounding box center [138, 210] width 277 height 48
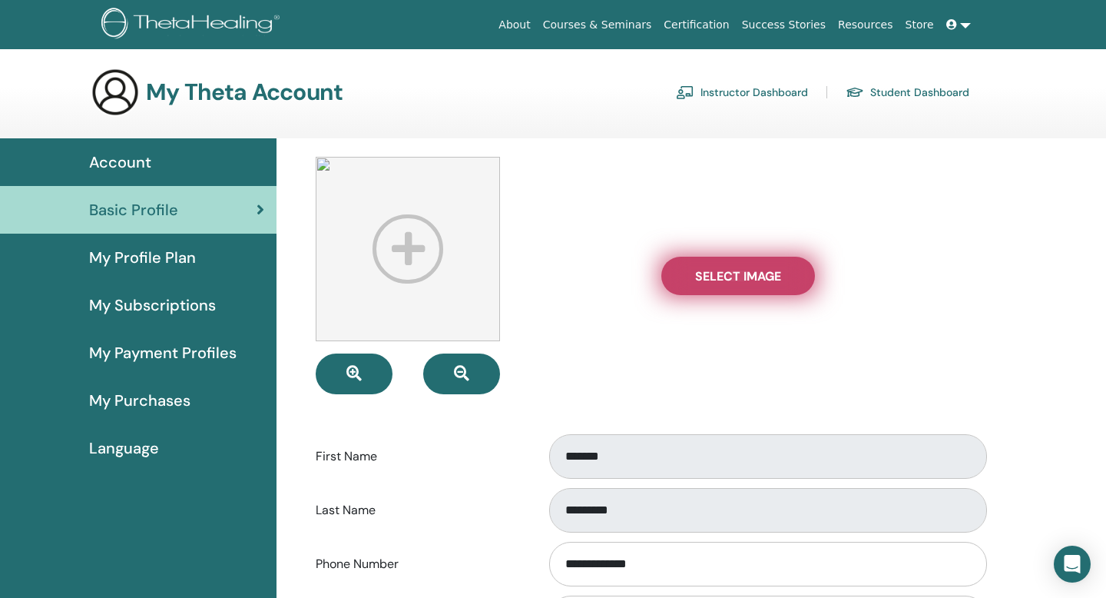
click at [735, 274] on span "Select Image" at bounding box center [738, 276] width 86 height 16
click at [735, 274] on input "Select Image" at bounding box center [738, 275] width 20 height 11
type input "**********"
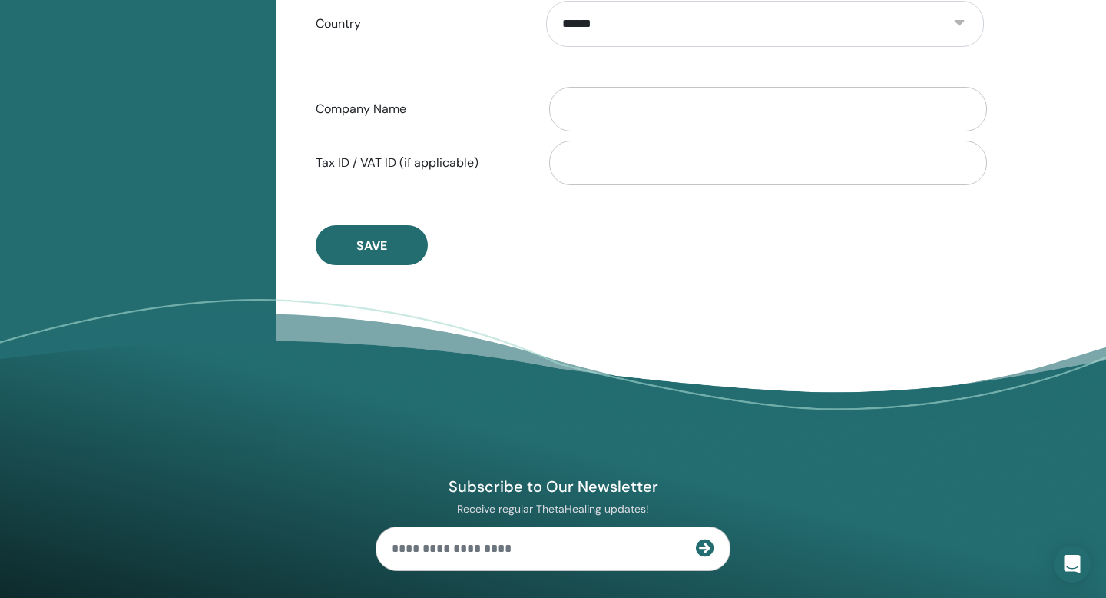
scroll to position [846, 0]
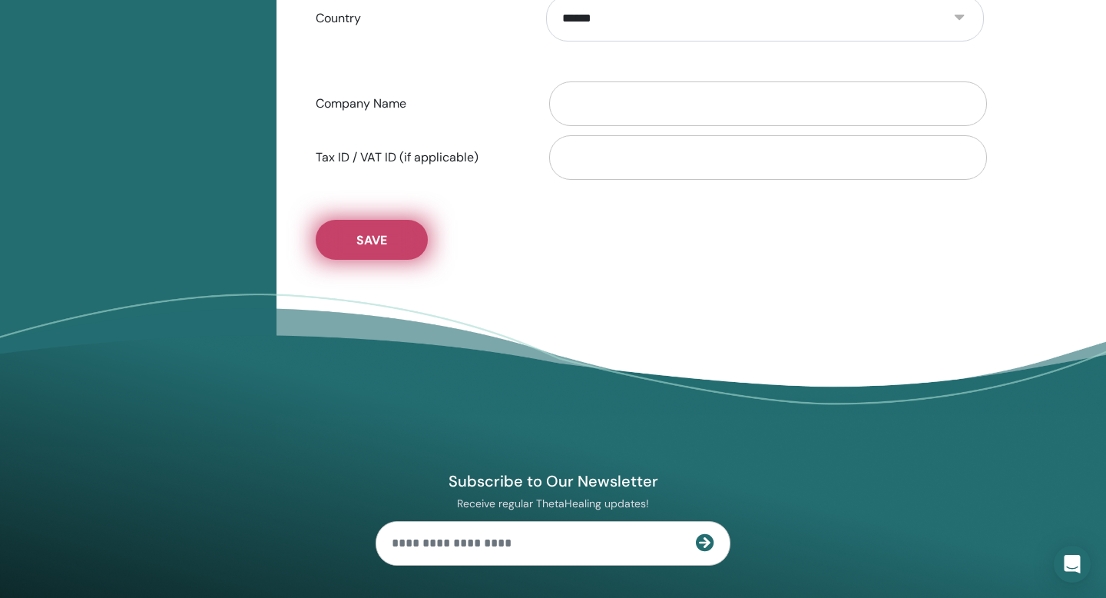
click at [364, 250] on button "Save" at bounding box center [372, 240] width 112 height 40
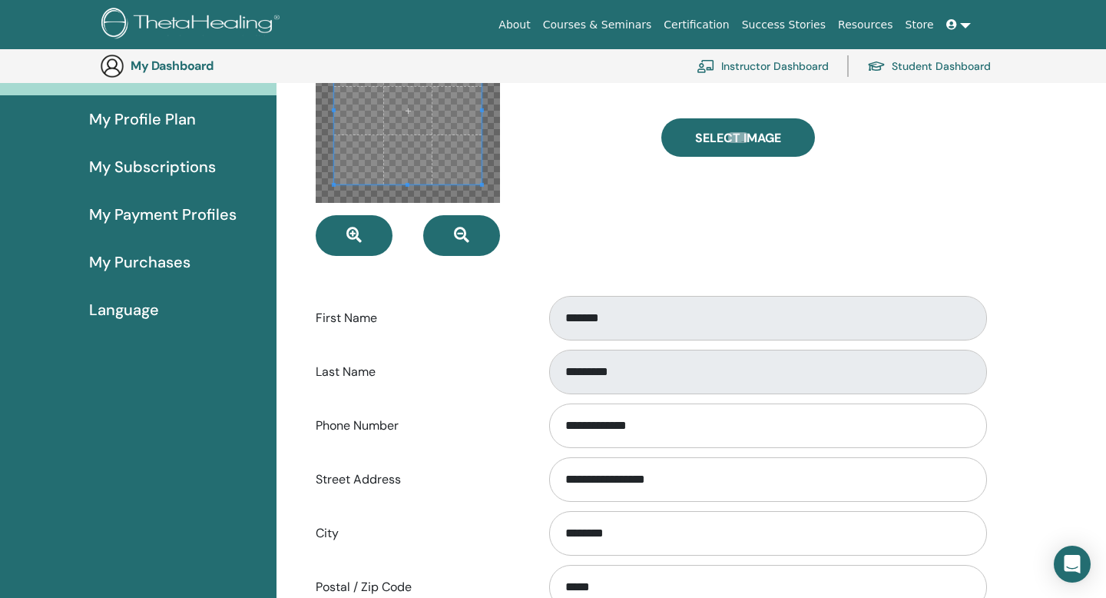
scroll to position [0, 0]
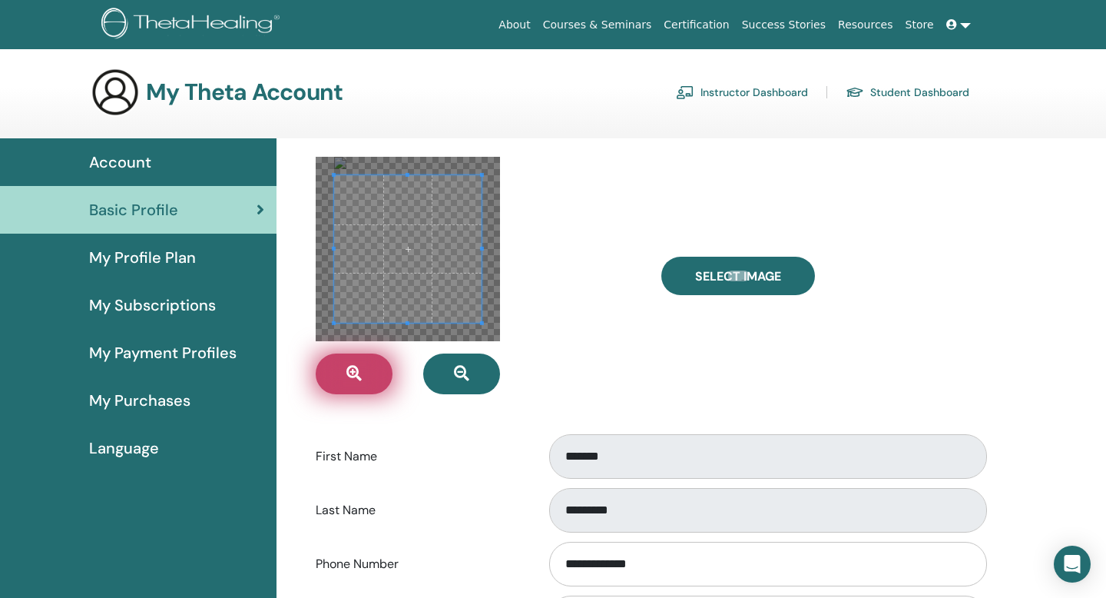
click at [351, 373] on icon "button" at bounding box center [353, 373] width 15 height 15
click at [349, 373] on icon "button" at bounding box center [353, 373] width 15 height 15
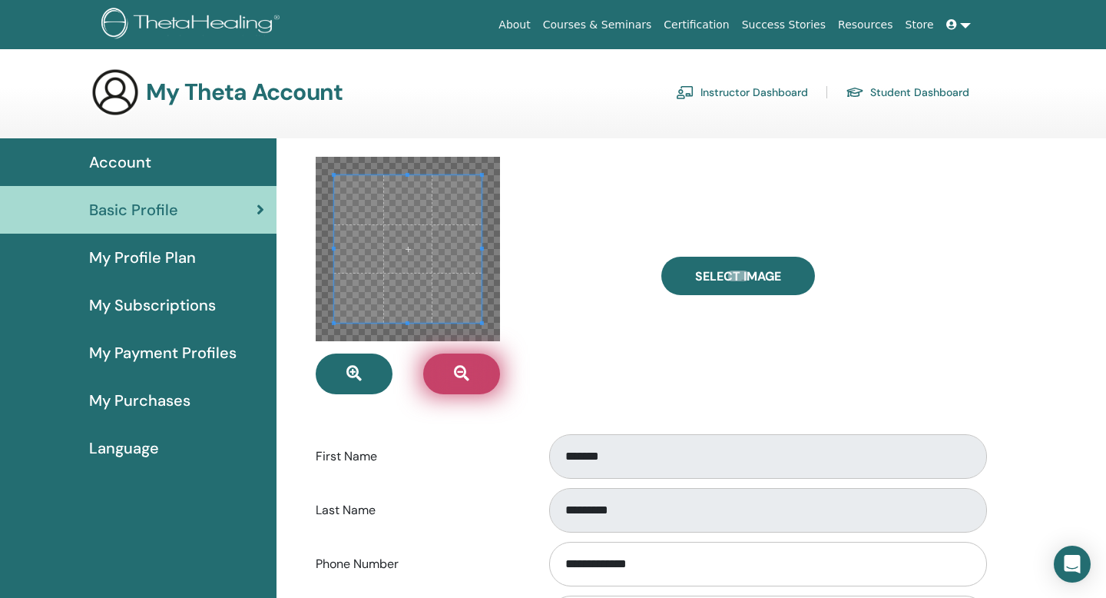
click at [466, 382] on span "button" at bounding box center [461, 374] width 15 height 17
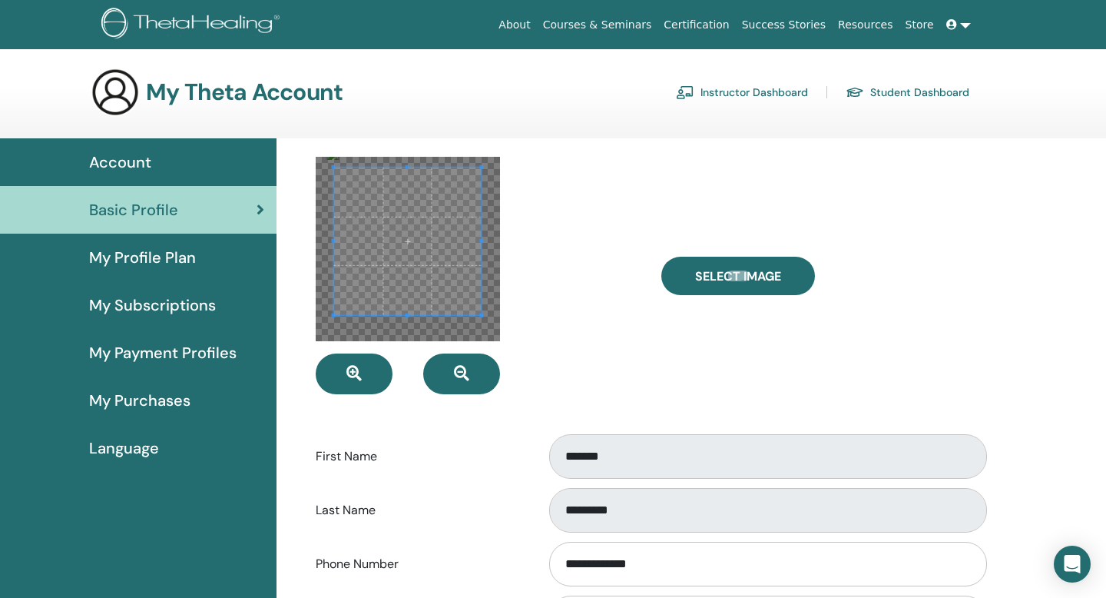
click at [436, 230] on span at bounding box center [406, 240] width 147 height 147
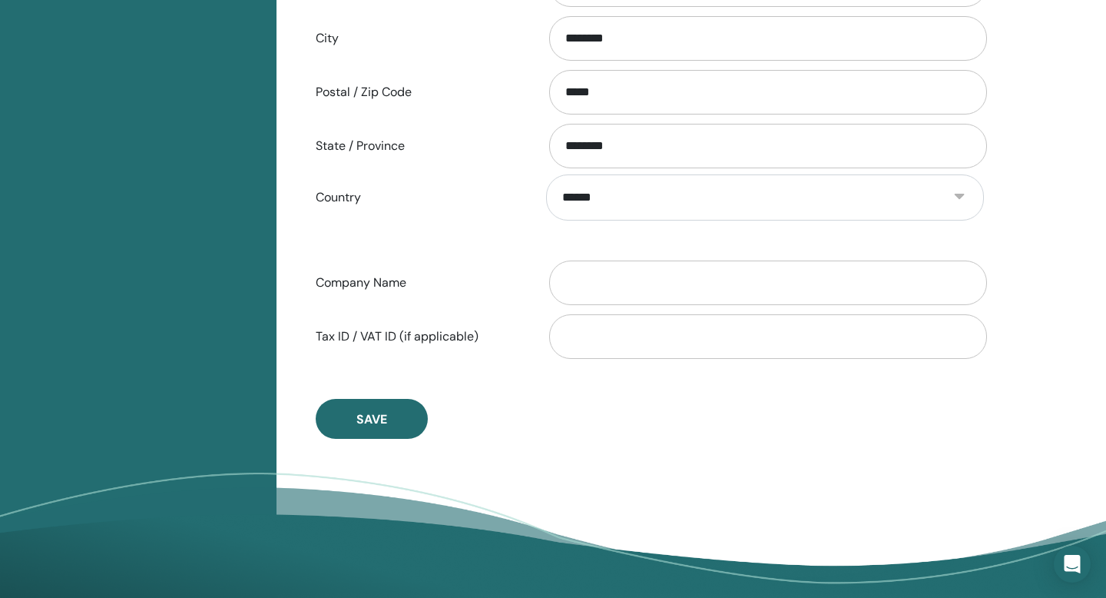
scroll to position [717, 0]
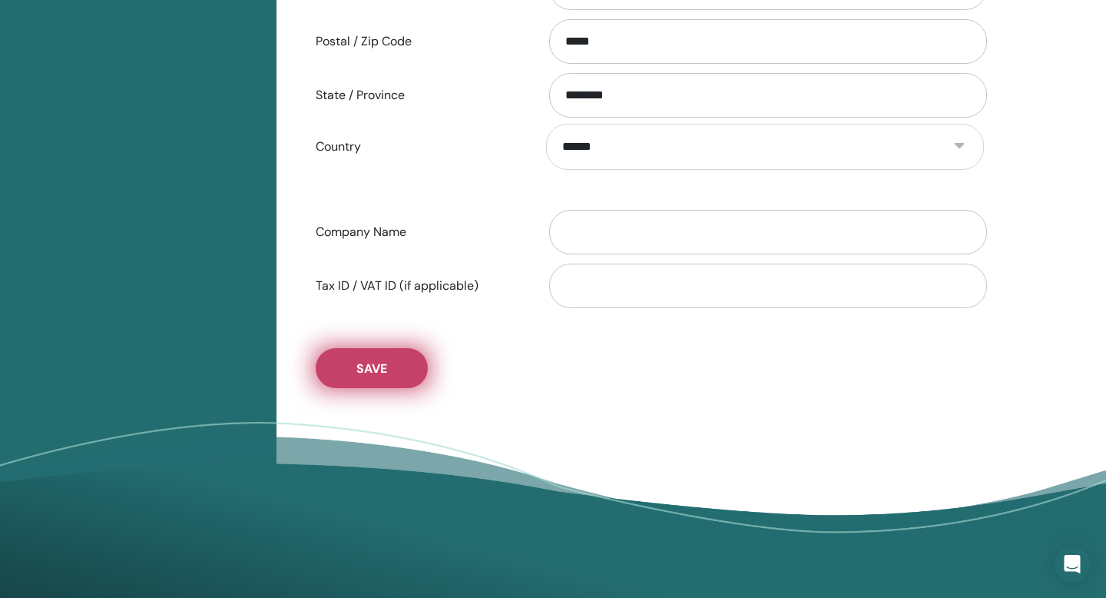
click at [370, 366] on span "Save" at bounding box center [371, 368] width 31 height 16
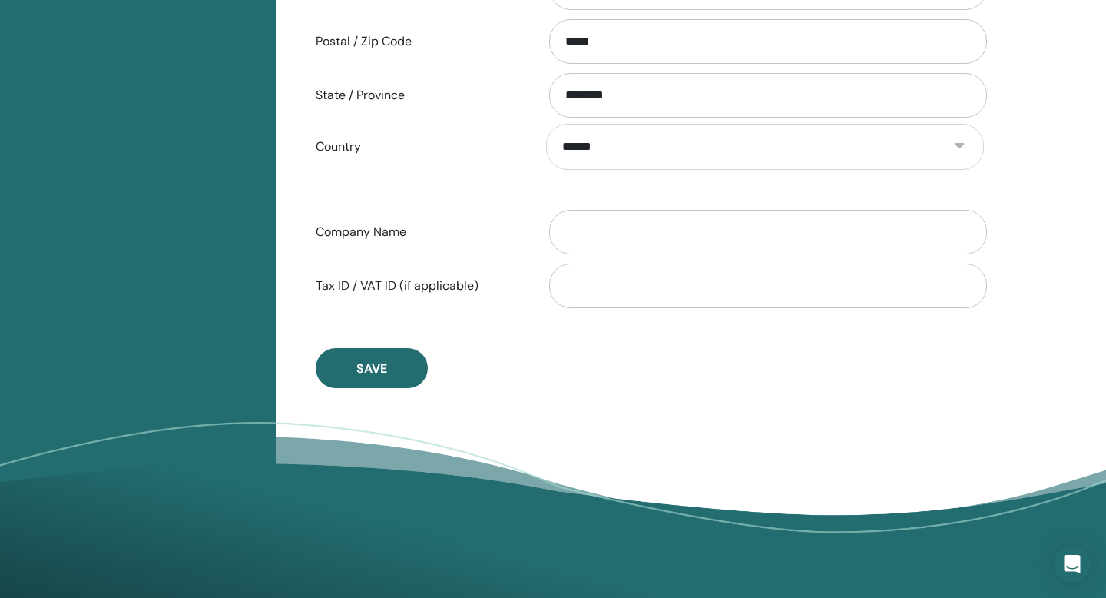
scroll to position [0, 0]
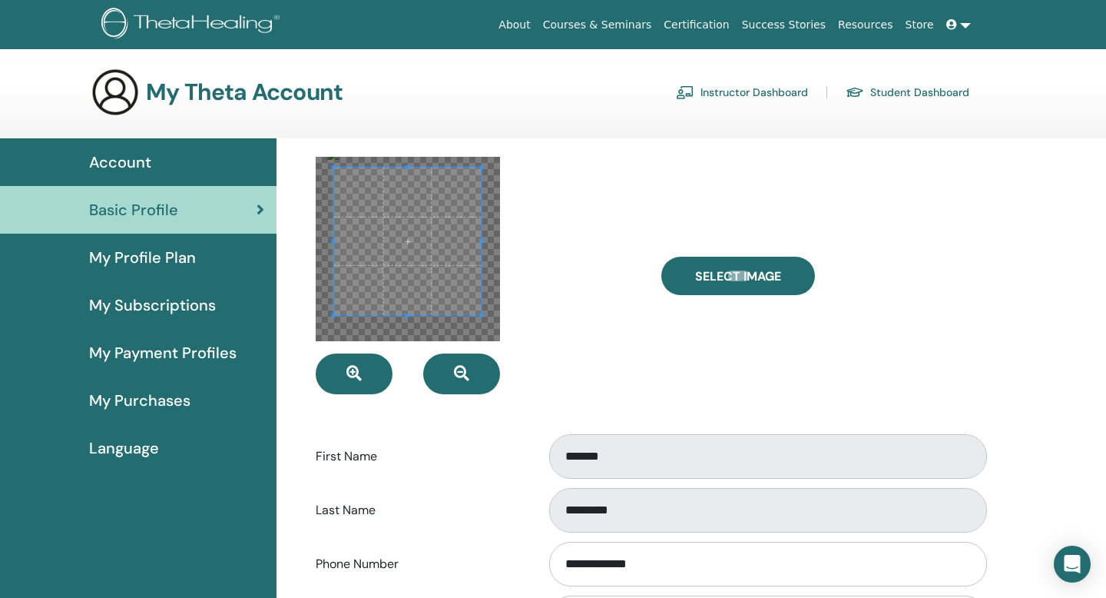
click at [167, 260] on span "My Profile Plan" at bounding box center [142, 257] width 107 height 23
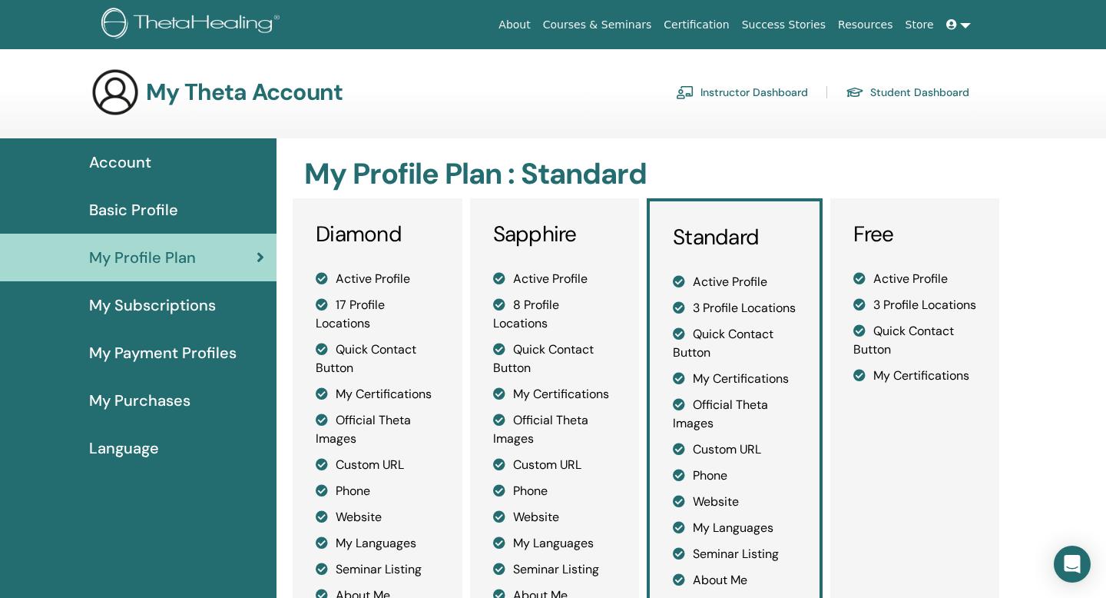
click at [170, 303] on span "My Subscriptions" at bounding box center [152, 304] width 127 height 23
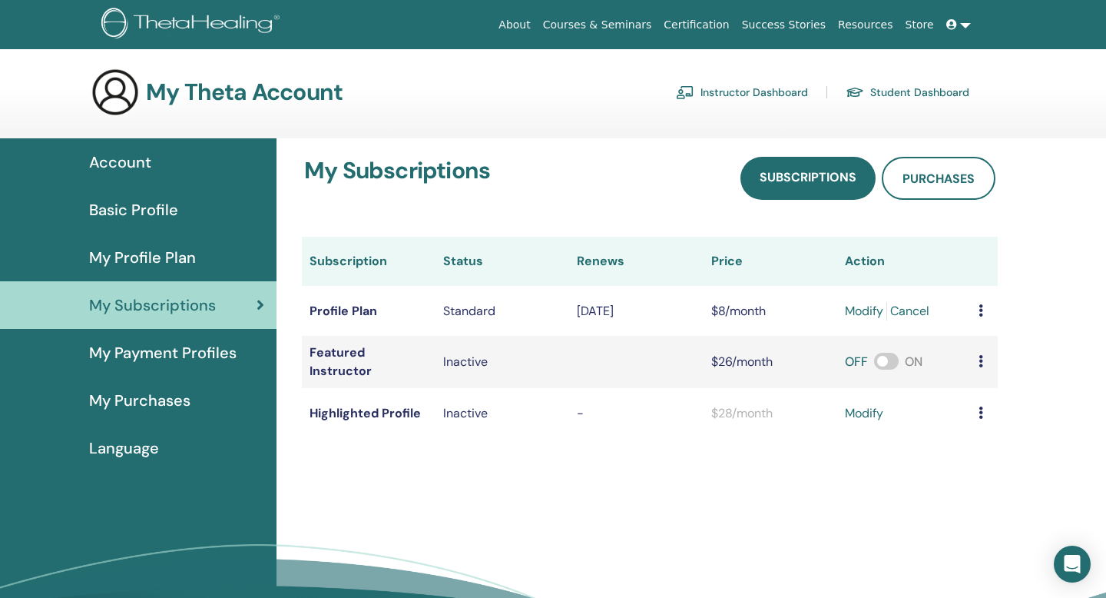
click at [202, 353] on span "My Payment Profiles" at bounding box center [162, 352] width 147 height 23
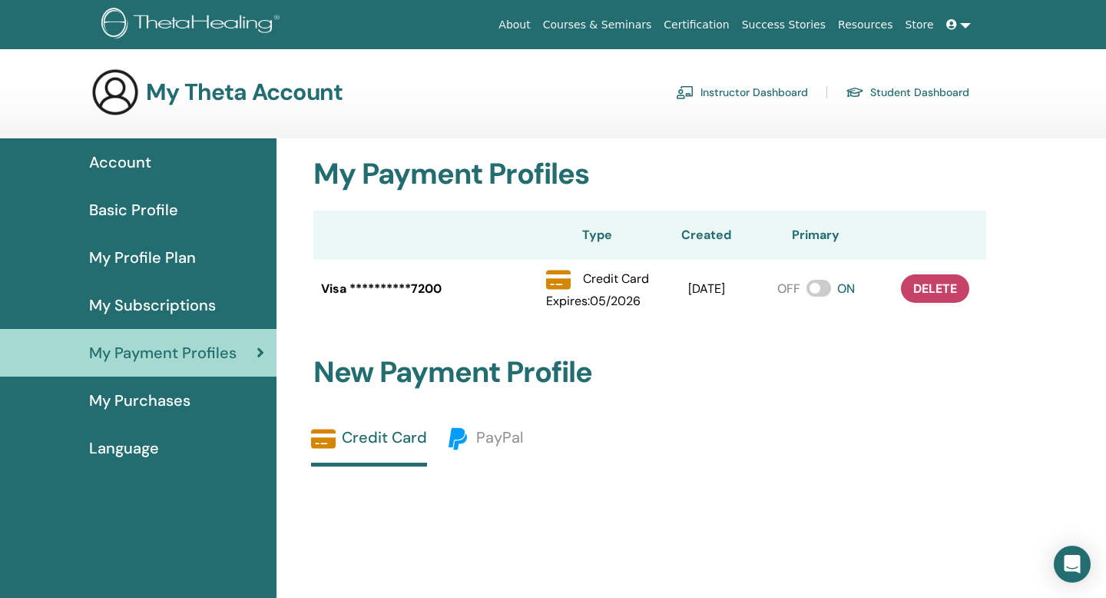
click at [154, 396] on span "My Purchases" at bounding box center [139, 400] width 101 height 23
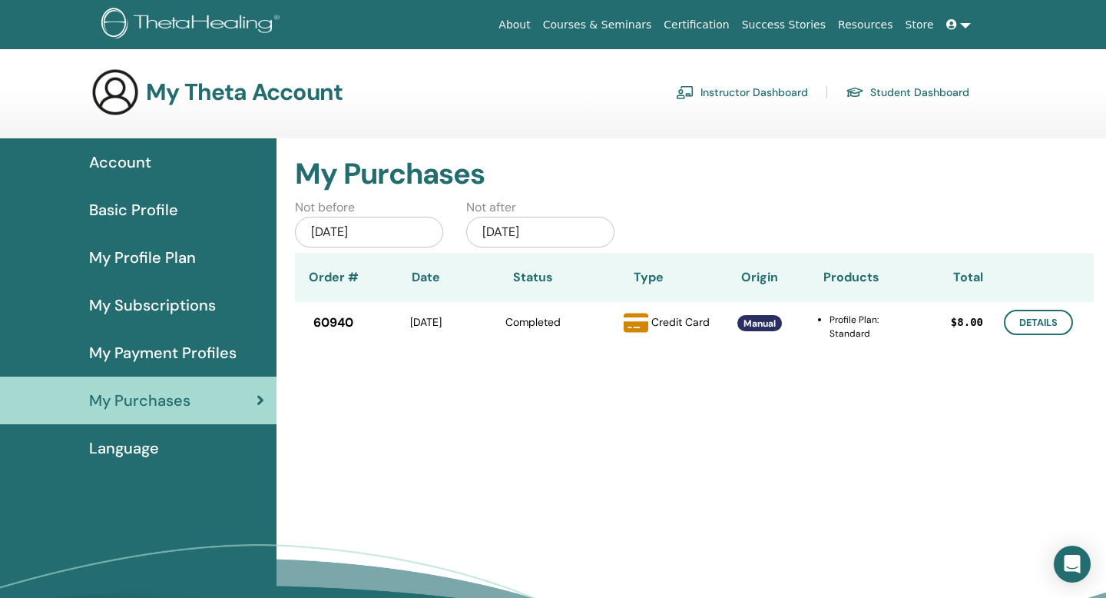
click at [135, 164] on span "Account" at bounding box center [120, 162] width 62 height 23
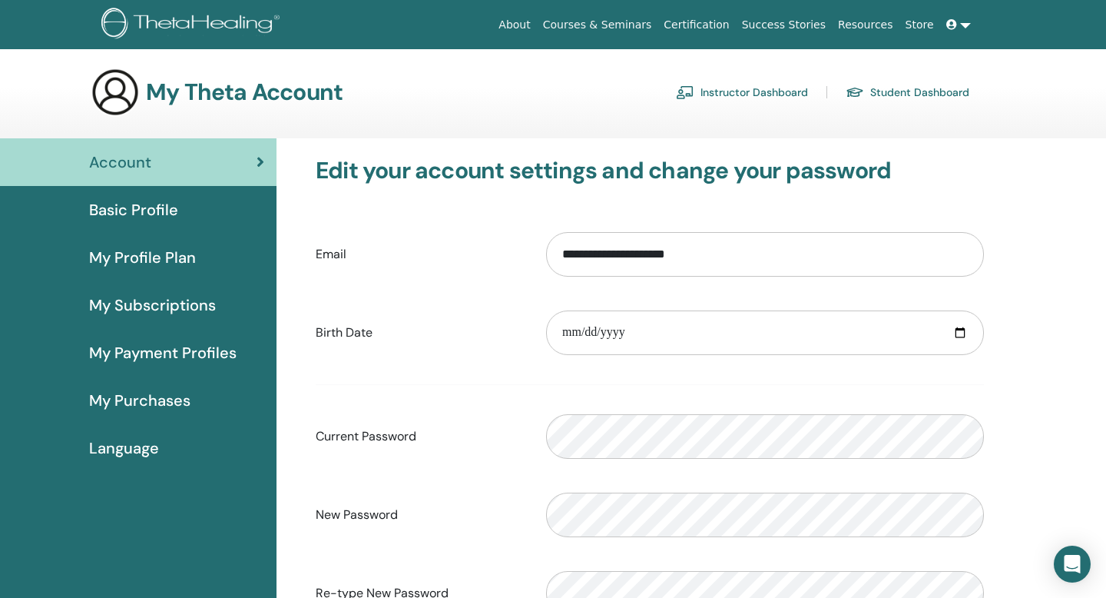
click at [780, 91] on link "Instructor Dashboard" at bounding box center [742, 92] width 132 height 25
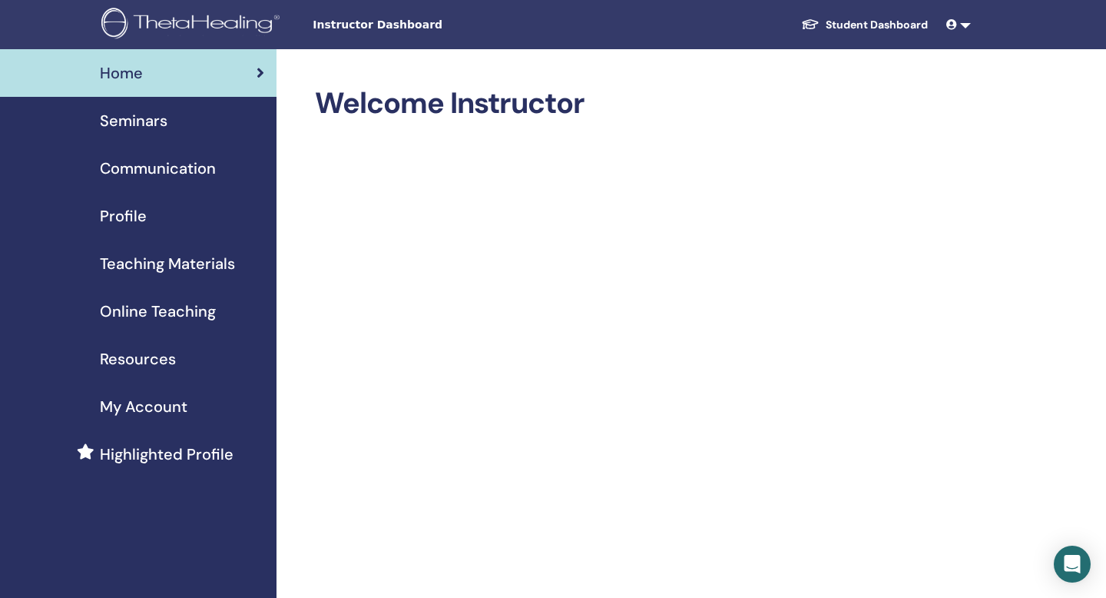
click at [154, 120] on span "Seminars" at bounding box center [134, 120] width 68 height 23
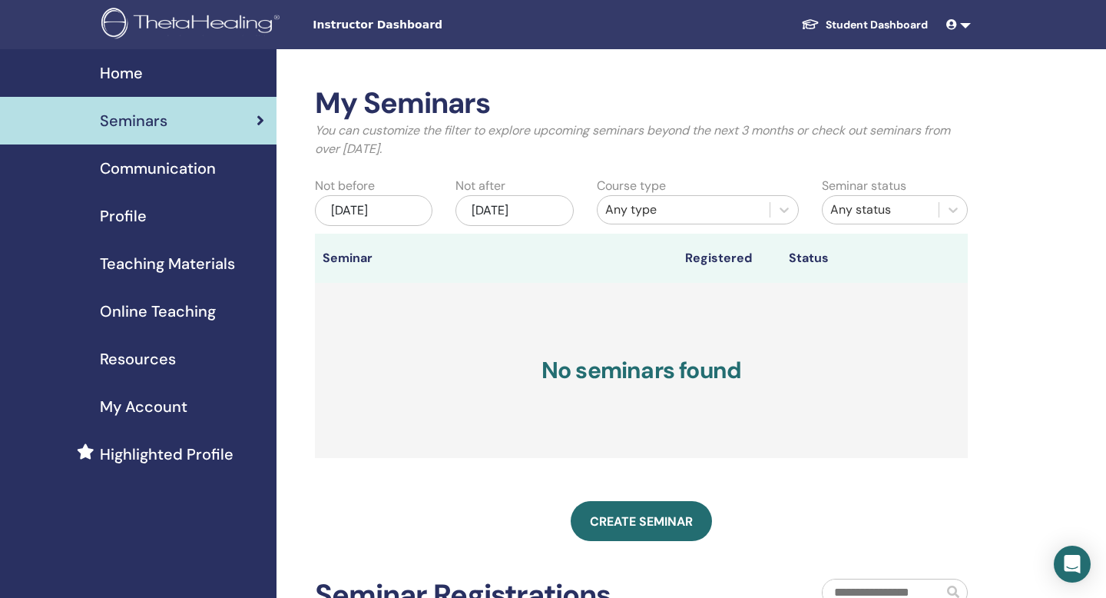
click at [144, 231] on link "Profile" at bounding box center [138, 216] width 277 height 48
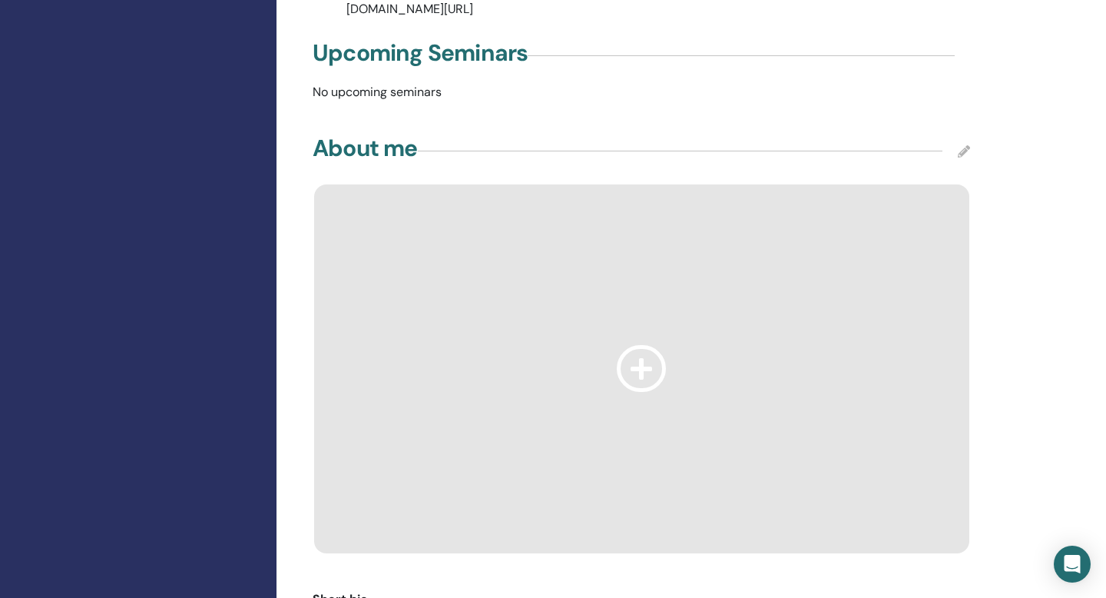
scroll to position [824, 0]
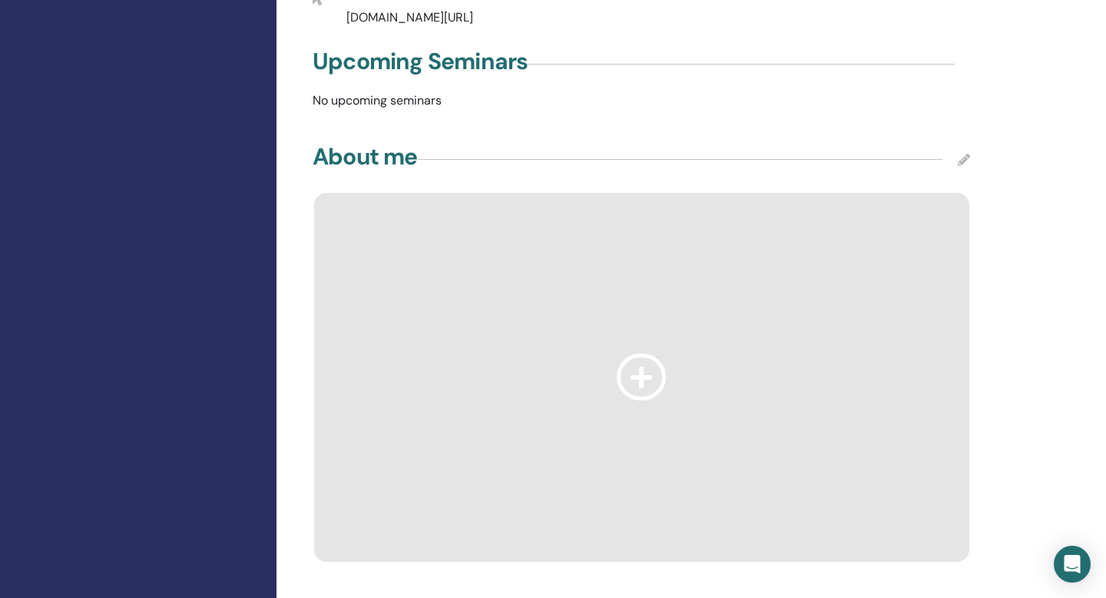
click at [637, 353] on icon at bounding box center [641, 376] width 49 height 47
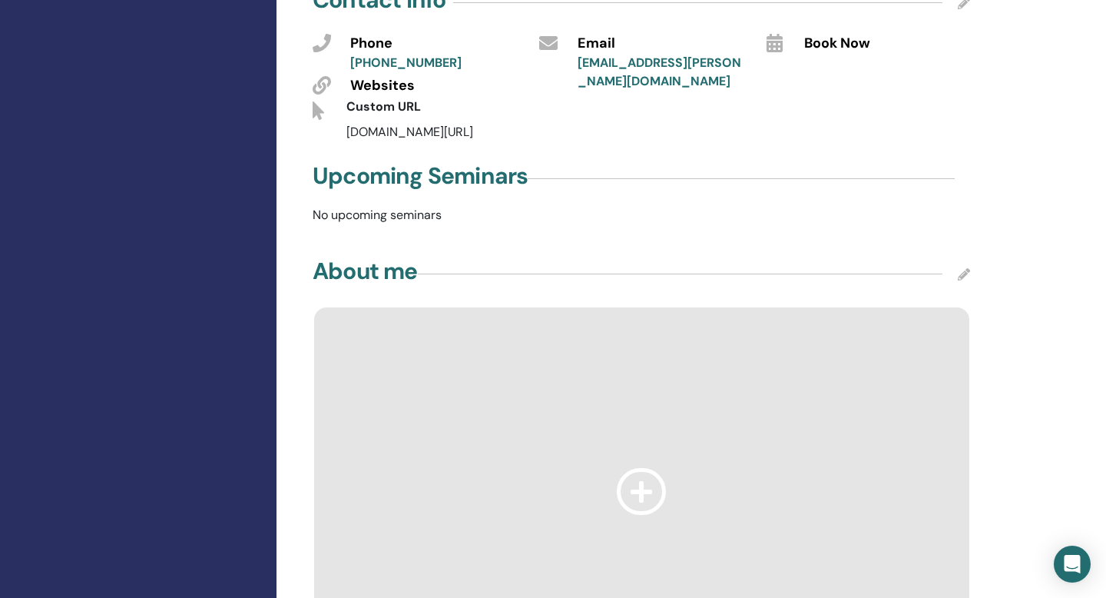
scroll to position [709, 0]
click at [965, 269] on icon at bounding box center [964, 275] width 12 height 12
click at [739, 207] on div "**********" at bounding box center [641, 390] width 653 height 2077
click at [647, 469] on icon at bounding box center [641, 492] width 49 height 47
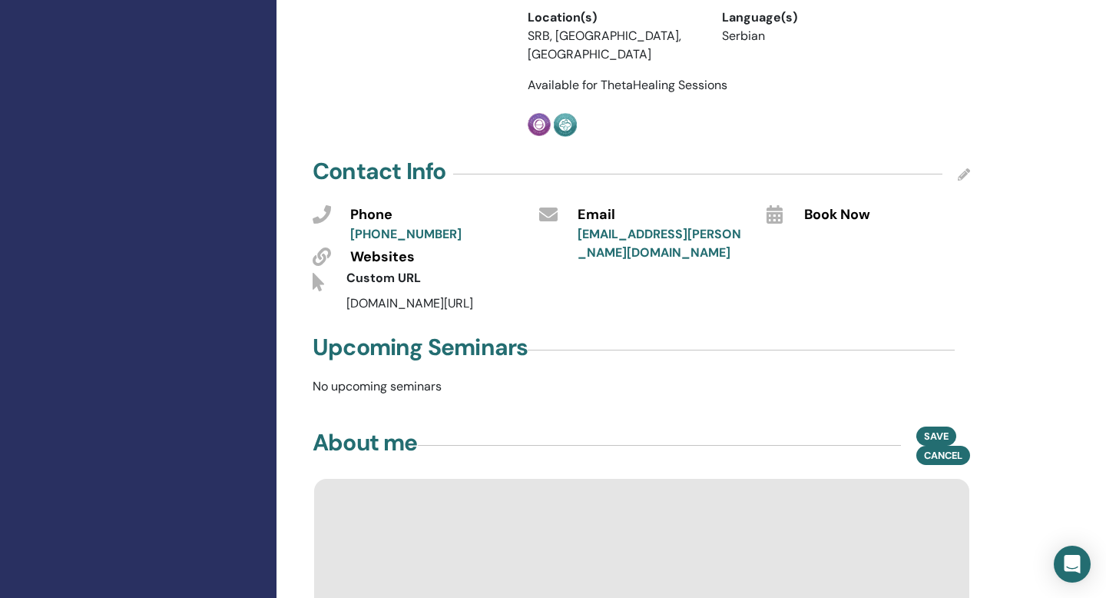
scroll to position [455, 0]
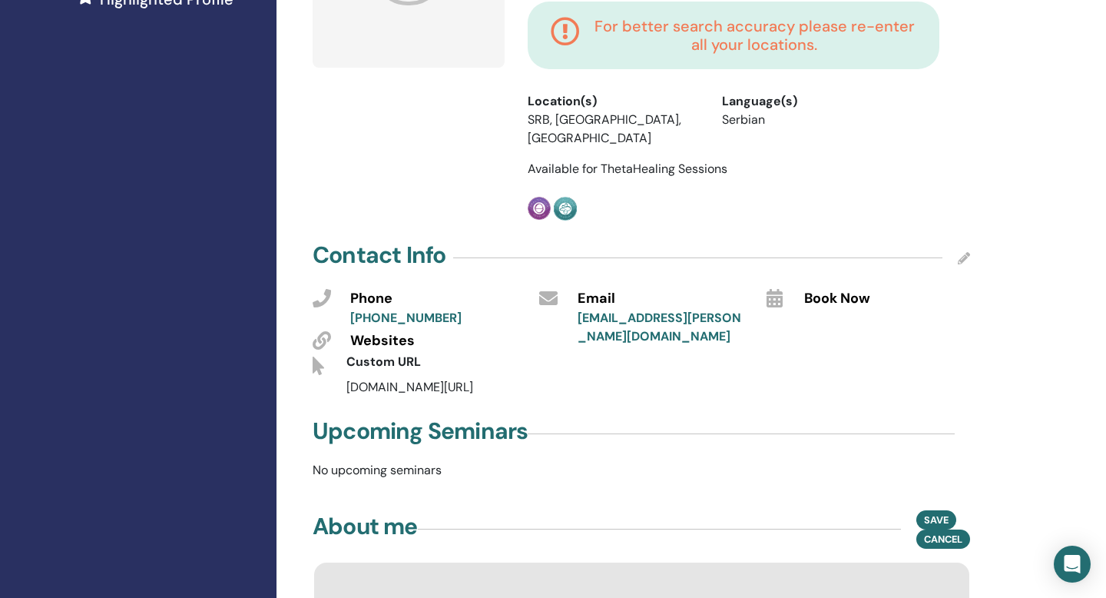
click at [965, 252] on icon at bounding box center [964, 258] width 12 height 12
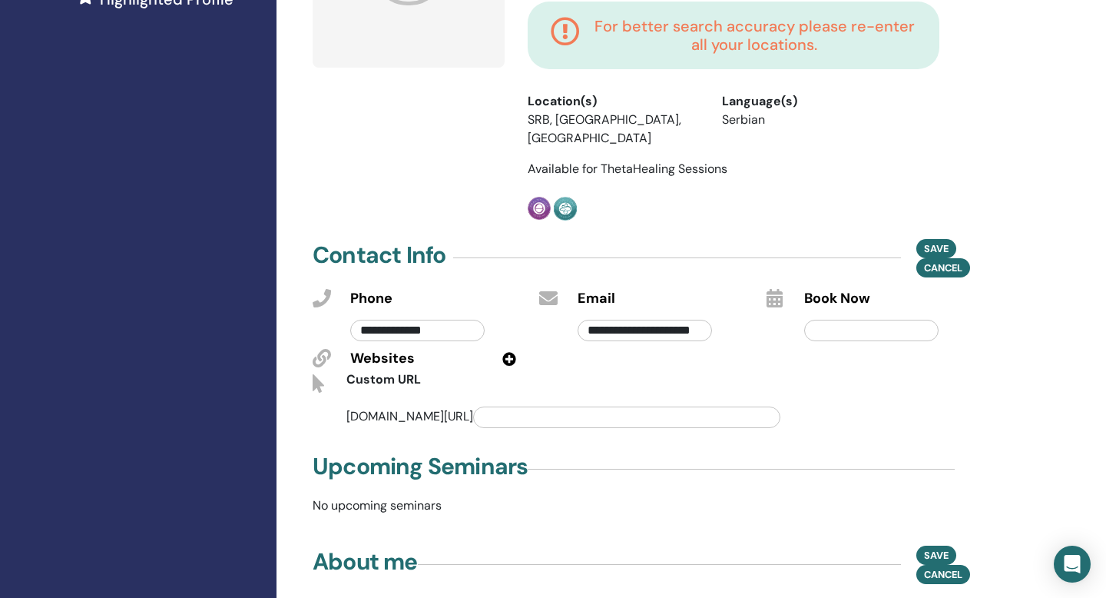
click at [452, 320] on input "**********" at bounding box center [417, 331] width 134 height 22
drag, startPoint x: 459, startPoint y: 283, endPoint x: 395, endPoint y: 285, distance: 63.8
click at [395, 320] on input "**********" at bounding box center [417, 331] width 134 height 22
type input "**********"
click at [548, 370] on div "Custom URL" at bounding box center [505, 382] width 340 height 25
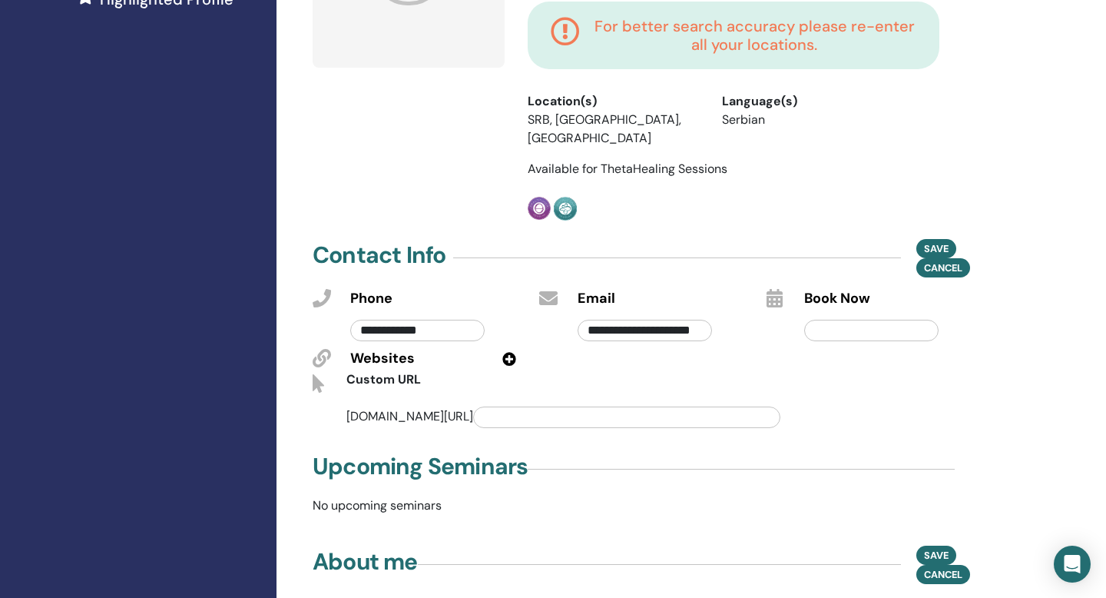
scroll to position [466, 0]
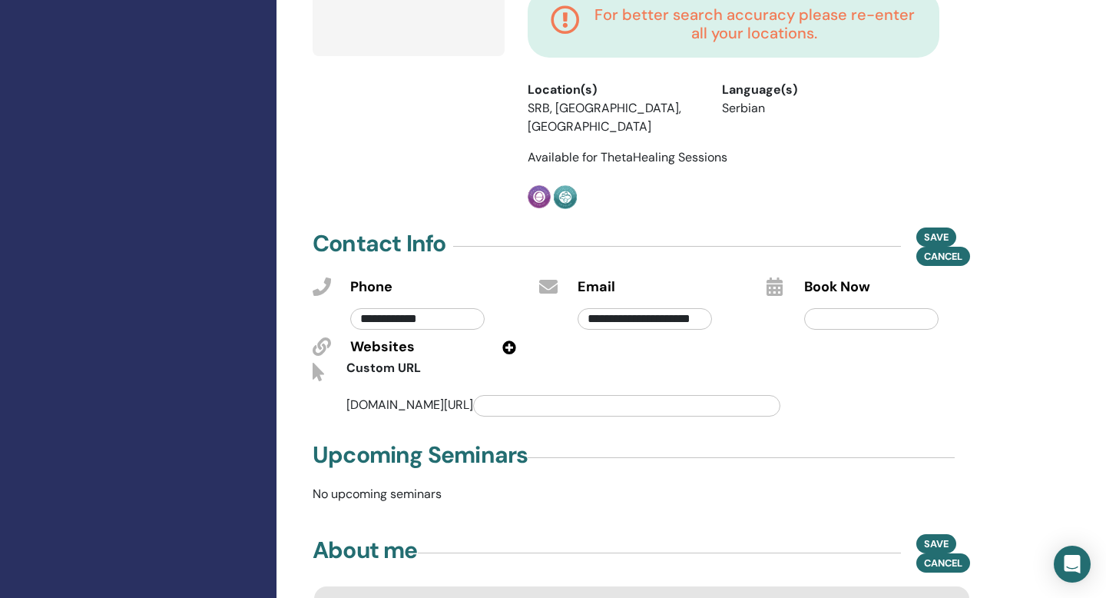
click at [651, 308] on input "**********" at bounding box center [645, 319] width 134 height 22
click at [624, 308] on input "**********" at bounding box center [645, 319] width 134 height 22
drag, startPoint x: 588, startPoint y: 273, endPoint x: 655, endPoint y: 273, distance: 67.6
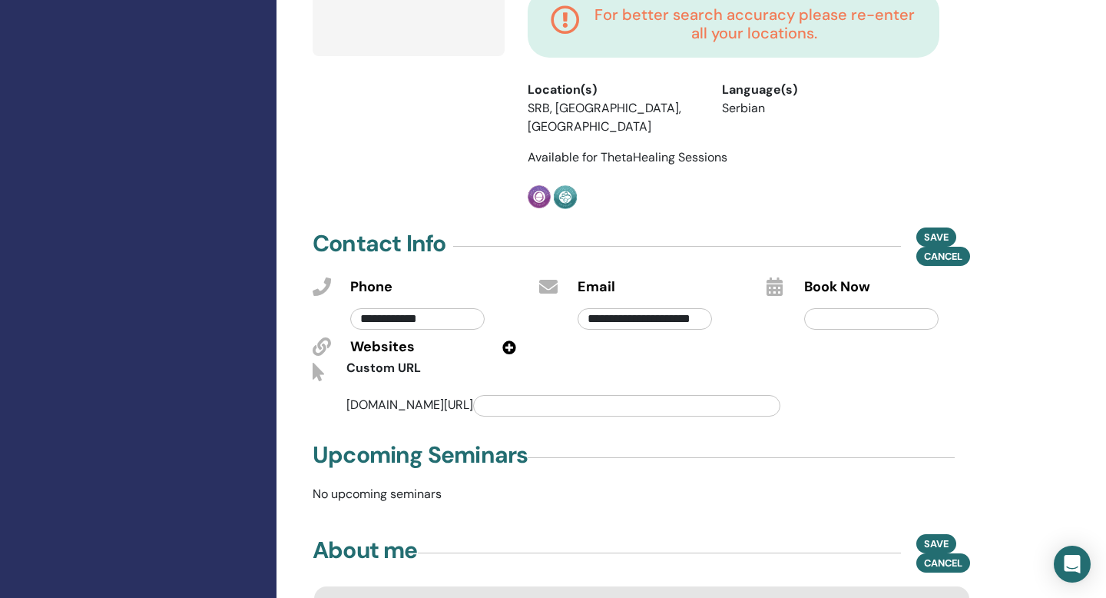
click at [655, 308] on input "**********" at bounding box center [645, 319] width 134 height 22
type input "**********"
click at [740, 297] on div "**********" at bounding box center [660, 315] width 189 height 36
click at [508, 340] on icon at bounding box center [509, 347] width 14 height 14
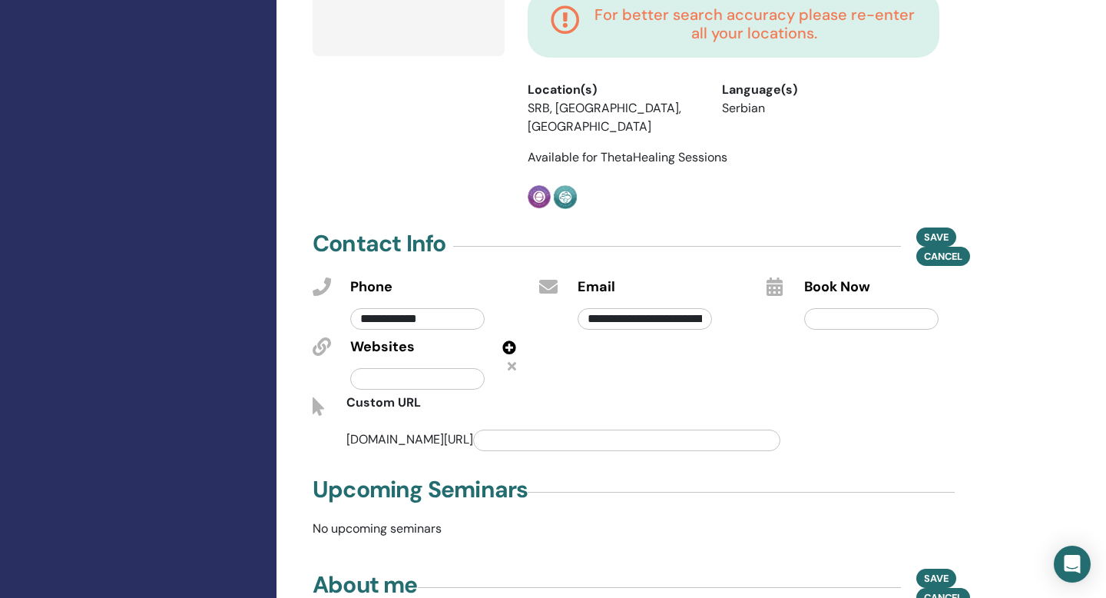
click at [429, 368] on input "text" at bounding box center [417, 379] width 134 height 22
paste input "**********"
type input "**********"
click at [596, 337] on div "**********" at bounding box center [641, 333] width 227 height 120
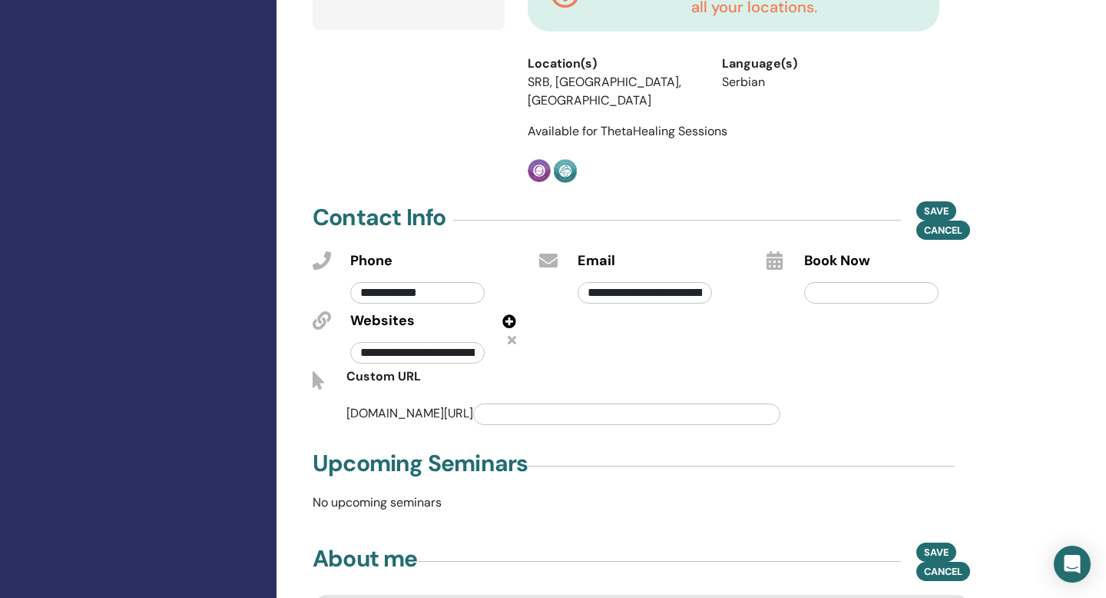
scroll to position [500, 0]
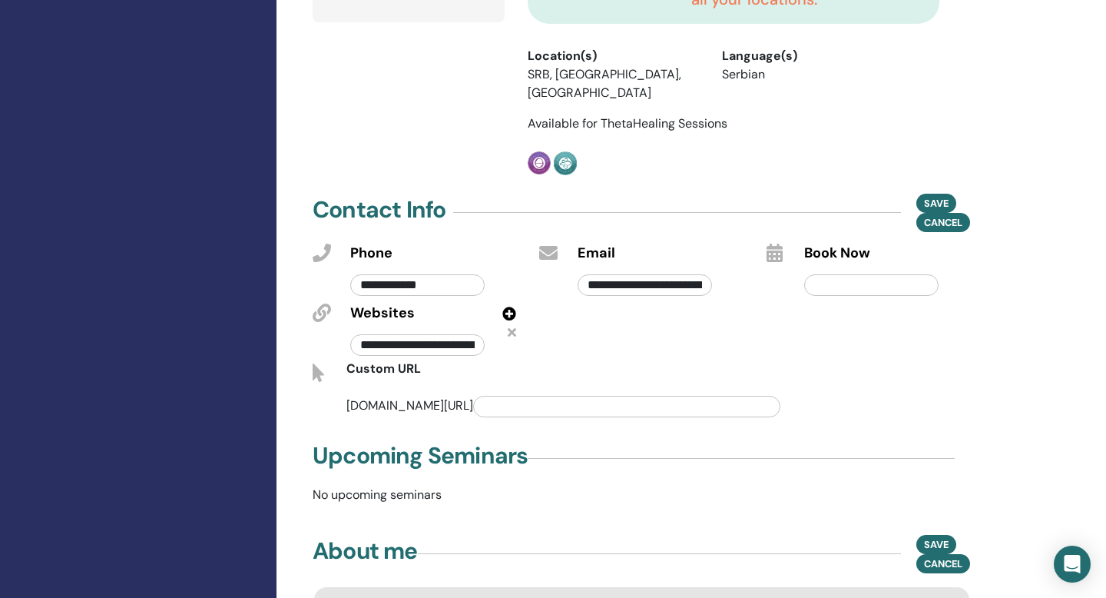
click at [540, 396] on input "text" at bounding box center [626, 407] width 307 height 22
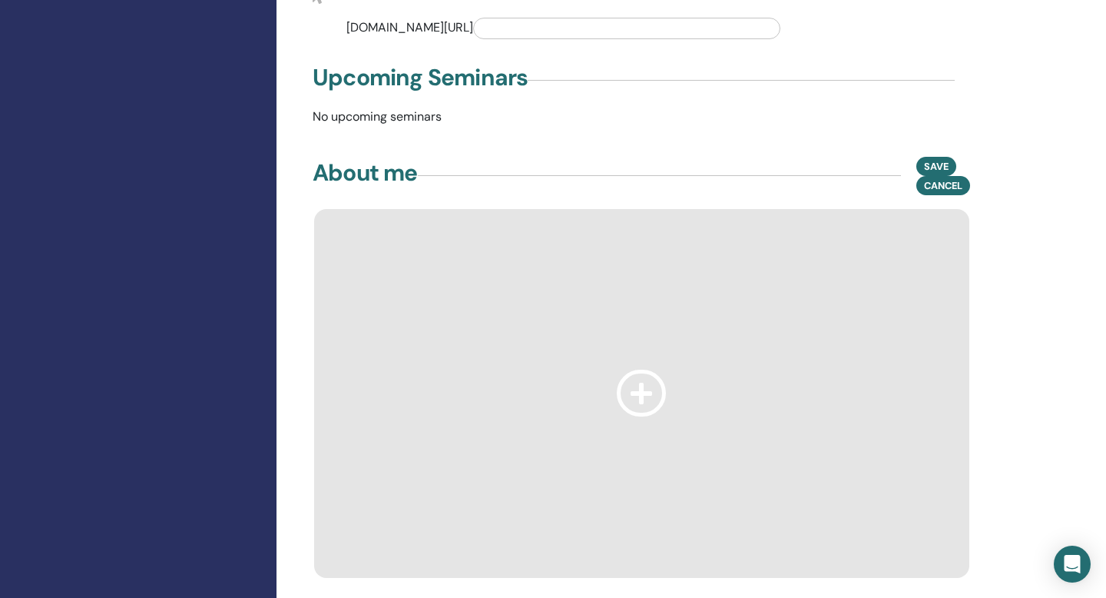
scroll to position [909, 0]
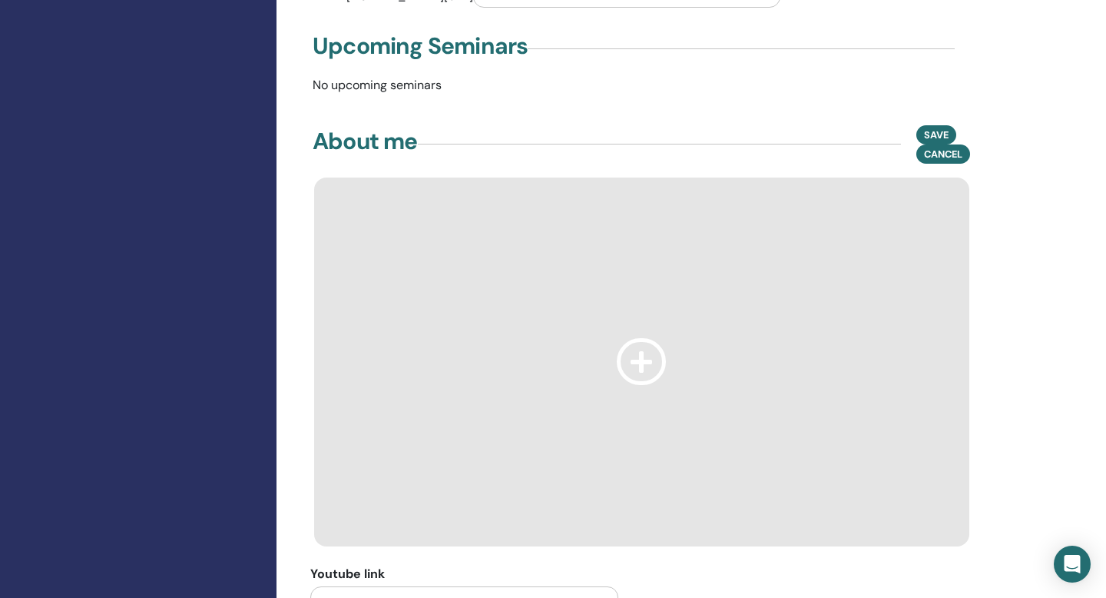
click at [639, 338] on icon at bounding box center [641, 361] width 49 height 47
click at [645, 338] on icon at bounding box center [641, 361] width 49 height 47
click at [644, 338] on icon at bounding box center [641, 361] width 49 height 47
click at [605, 310] on div at bounding box center [641, 361] width 655 height 369
drag, startPoint x: 565, startPoint y: 288, endPoint x: 748, endPoint y: 414, distance: 222.6
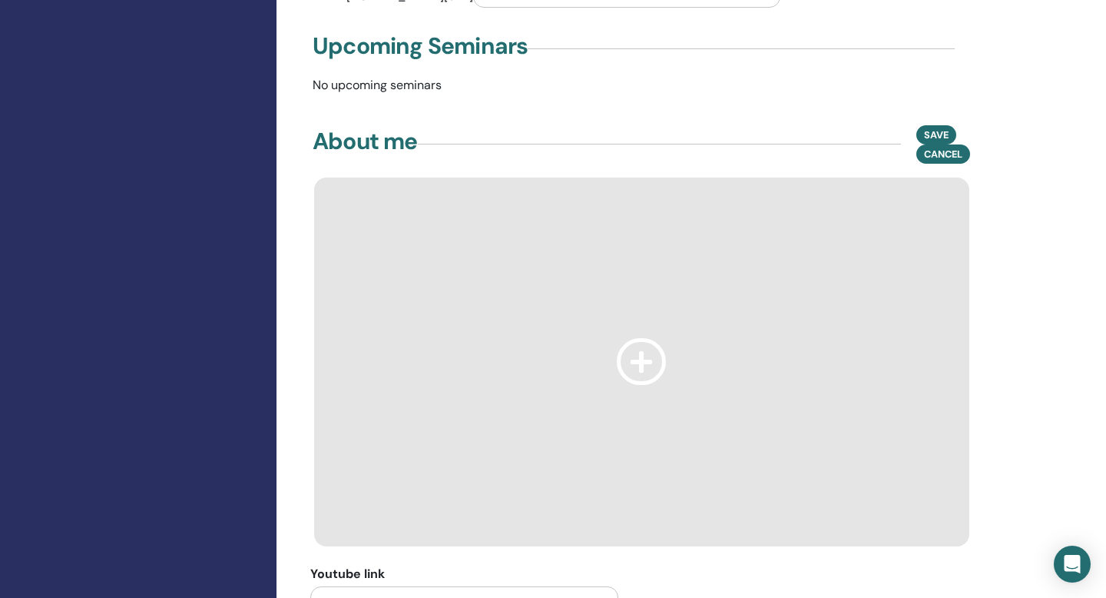
click at [748, 414] on div at bounding box center [641, 361] width 655 height 369
click at [628, 338] on icon at bounding box center [641, 361] width 49 height 47
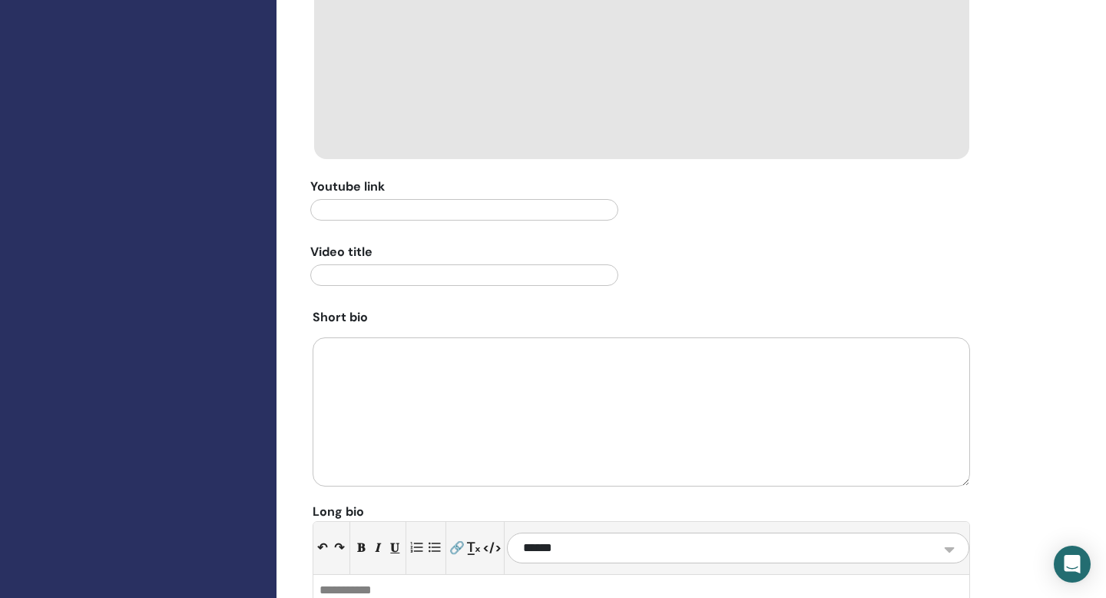
scroll to position [1358, 0]
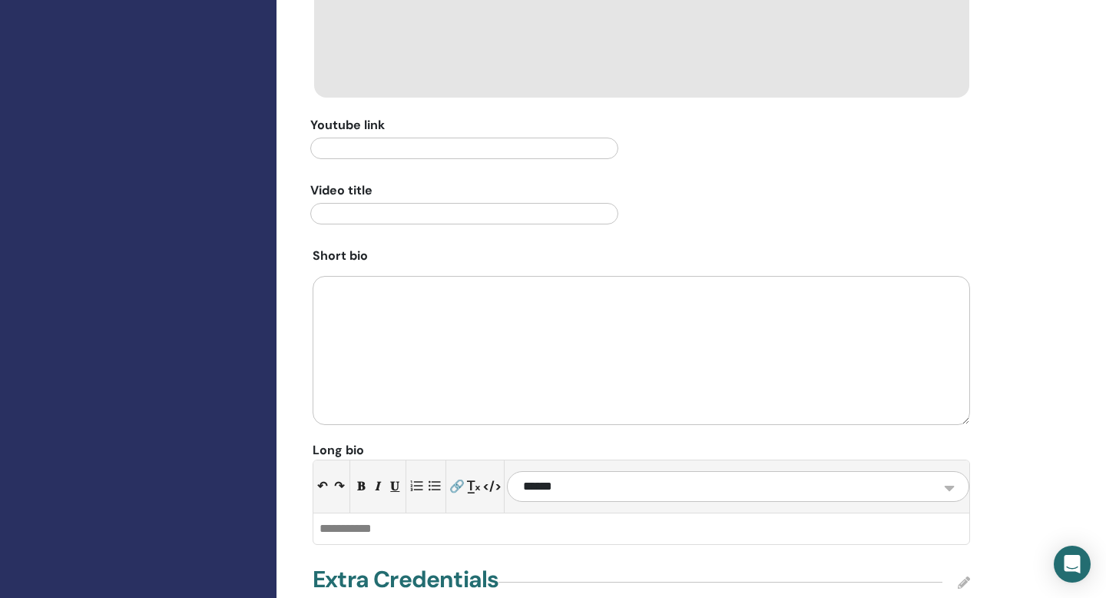
click at [428, 276] on textarea at bounding box center [641, 350] width 657 height 149
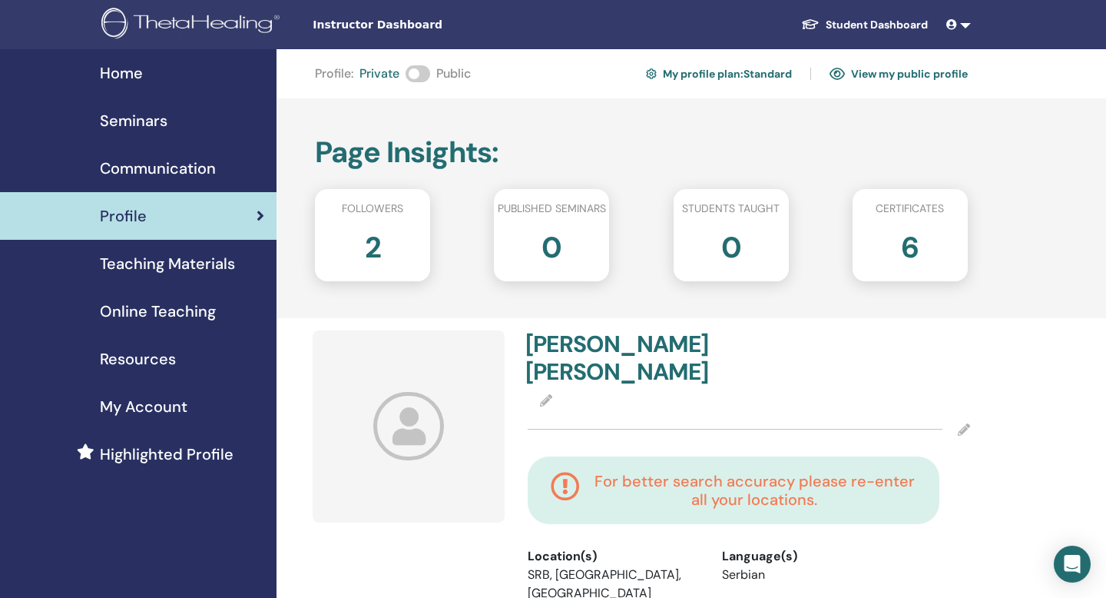
scroll to position [213, 0]
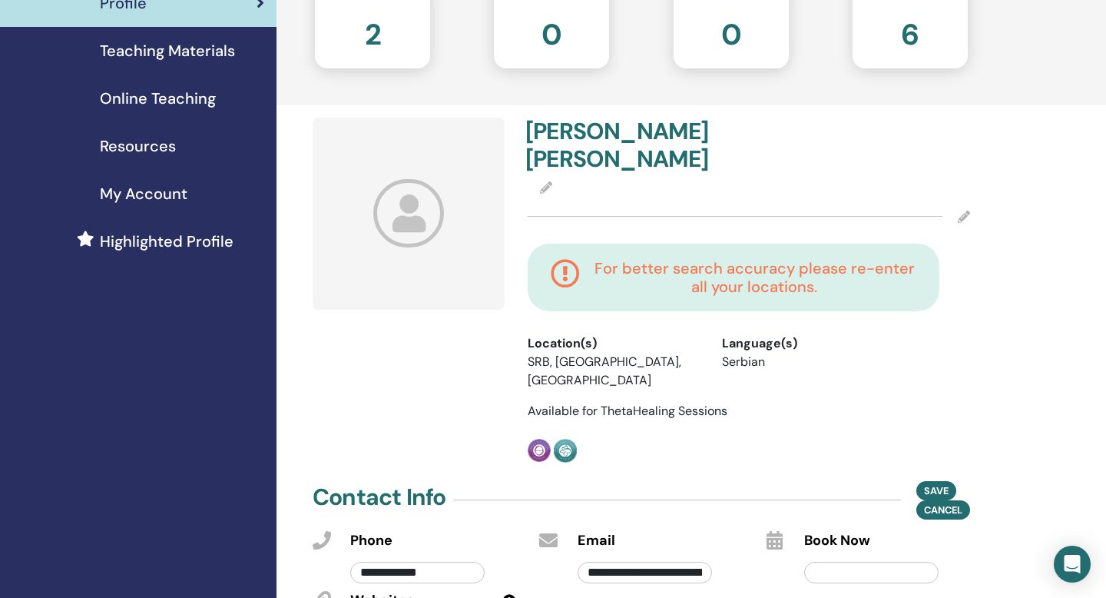
click at [962, 197] on div at bounding box center [749, 216] width 442 height 38
click at [961, 197] on div at bounding box center [749, 216] width 442 height 38
click at [961, 210] on icon at bounding box center [964, 216] width 12 height 12
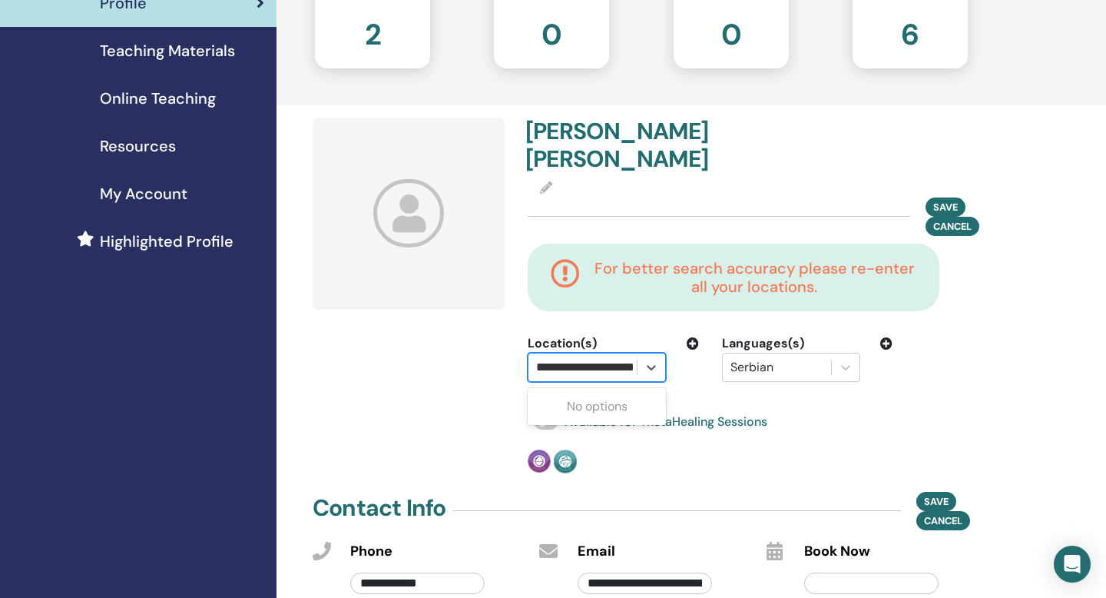
click at [601, 358] on input "**********" at bounding box center [597, 367] width 123 height 18
click at [611, 358] on input "**********" at bounding box center [569, 367] width 123 height 18
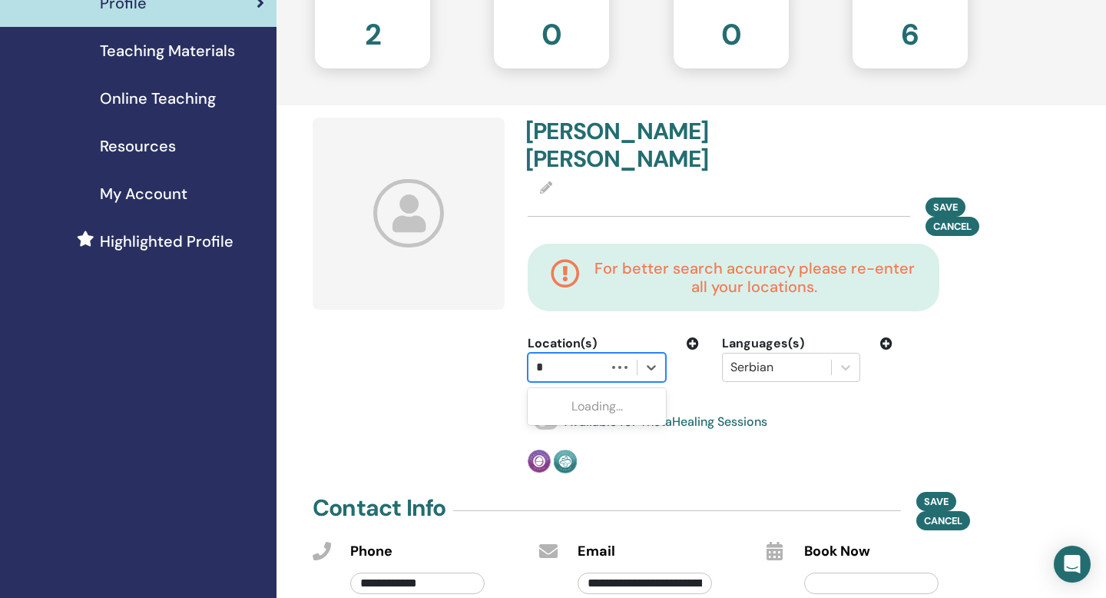
scroll to position [0, 0]
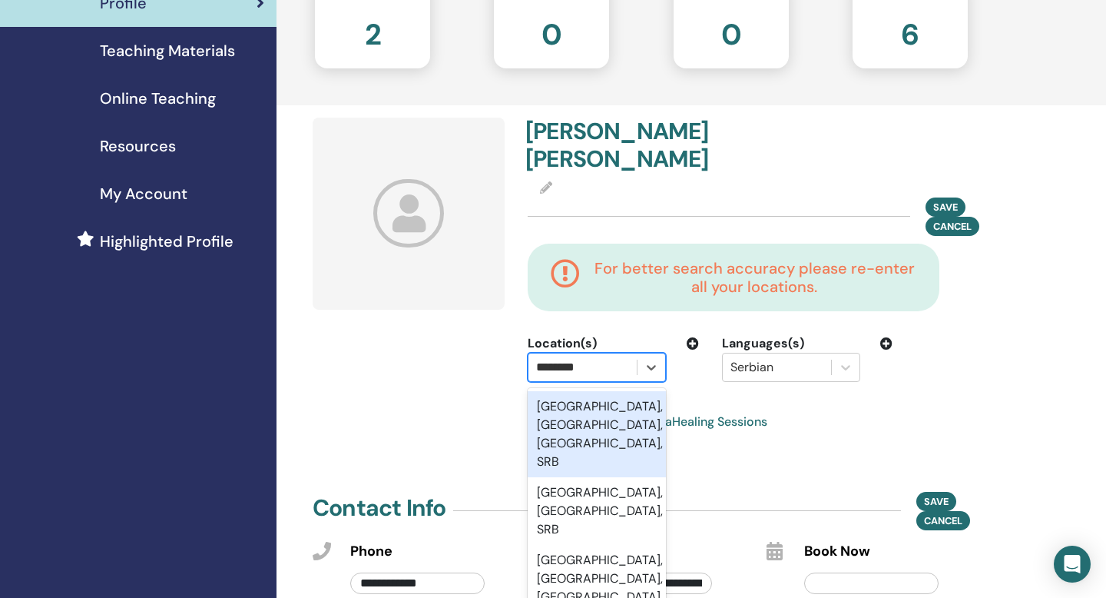
type input "********"
click at [600, 392] on div "Belgrade, Belgrade City, Central Serbia, SRB" at bounding box center [597, 434] width 138 height 86
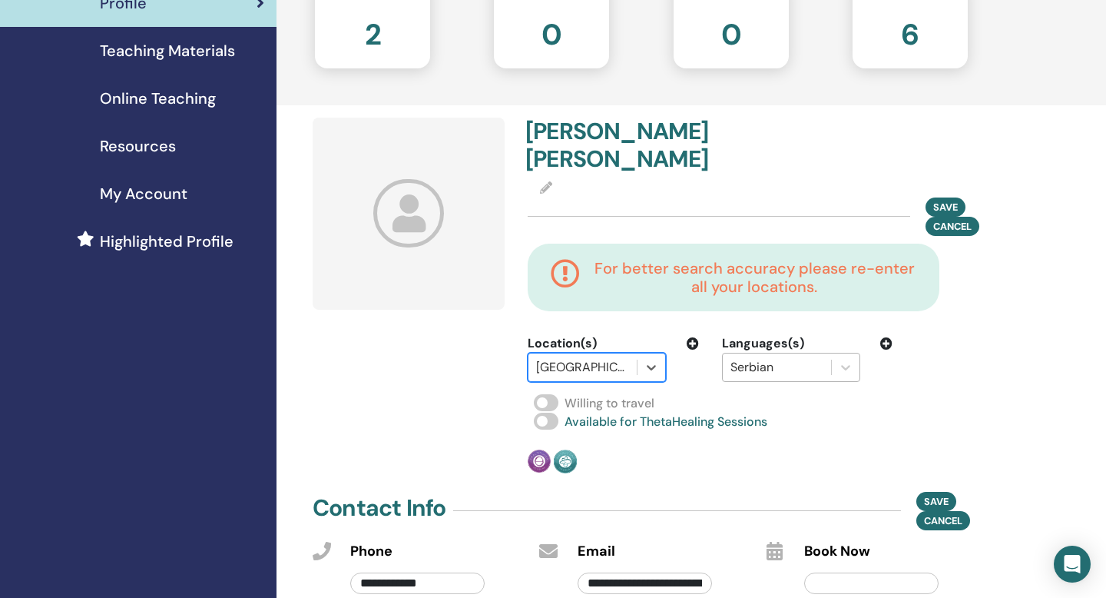
click at [763, 353] on div "Serbian" at bounding box center [777, 367] width 108 height 28
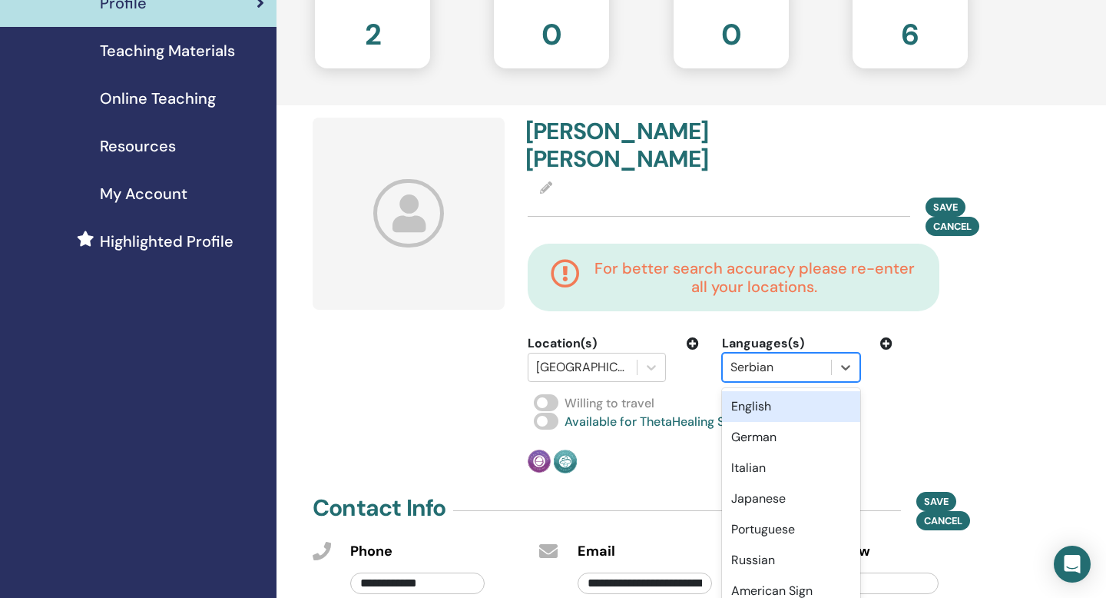
click at [769, 391] on div "English" at bounding box center [791, 406] width 138 height 31
click at [807, 356] on div at bounding box center [776, 367] width 93 height 22
click at [891, 353] on div "option English, selected. option English selected, 1 of 47. 47 results availabl…" at bounding box center [807, 367] width 194 height 29
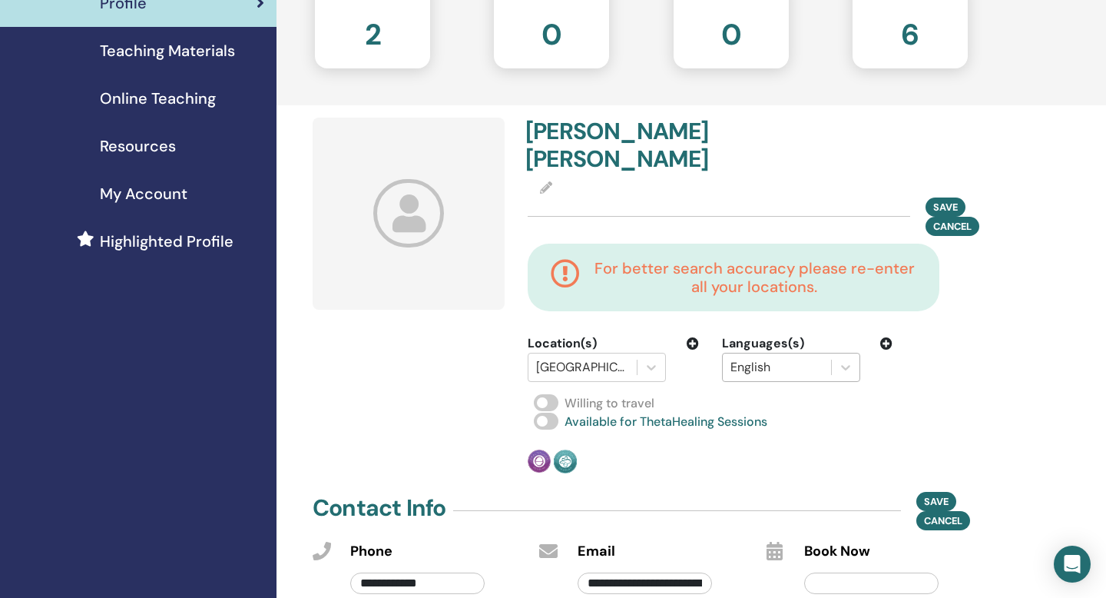
click at [783, 356] on div at bounding box center [776, 367] width 93 height 22
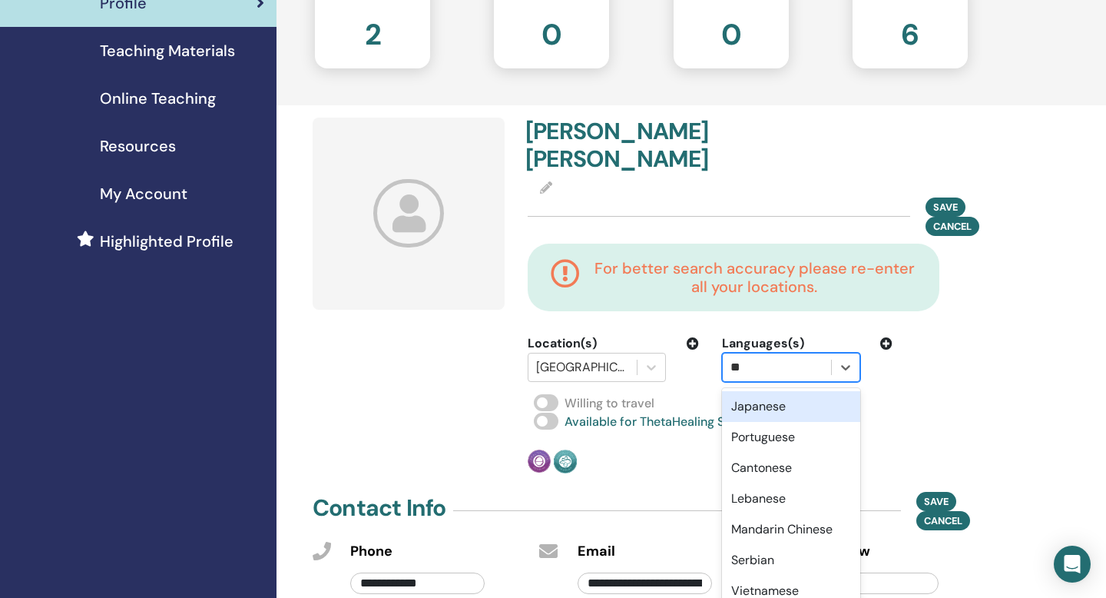
type input "***"
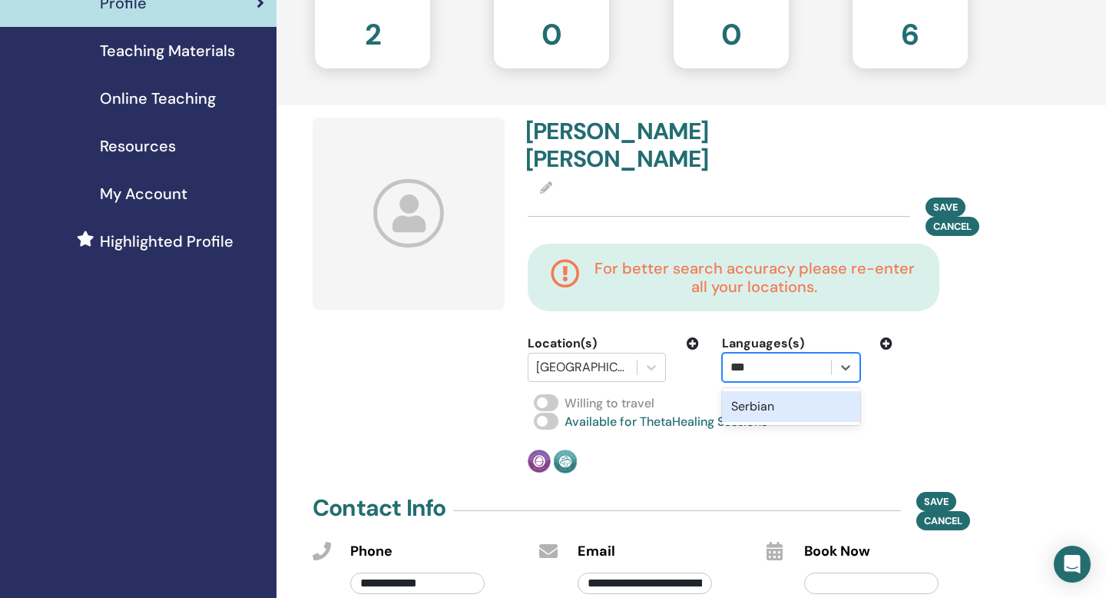
click at [776, 391] on div "Serbian" at bounding box center [791, 406] width 138 height 31
click at [892, 337] on icon at bounding box center [886, 343] width 12 height 12
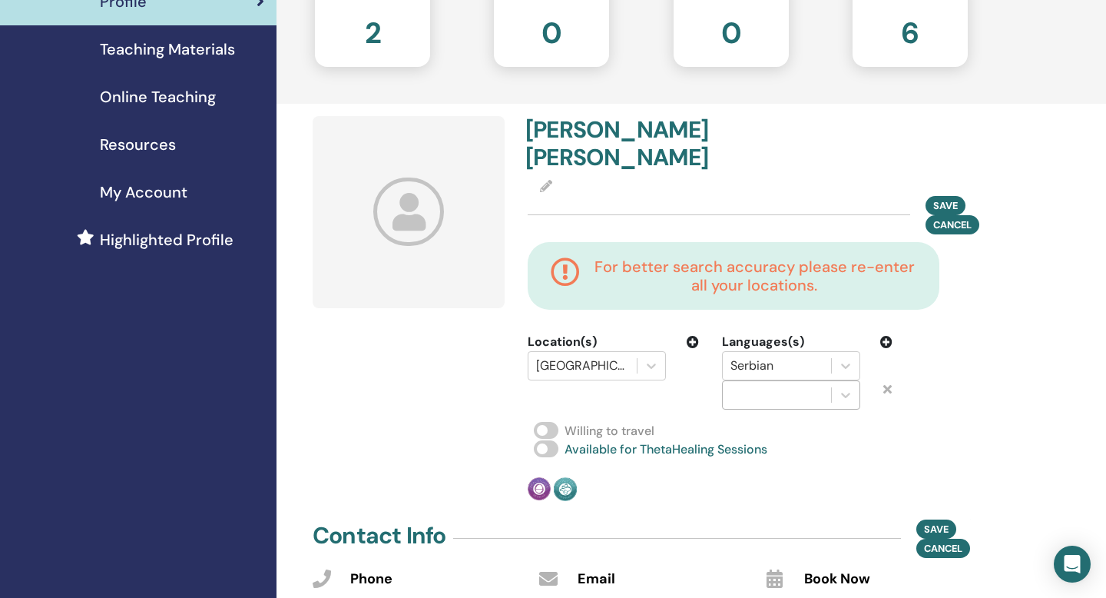
click at [806, 381] on div at bounding box center [777, 395] width 108 height 28
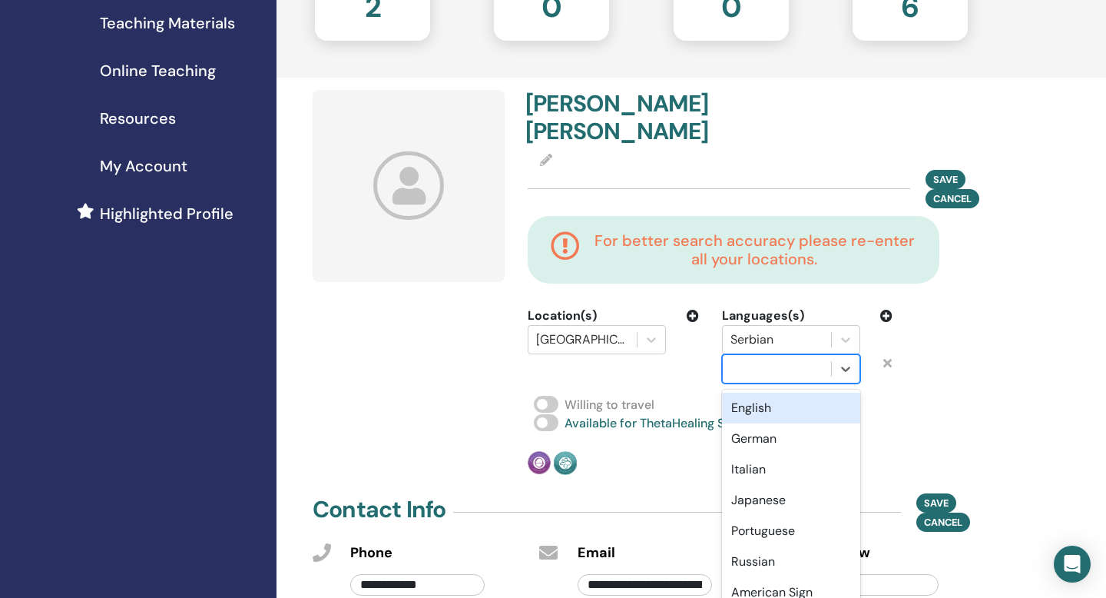
click at [778, 392] on div "English" at bounding box center [791, 407] width 138 height 31
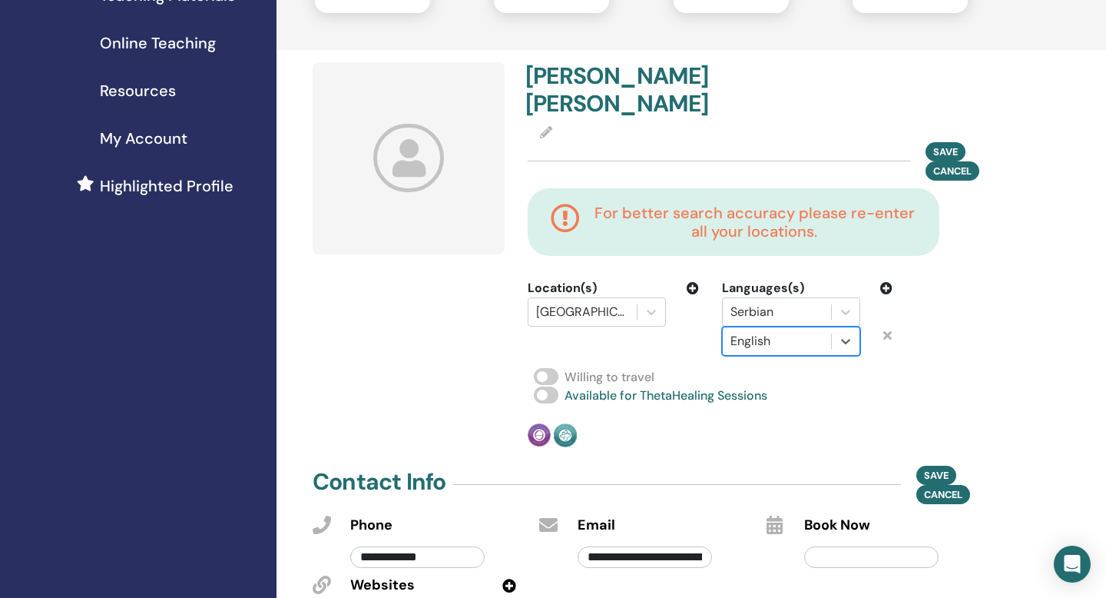
scroll to position [285, 0]
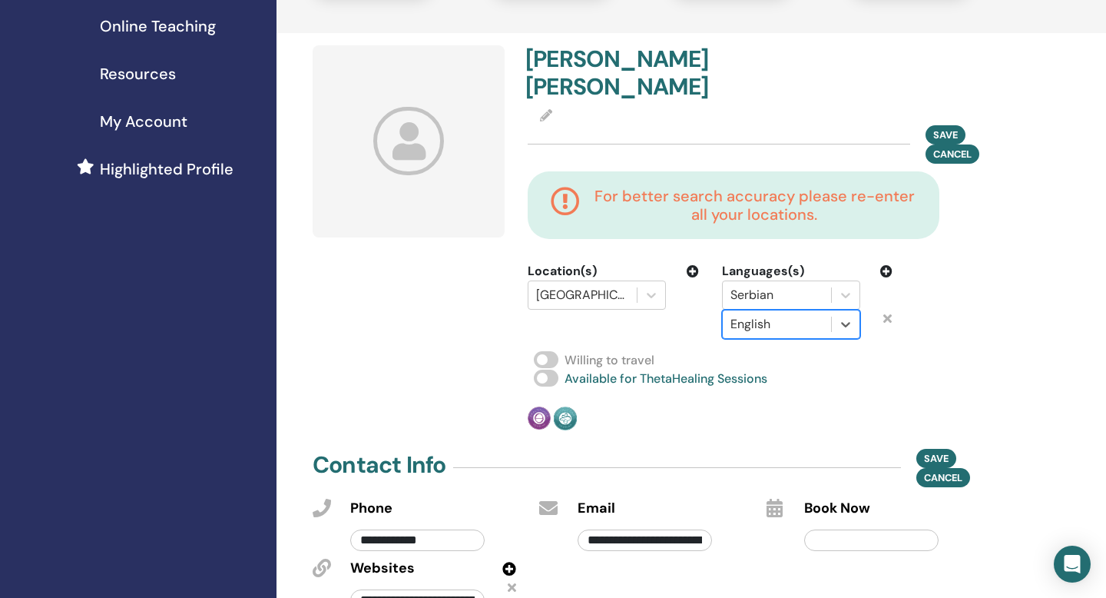
click at [548, 351] on span at bounding box center [546, 359] width 25 height 17
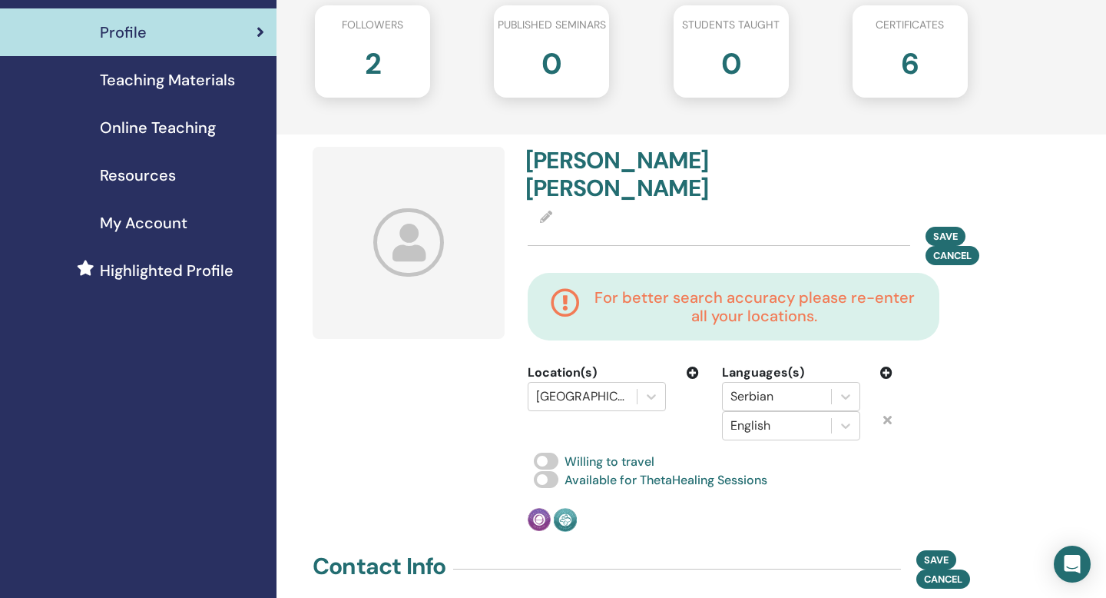
scroll to position [182, 0]
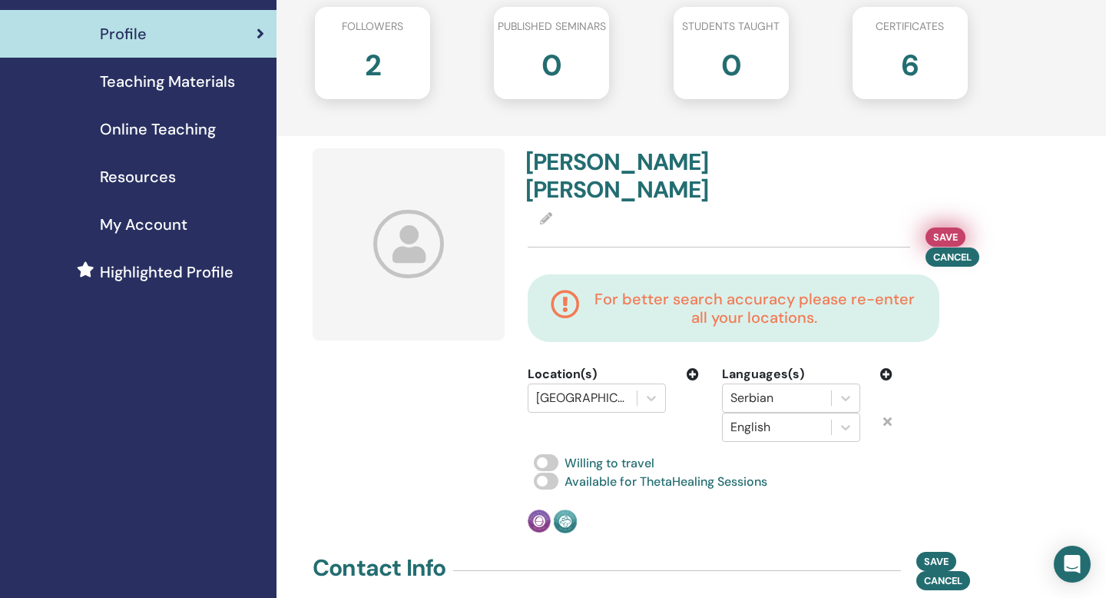
click at [946, 229] on span "Save" at bounding box center [945, 237] width 25 height 16
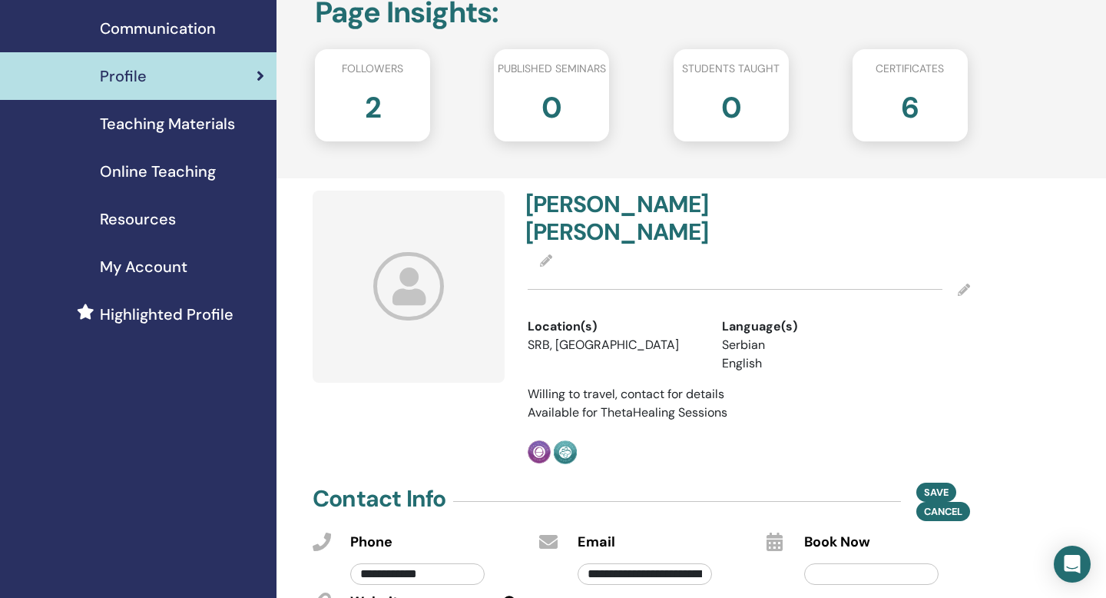
scroll to position [125, 0]
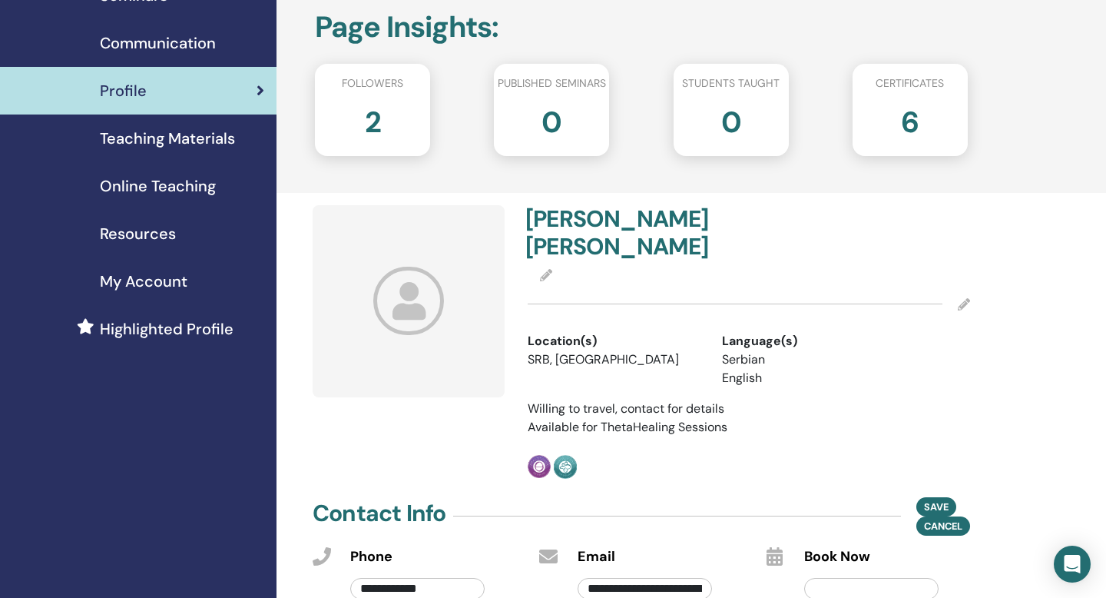
click at [551, 269] on icon at bounding box center [546, 275] width 12 height 12
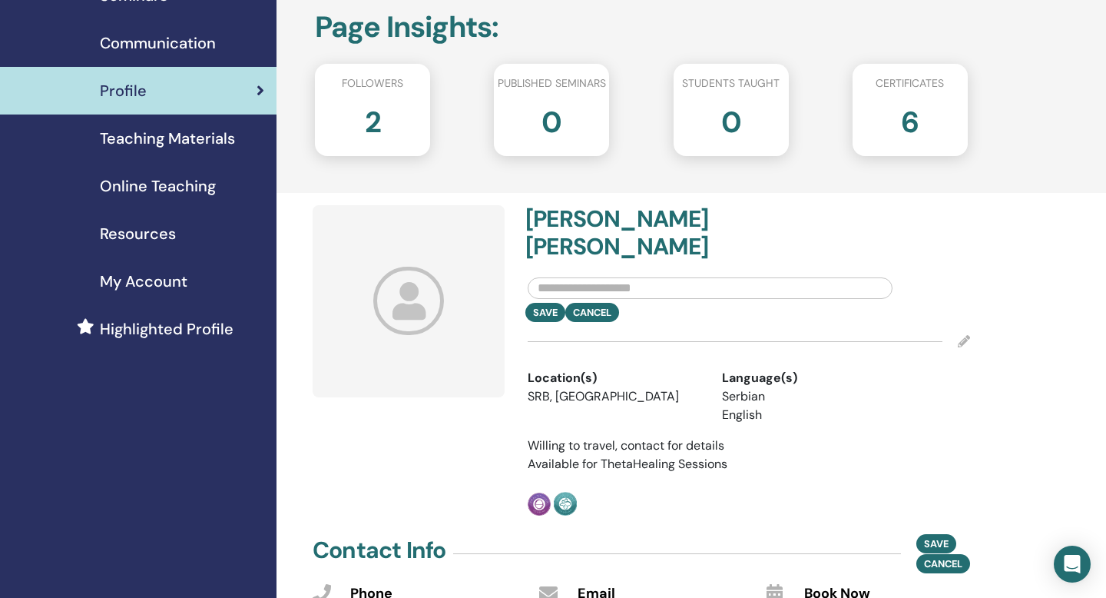
click at [577, 277] on input "text" at bounding box center [710, 288] width 365 height 22
type input "*"
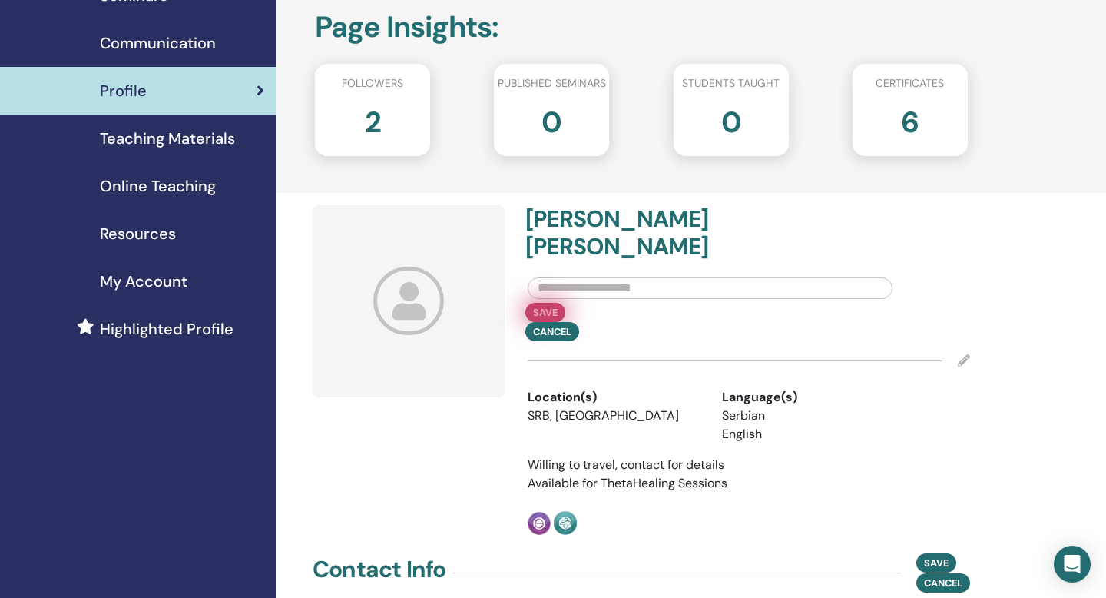
click at [542, 303] on button "Save" at bounding box center [545, 312] width 40 height 19
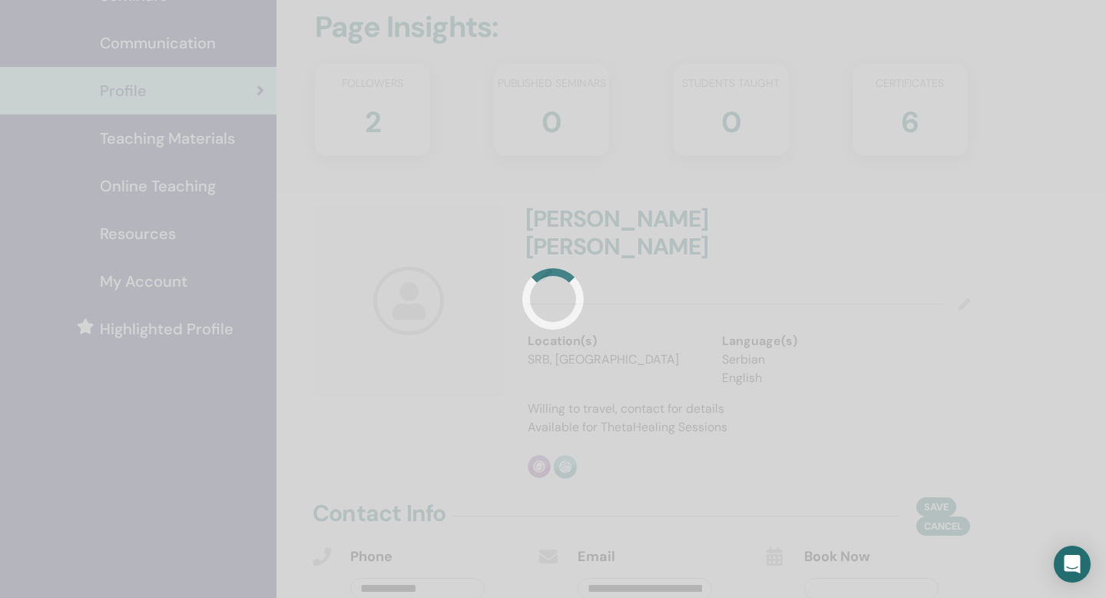
type input "**********"
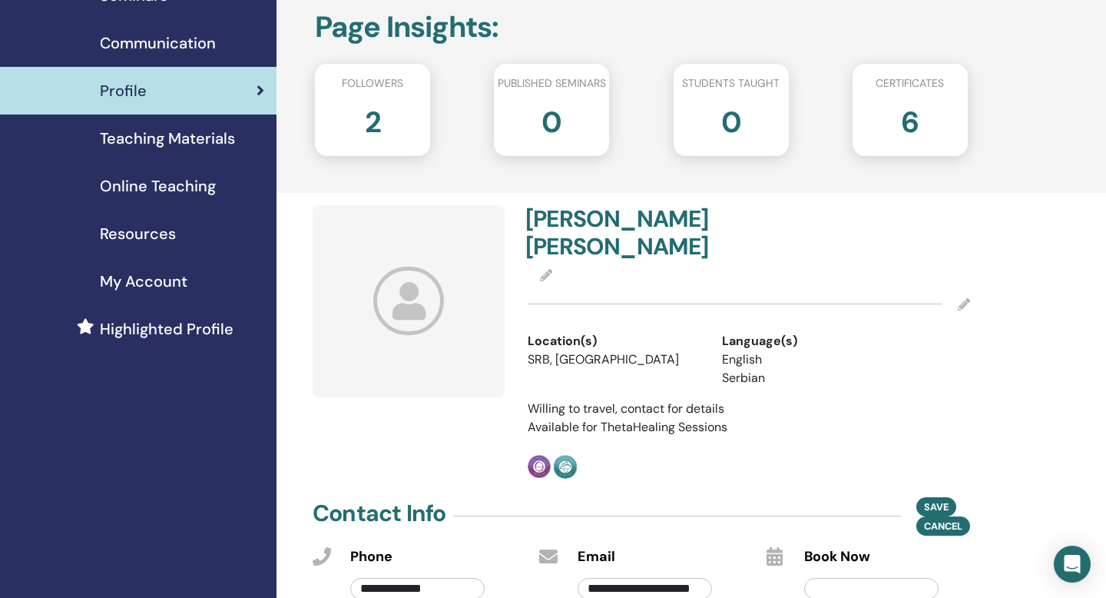
click at [405, 328] on icon at bounding box center [408, 301] width 71 height 68
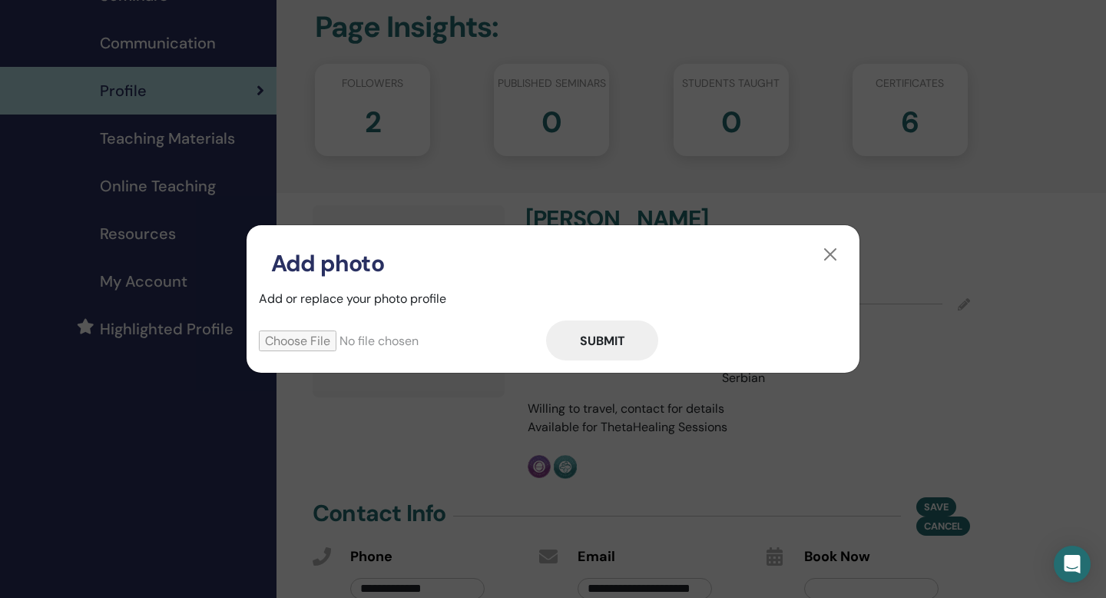
click at [300, 339] on input "file" at bounding box center [402, 340] width 287 height 21
type input "**********"
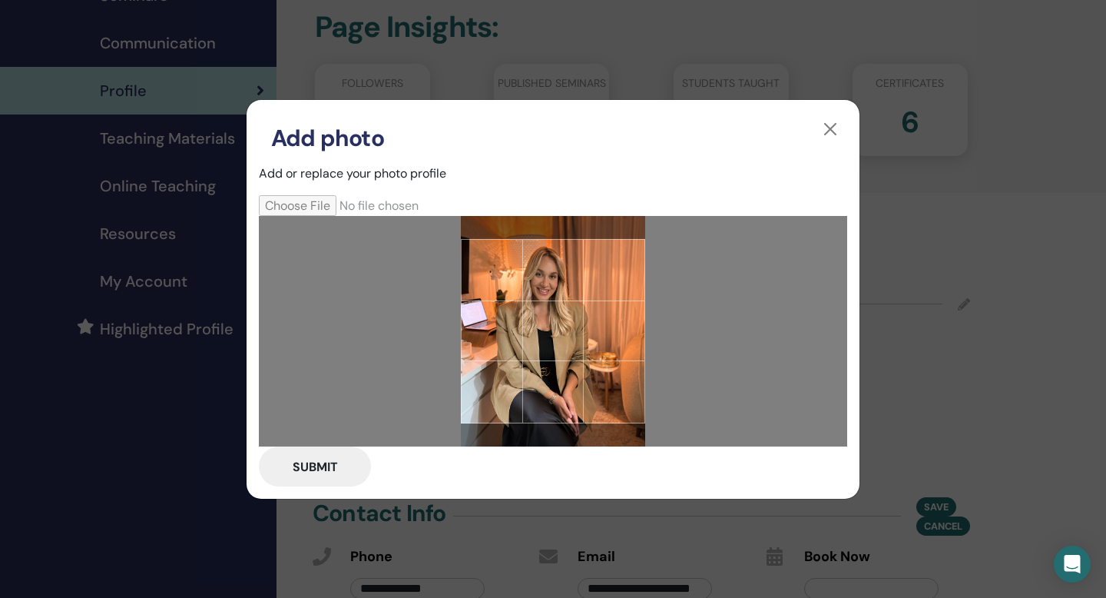
click at [313, 462] on button "Submit" at bounding box center [315, 466] width 112 height 40
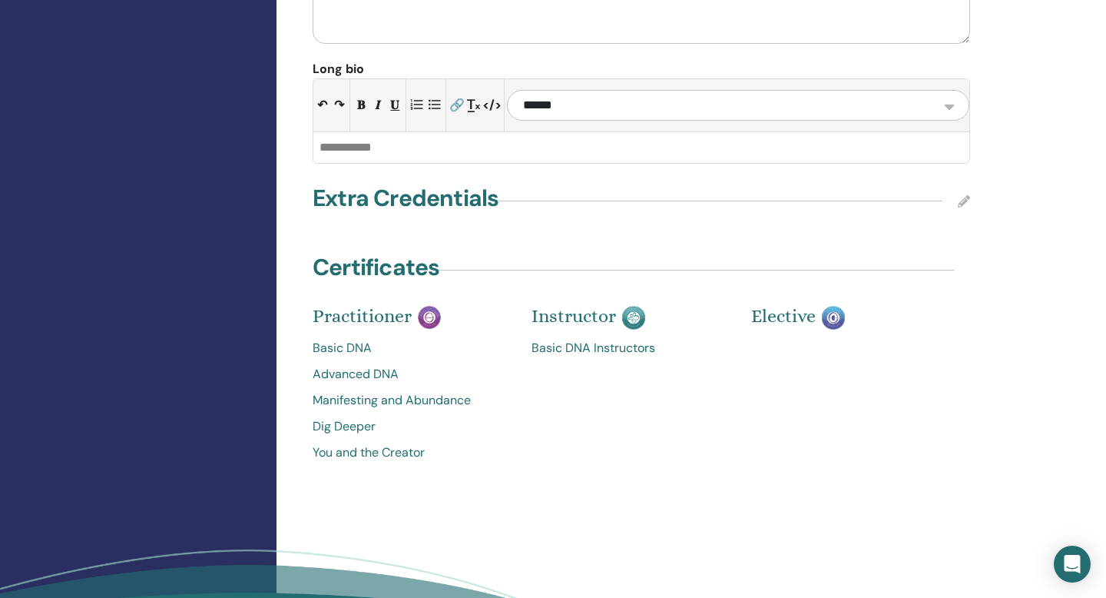
scroll to position [1624, 0]
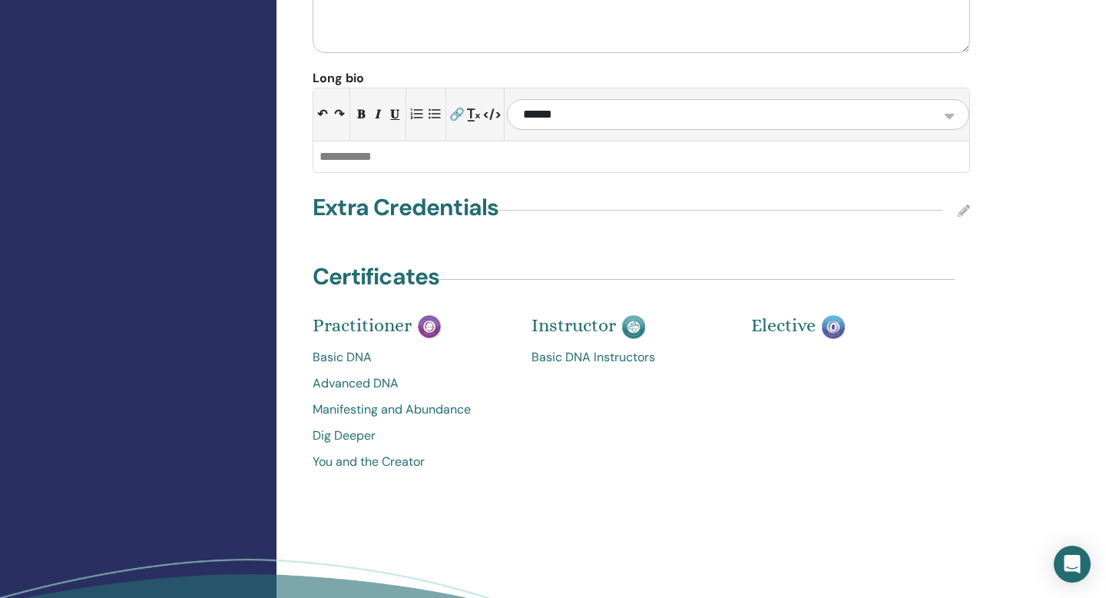
click at [341, 348] on link "Basic DNA" at bounding box center [411, 357] width 196 height 18
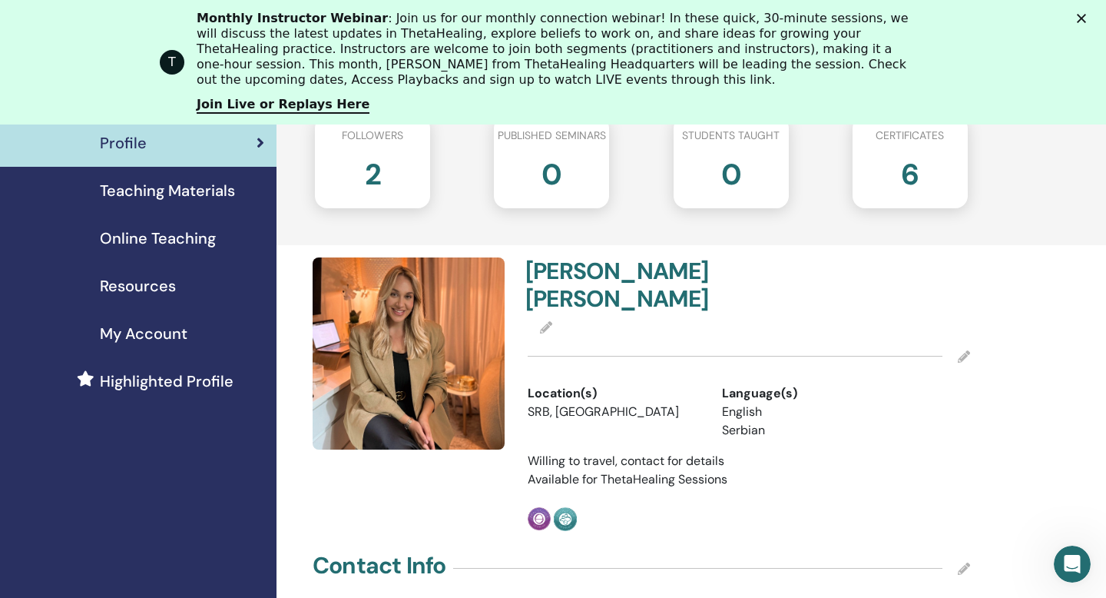
scroll to position [190, 0]
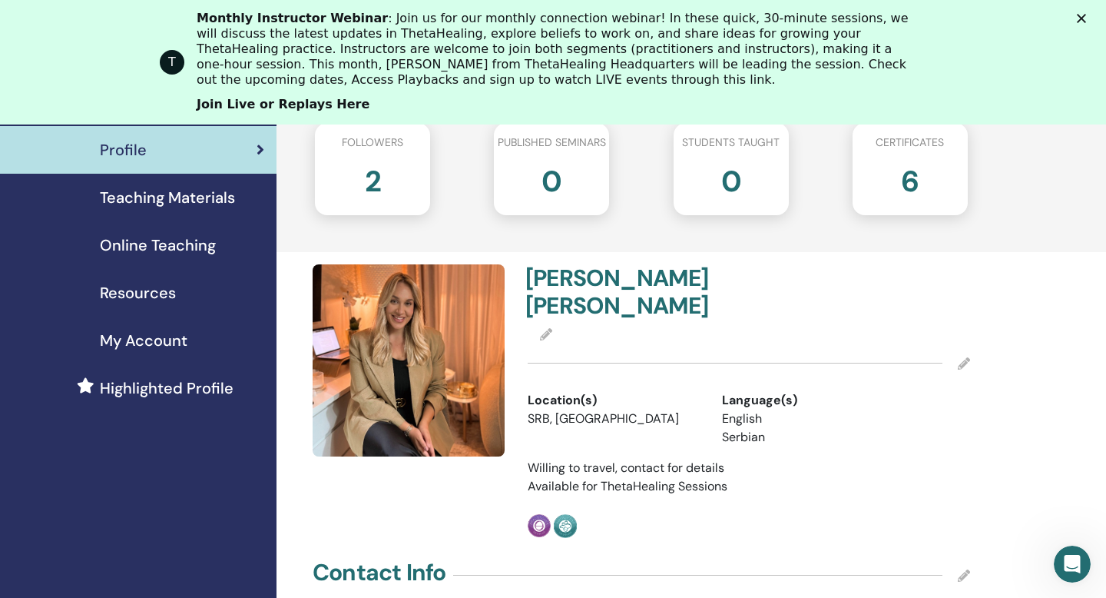
click at [268, 102] on link "Join Live or Replays Here" at bounding box center [283, 105] width 173 height 17
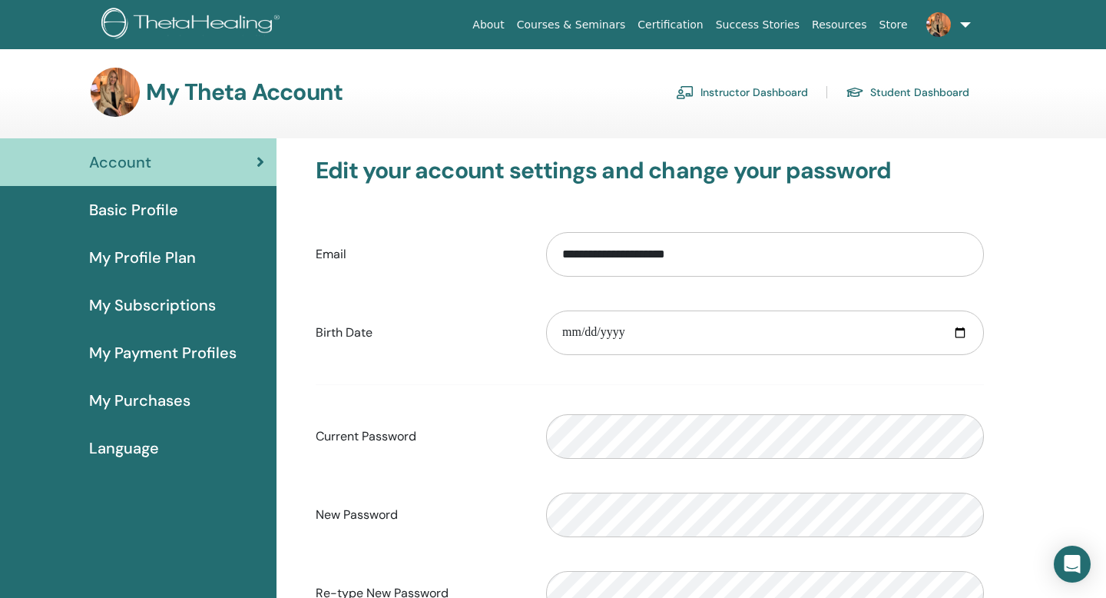
click at [177, 211] on span "Basic Profile" at bounding box center [133, 209] width 89 height 23
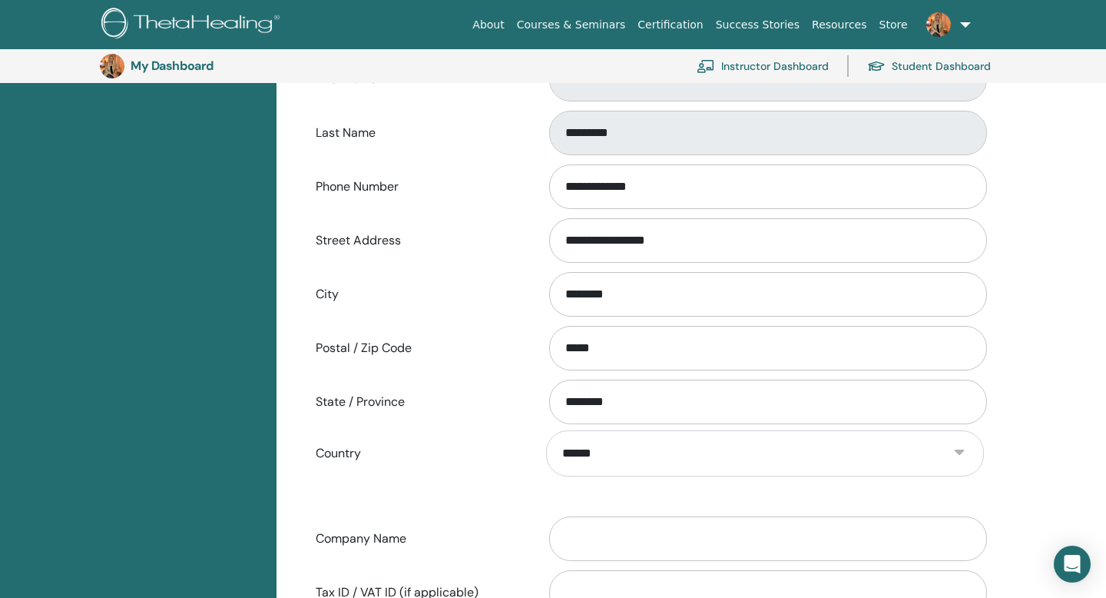
scroll to position [394, 0]
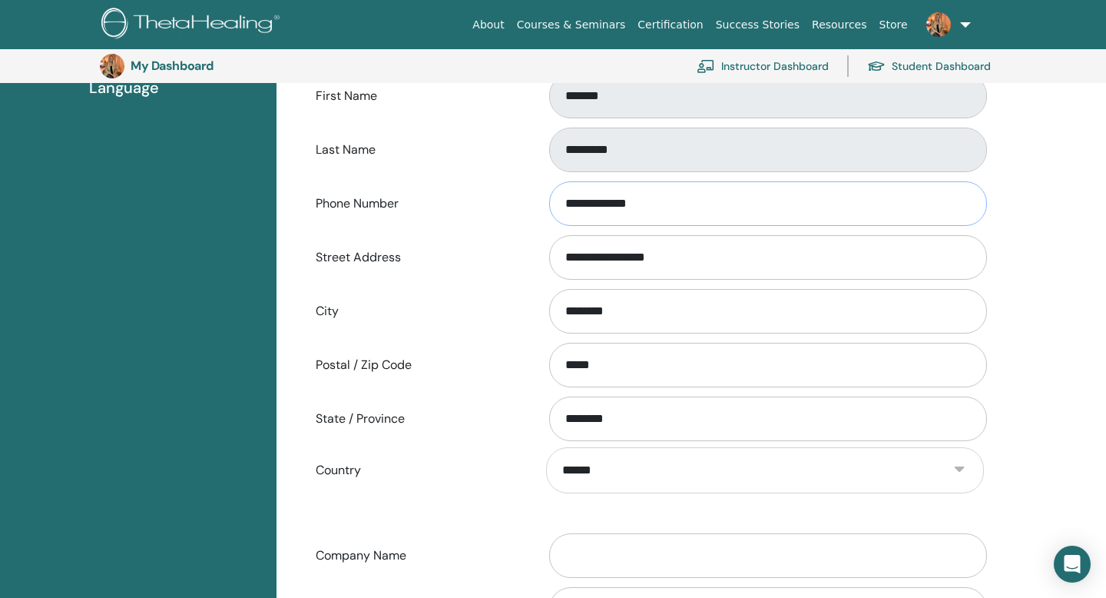
click at [681, 216] on input "**********" at bounding box center [768, 203] width 438 height 45
drag, startPoint x: 686, startPoint y: 198, endPoint x: 597, endPoint y: 203, distance: 89.2
click at [597, 203] on input "**********" at bounding box center [768, 203] width 438 height 45
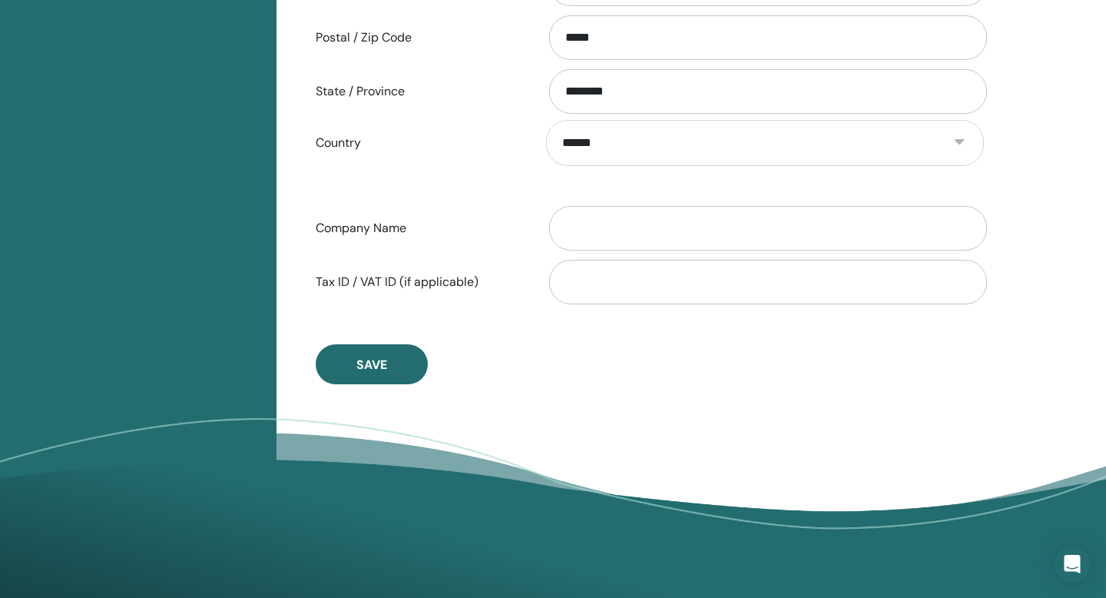
scroll to position [739, 0]
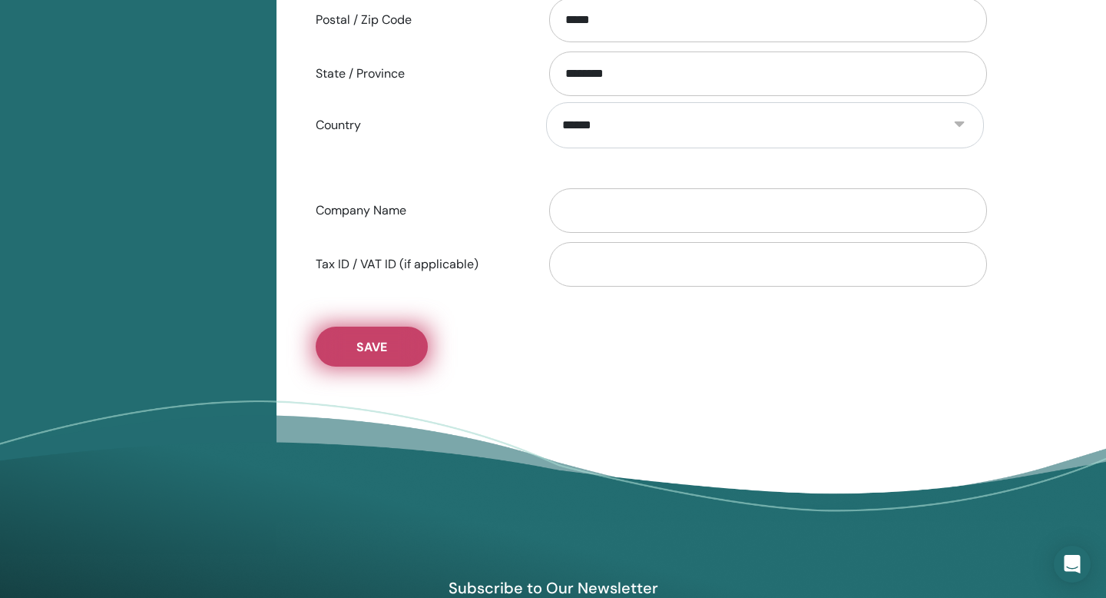
type input "**********"
click at [379, 341] on span "Save" at bounding box center [371, 347] width 31 height 16
